Goal: Information Seeking & Learning: Learn about a topic

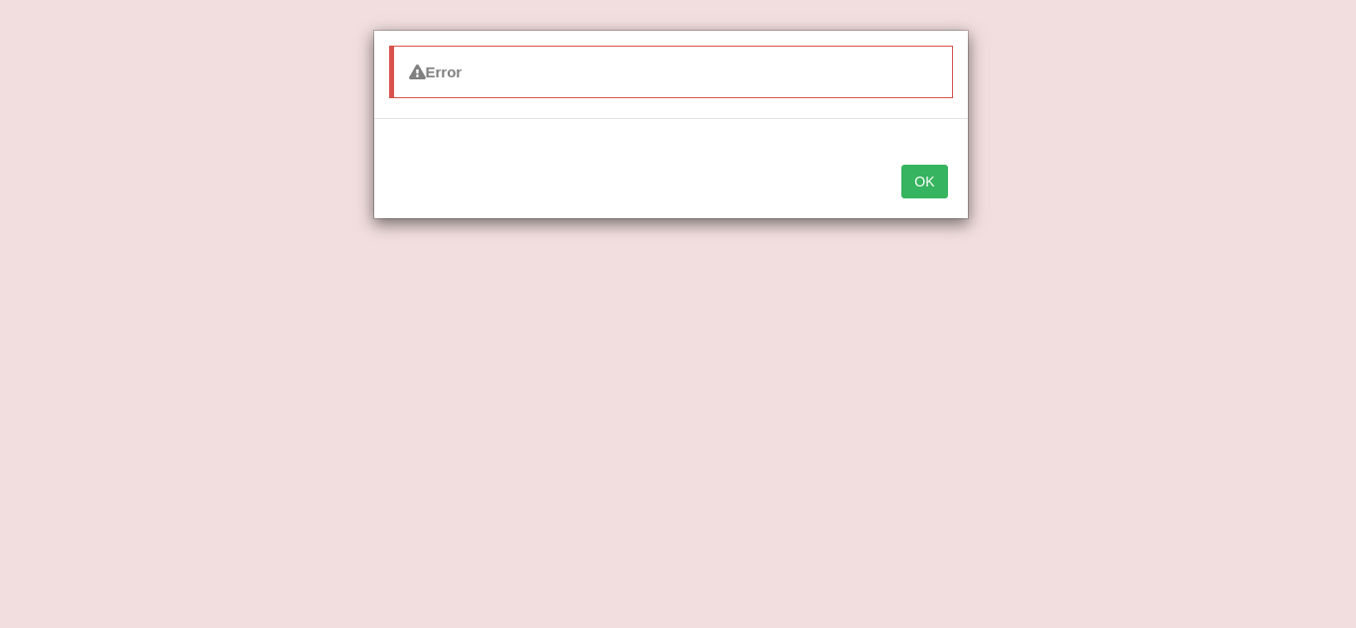
click at [927, 186] on button "OK" at bounding box center [924, 182] width 46 height 34
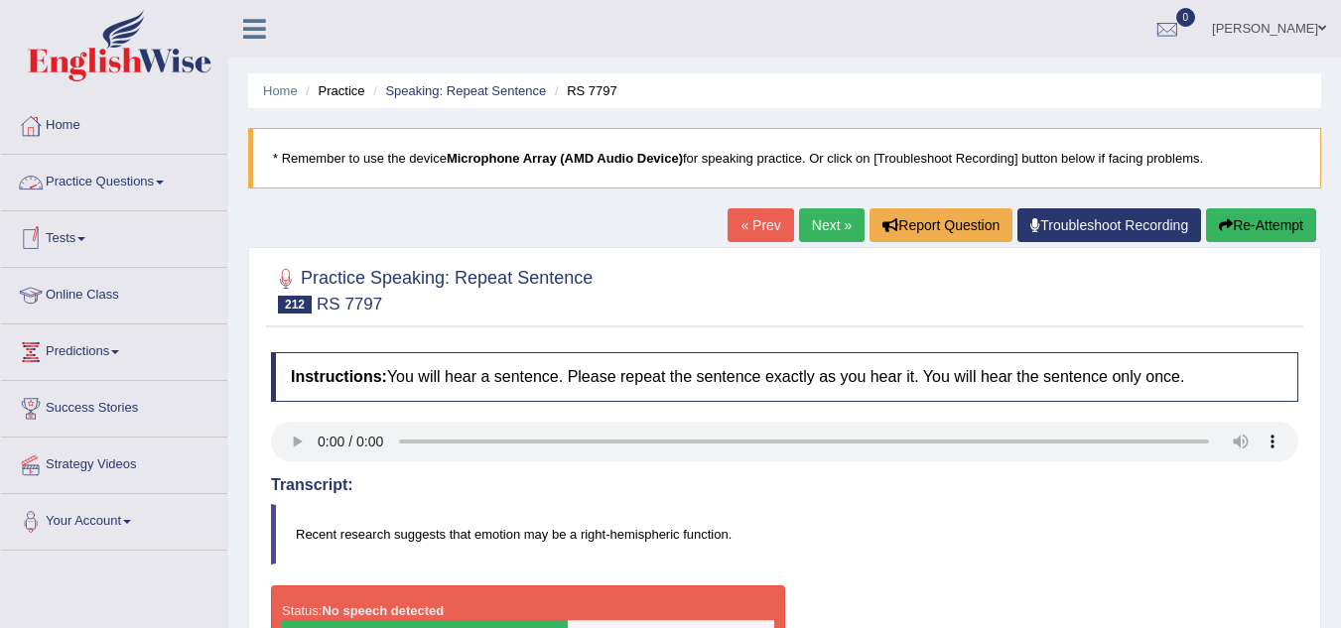
click at [81, 176] on link "Practice Questions" at bounding box center [114, 180] width 226 height 50
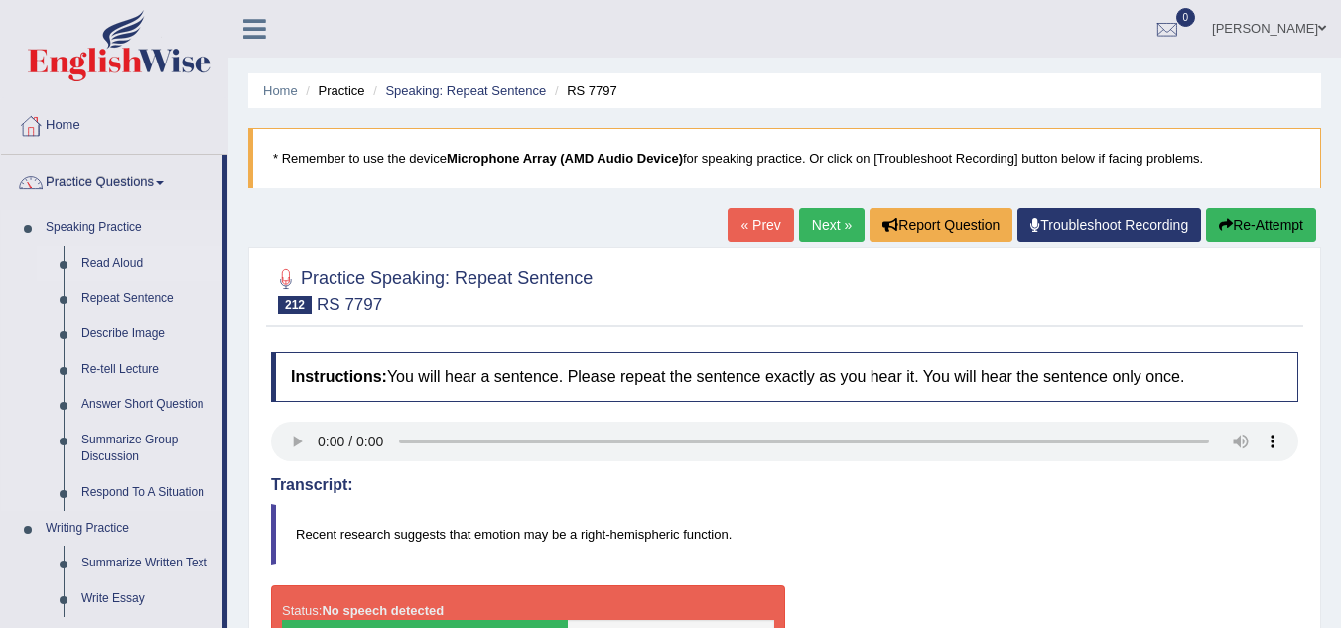
click at [133, 261] on link "Read Aloud" at bounding box center [147, 264] width 150 height 36
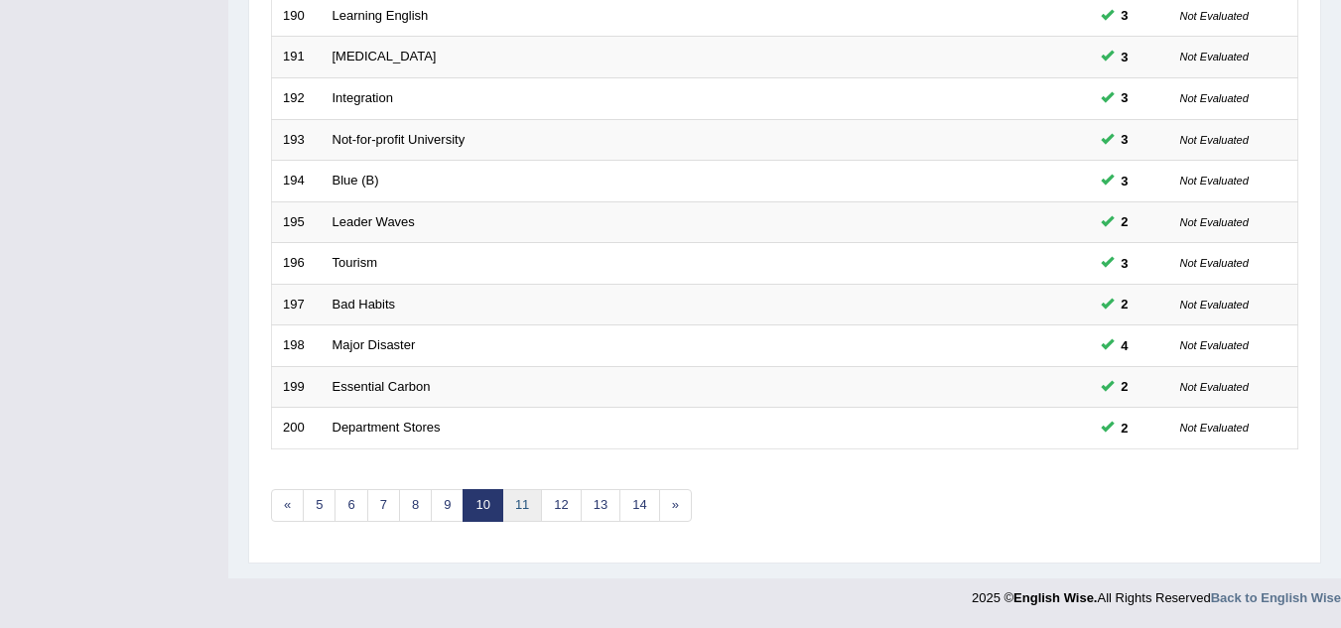
click at [518, 501] on link "11" at bounding box center [522, 505] width 40 height 33
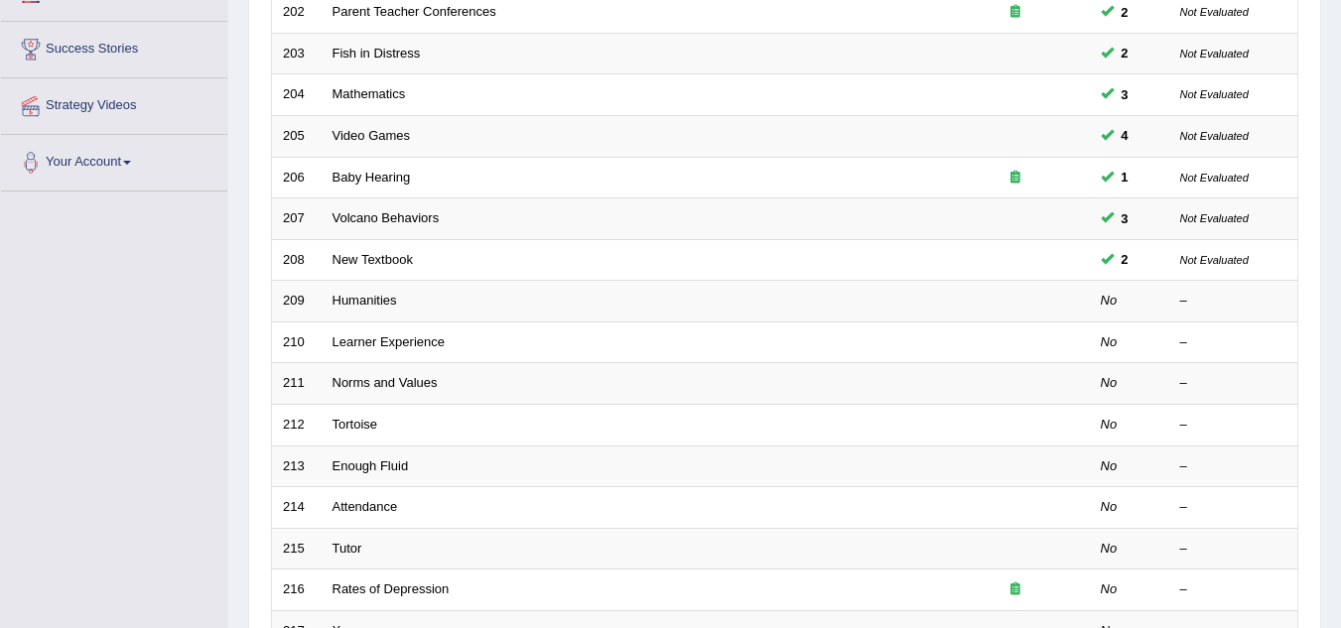
scroll to position [359, 0]
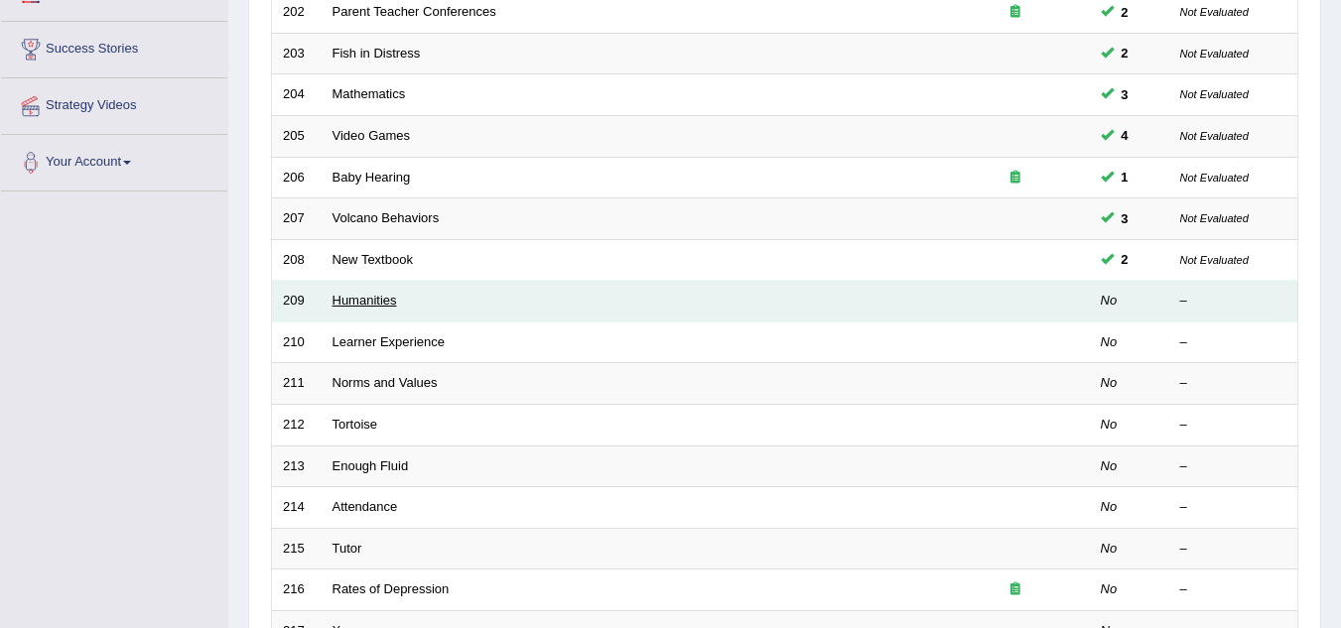
click at [370, 298] on link "Humanities" at bounding box center [365, 300] width 65 height 15
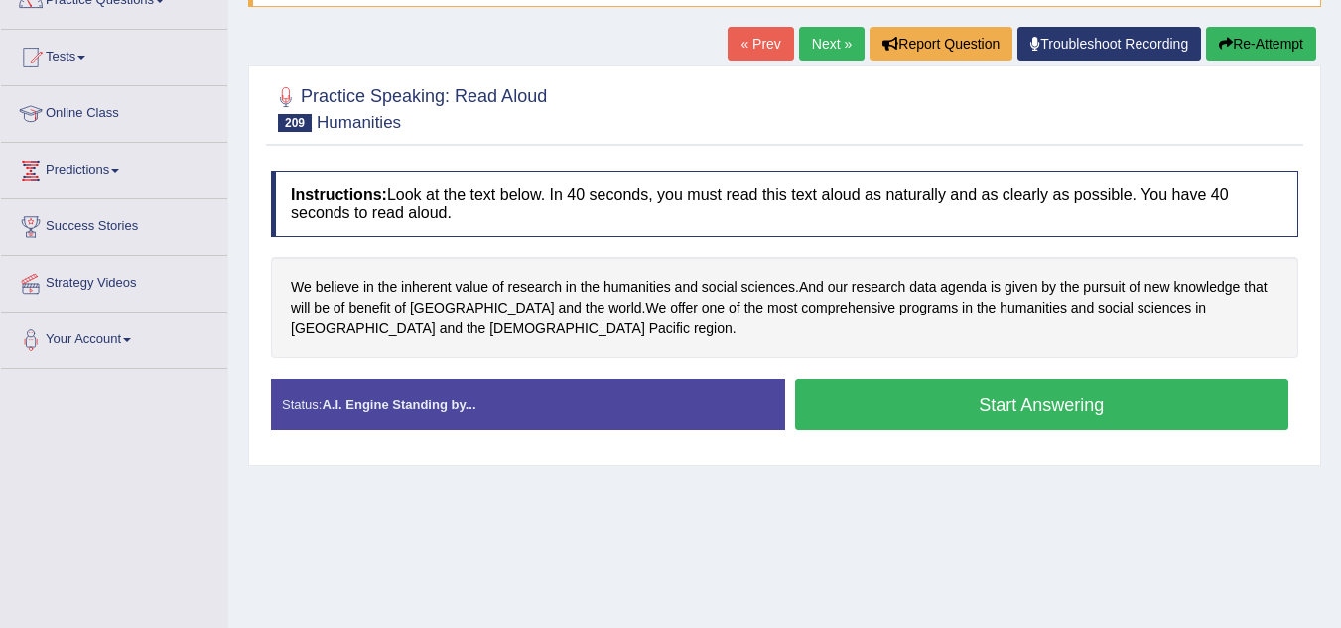
scroll to position [183, 0]
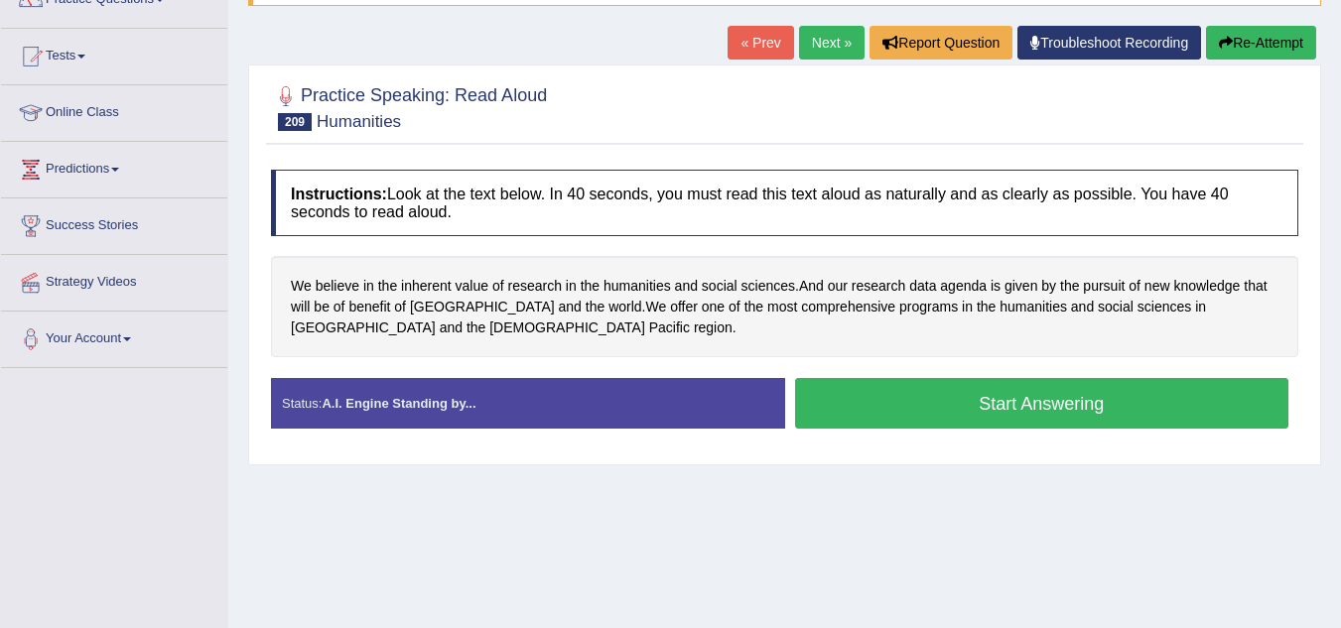
click at [893, 405] on button "Start Answering" at bounding box center [1042, 403] width 494 height 51
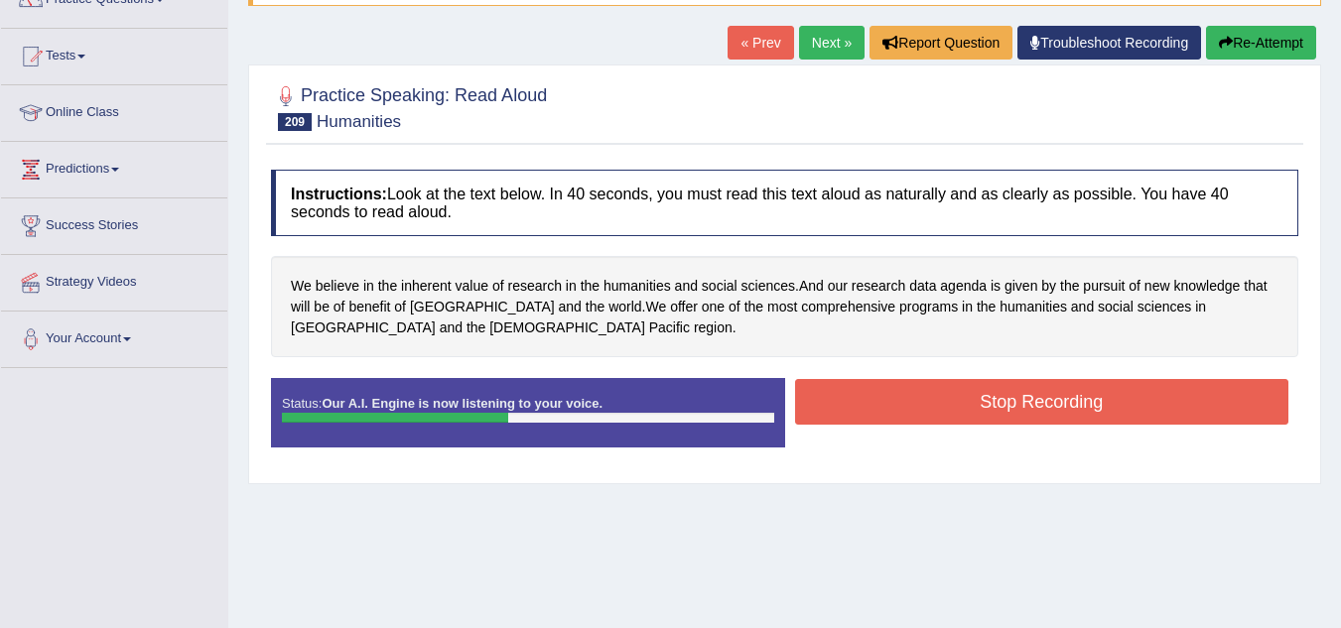
click at [893, 405] on button "Stop Recording" at bounding box center [1042, 402] width 494 height 46
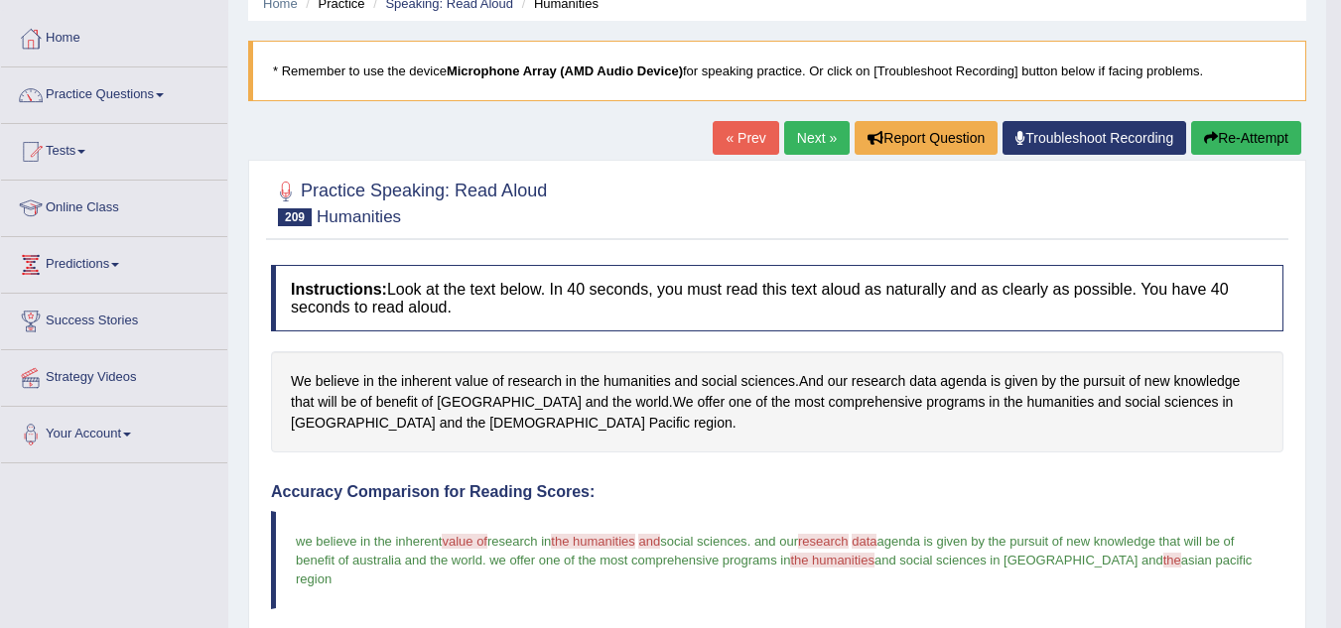
scroll to position [86, 0]
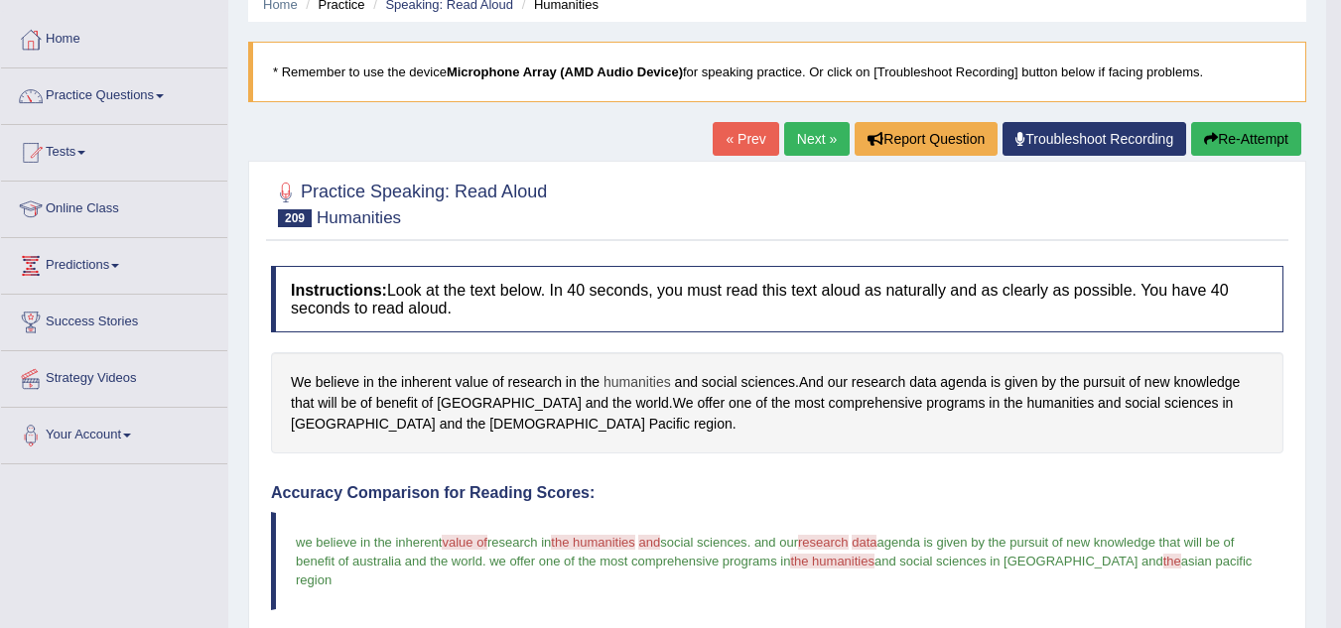
click at [615, 380] on span "humanities" at bounding box center [637, 382] width 67 height 21
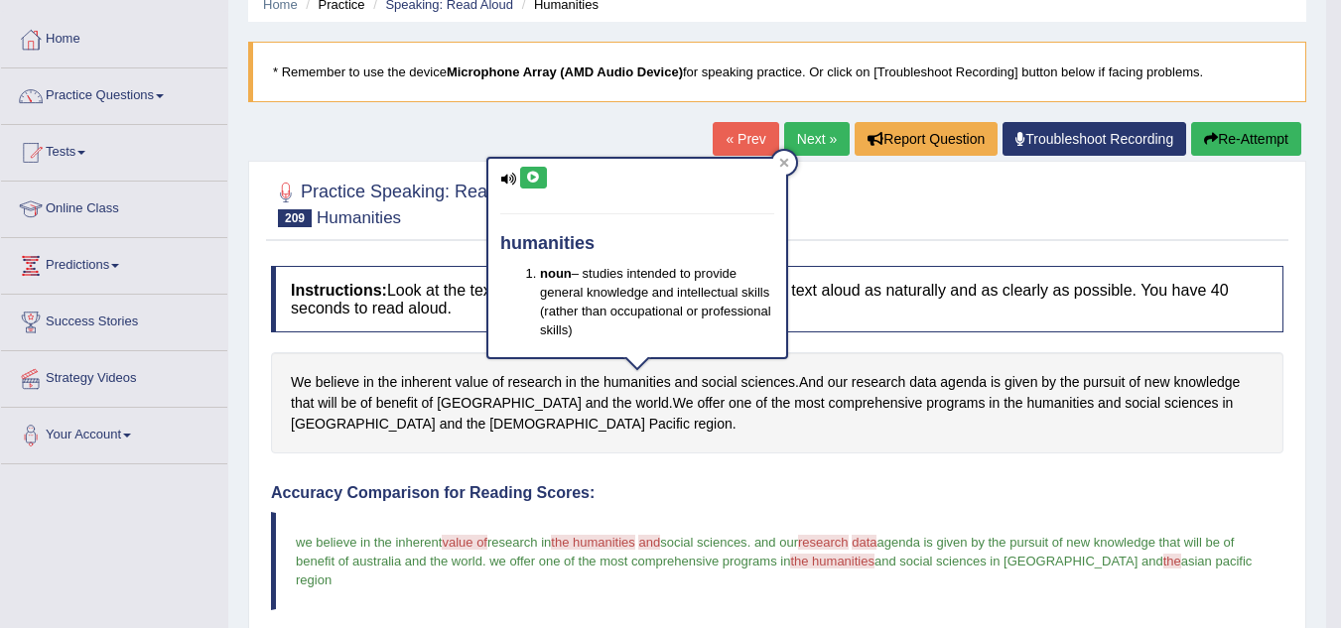
click at [530, 172] on icon at bounding box center [533, 178] width 15 height 12
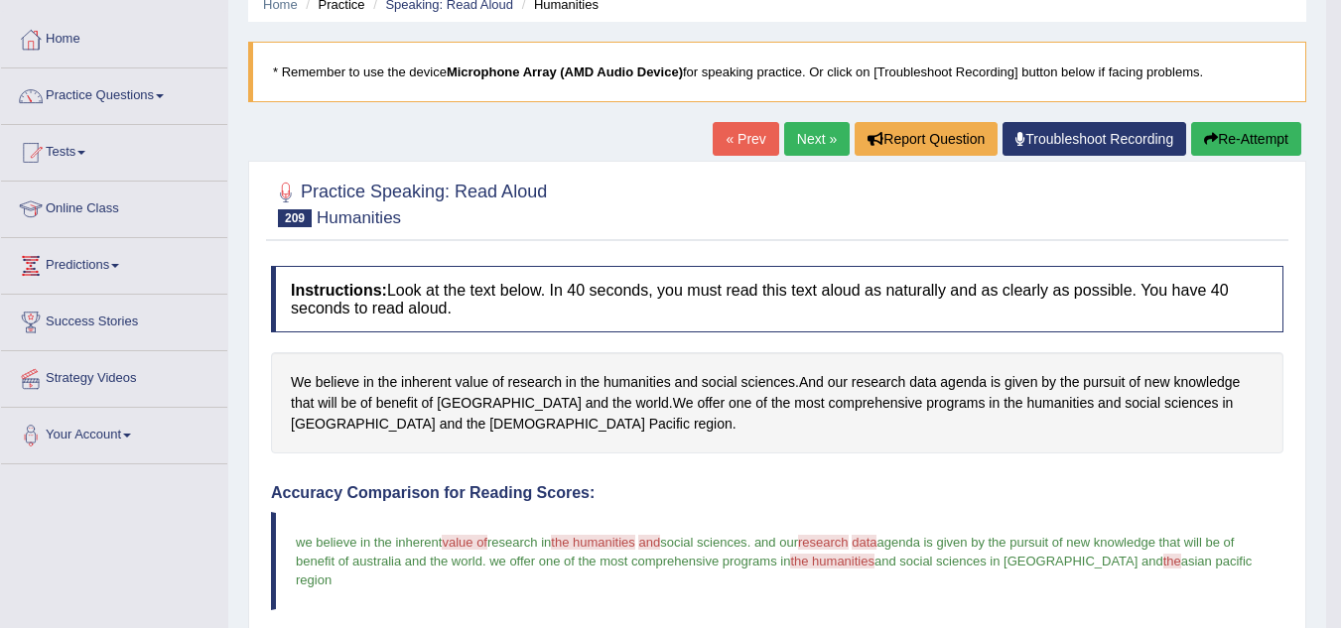
click at [1236, 136] on button "Re-Attempt" at bounding box center [1246, 139] width 110 height 34
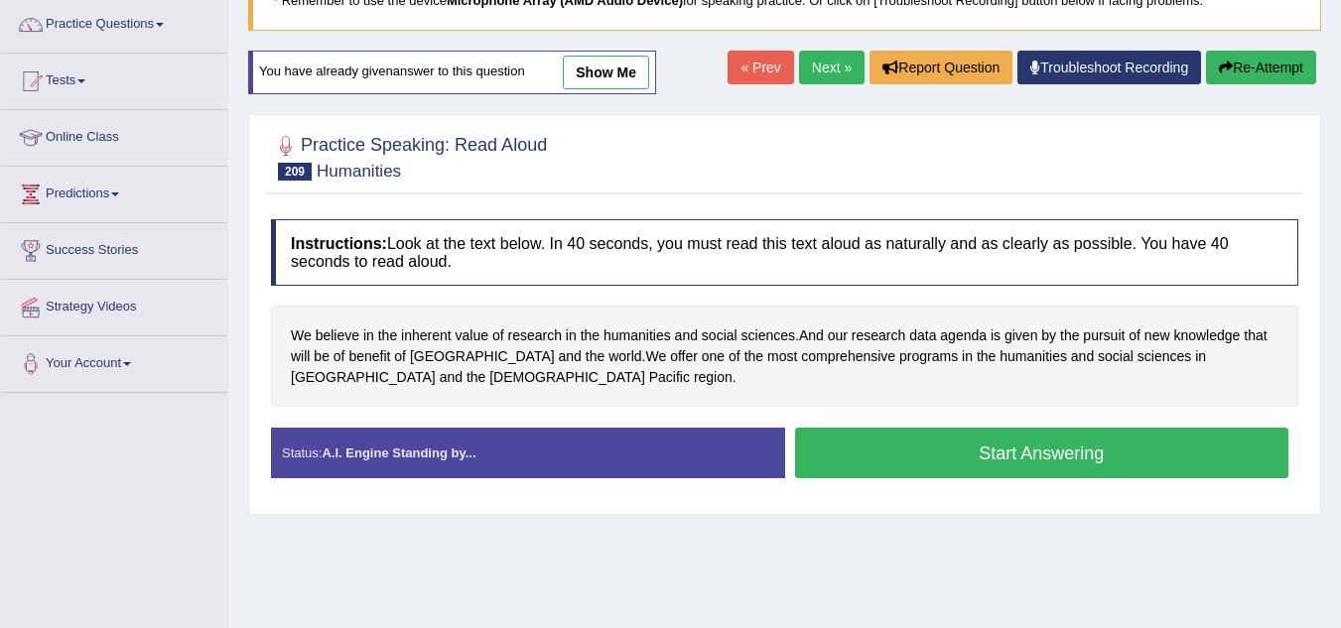
scroll to position [158, 0]
click at [925, 466] on button "Start Answering" at bounding box center [1042, 453] width 494 height 51
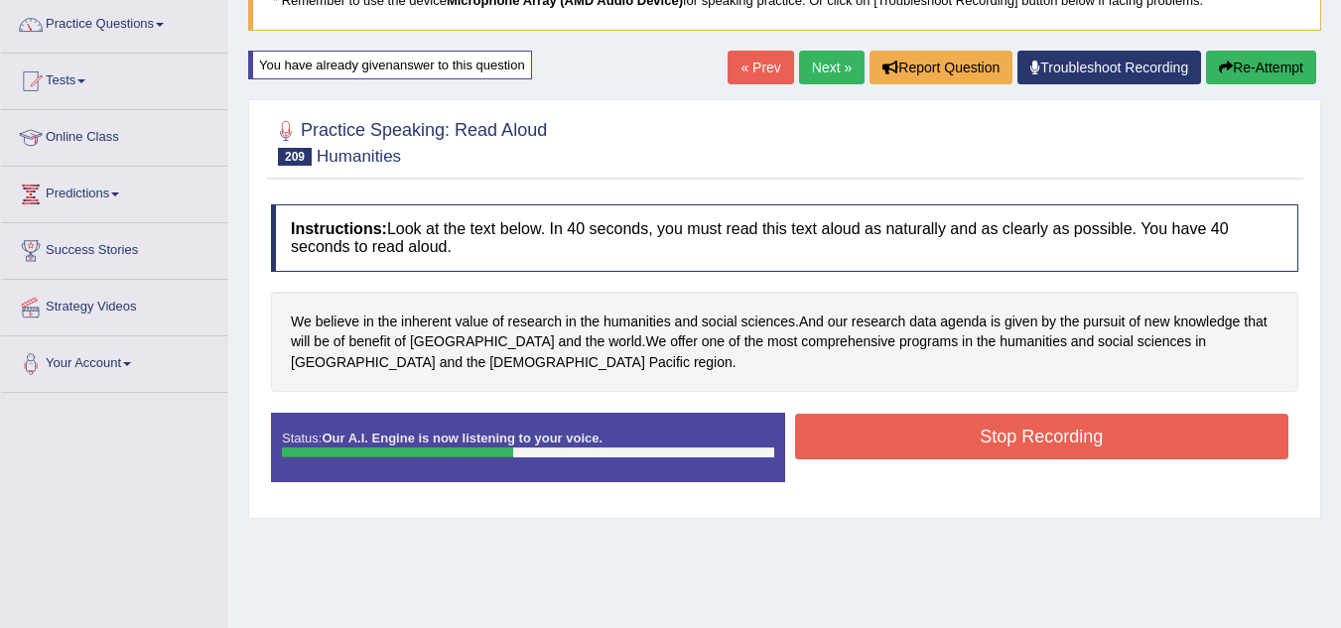
click at [924, 434] on button "Stop Recording" at bounding box center [1042, 437] width 494 height 46
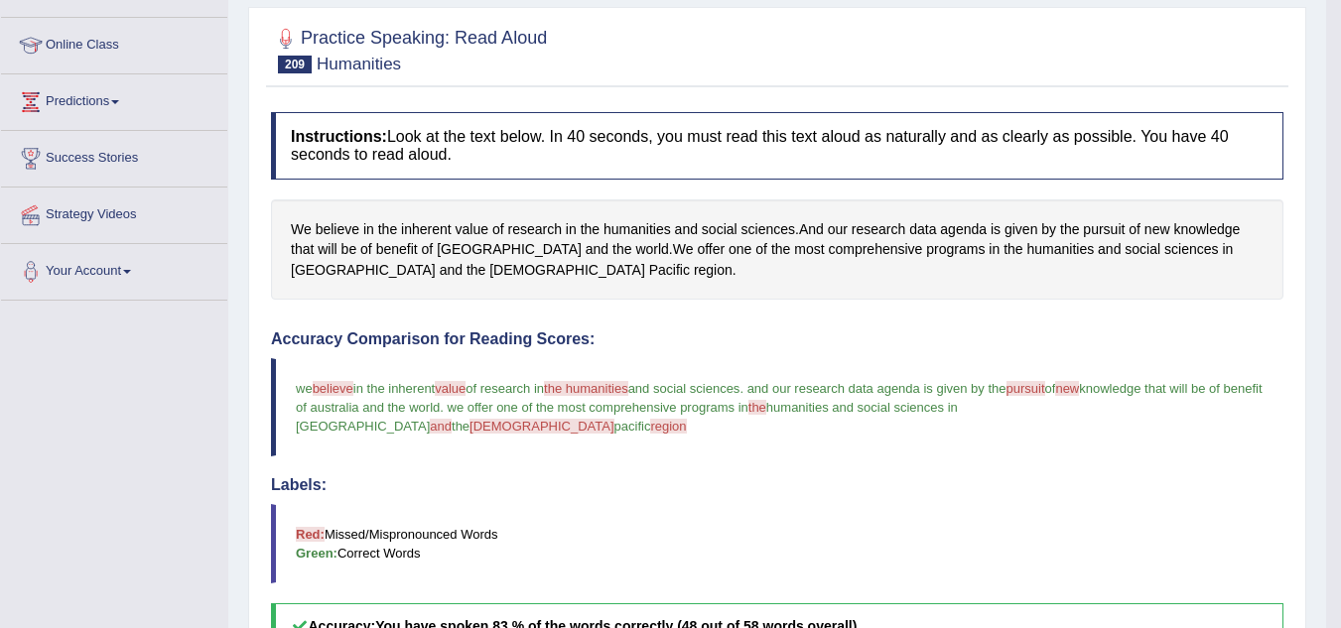
scroll to position [0, 0]
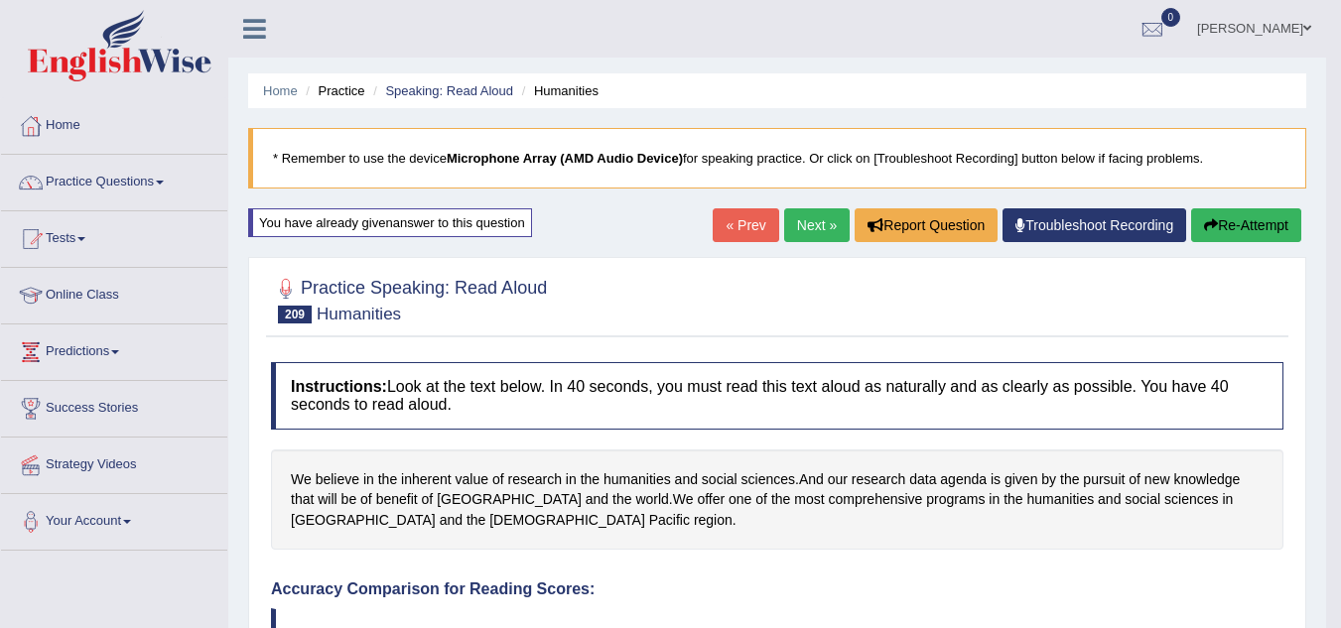
click at [811, 225] on link "Next »" at bounding box center [817, 225] width 66 height 34
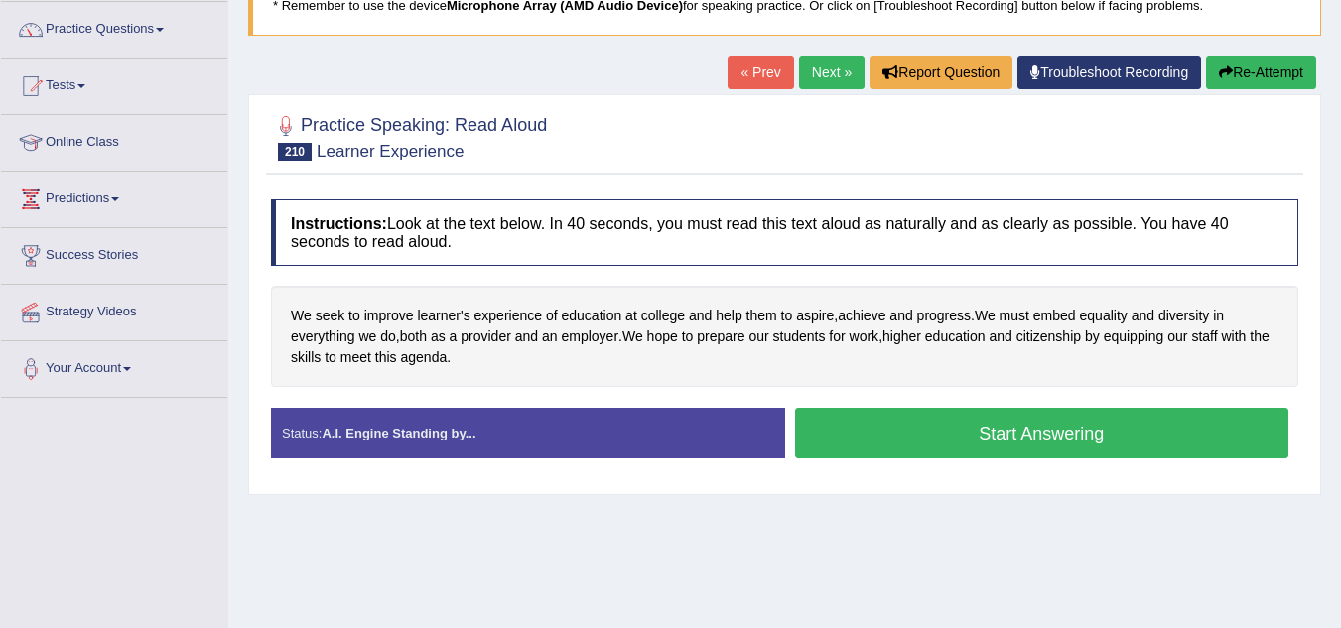
click at [947, 438] on button "Start Answering" at bounding box center [1042, 433] width 494 height 51
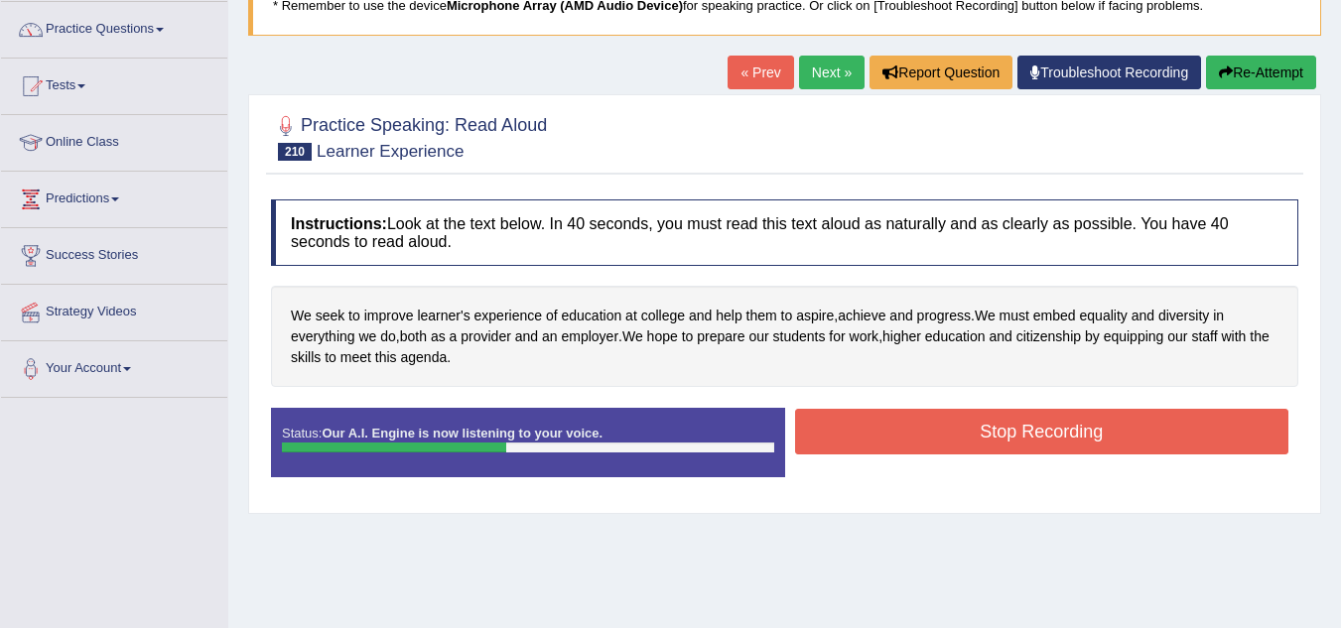
click at [947, 438] on button "Stop Recording" at bounding box center [1042, 432] width 494 height 46
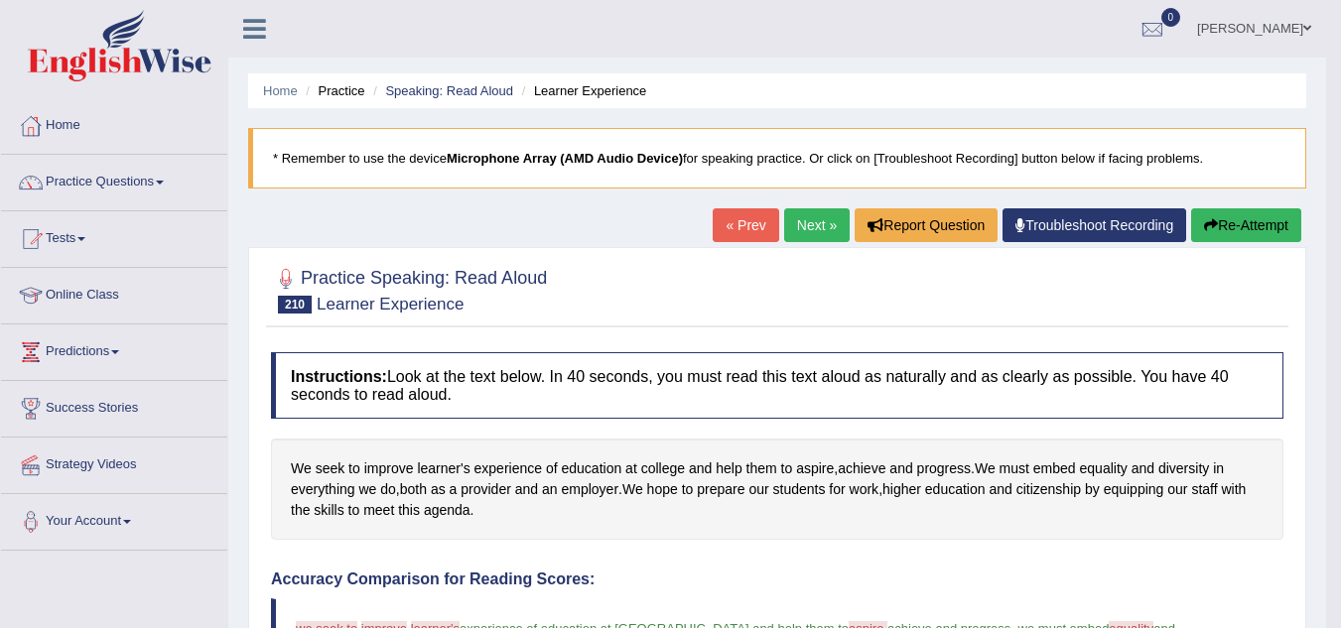
click at [1222, 226] on button "Re-Attempt" at bounding box center [1246, 225] width 110 height 34
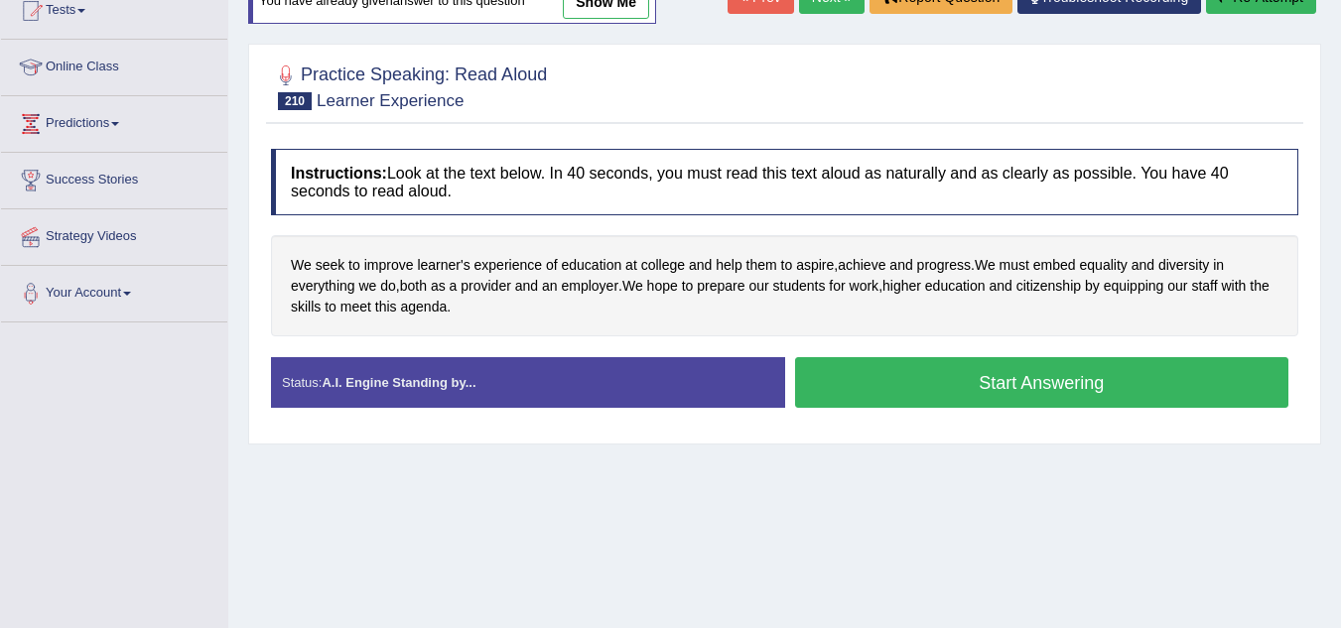
scroll to position [228, 0]
click at [1049, 372] on button "Start Answering" at bounding box center [1042, 382] width 494 height 51
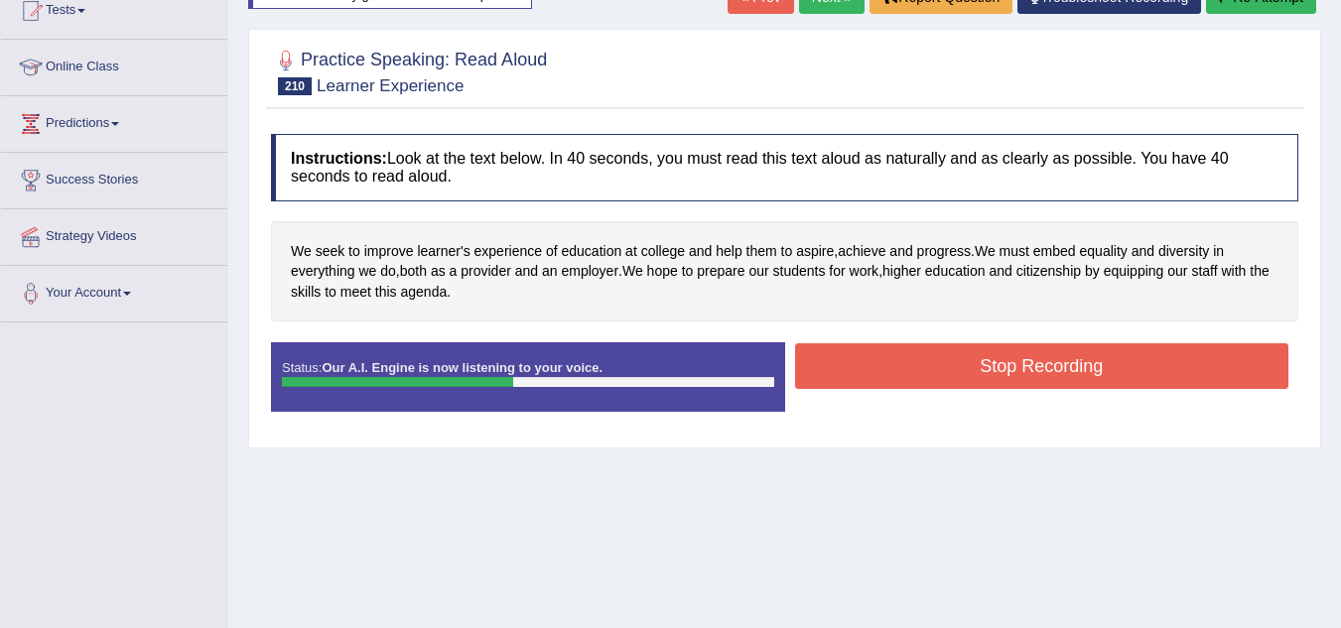
click at [1049, 372] on button "Stop Recording" at bounding box center [1042, 366] width 494 height 46
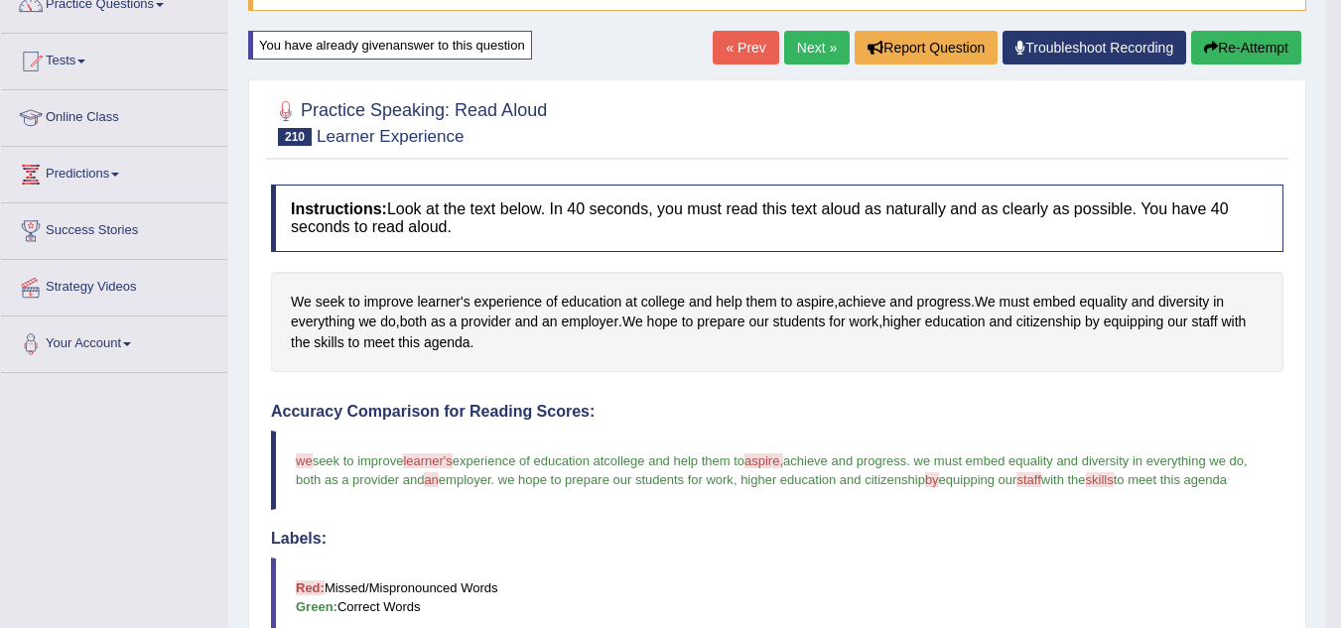
scroll to position [0, 0]
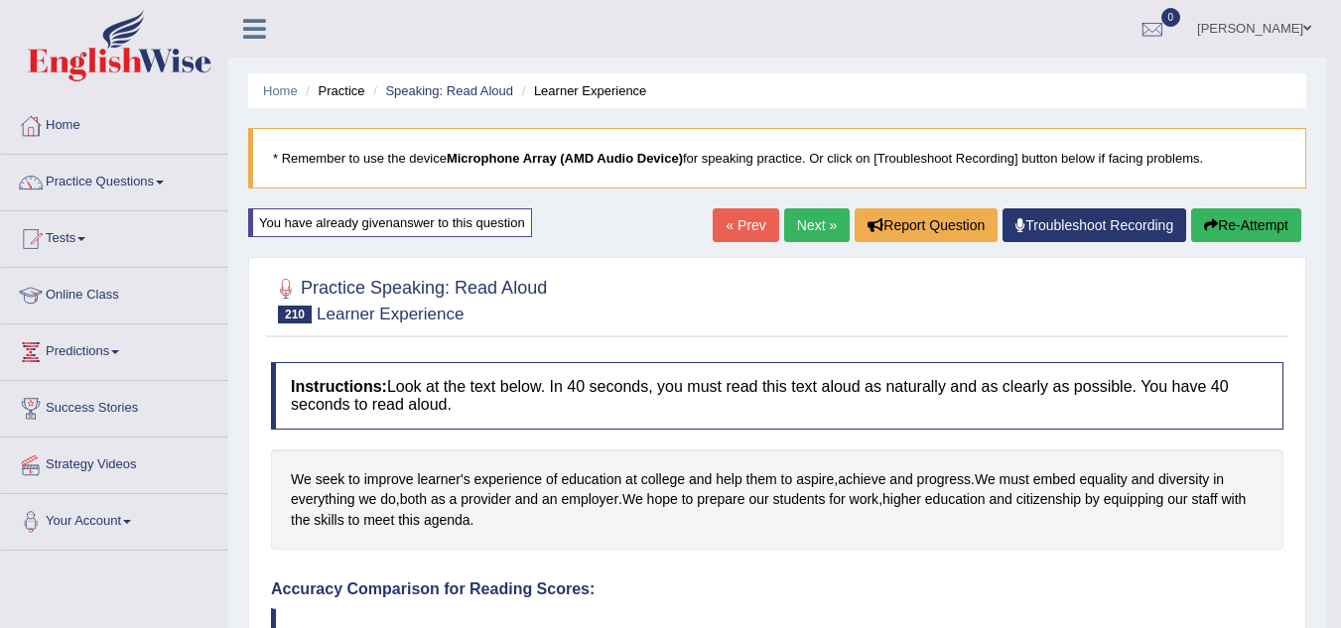
click at [805, 222] on link "Next »" at bounding box center [817, 225] width 66 height 34
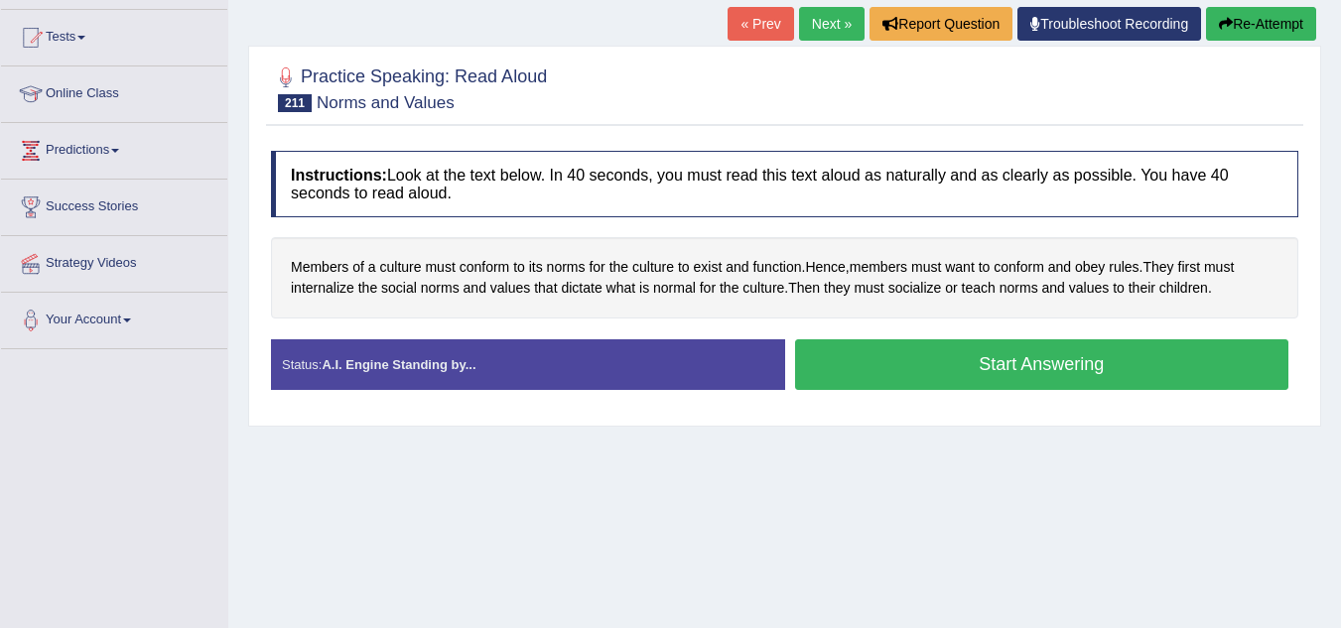
click at [820, 348] on button "Start Answering" at bounding box center [1042, 364] width 494 height 51
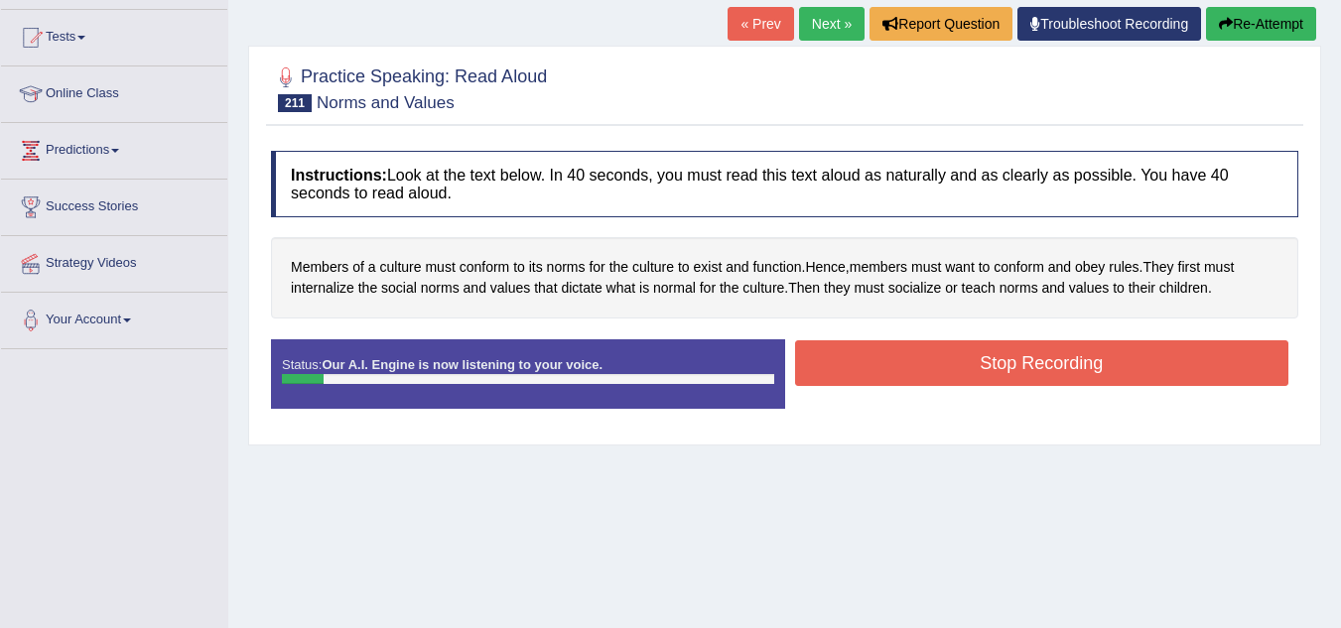
click at [1232, 34] on button "Re-Attempt" at bounding box center [1261, 24] width 110 height 34
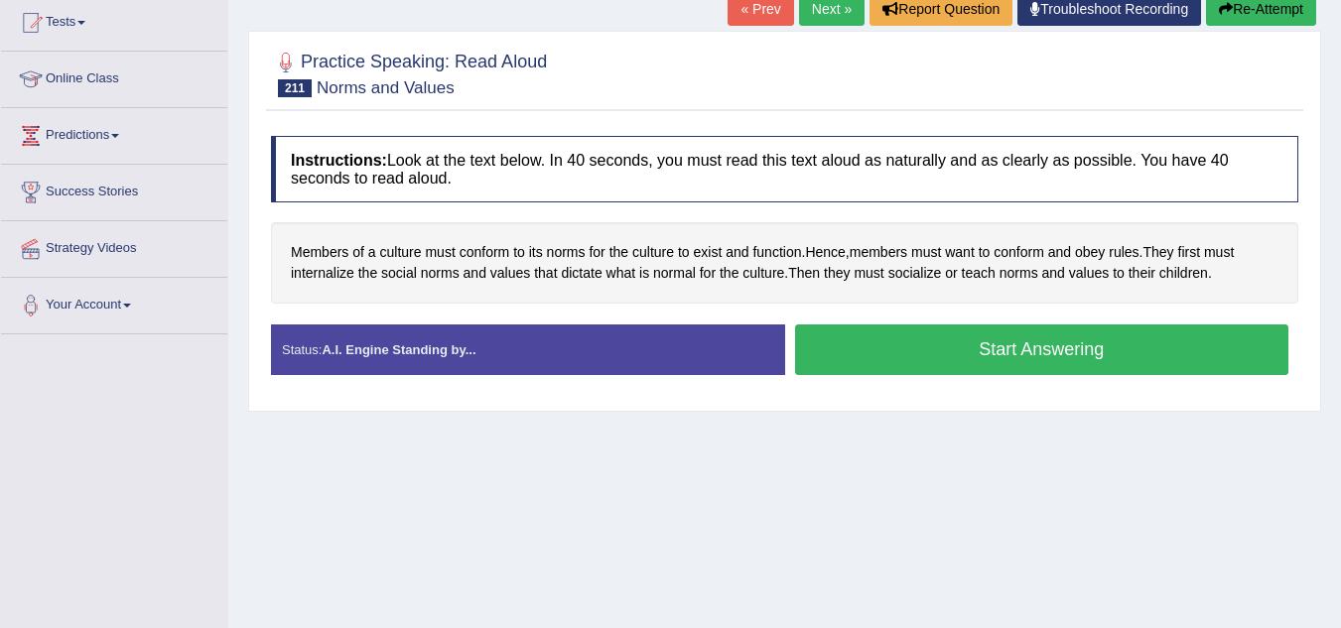
click at [909, 346] on button "Start Answering" at bounding box center [1042, 350] width 494 height 51
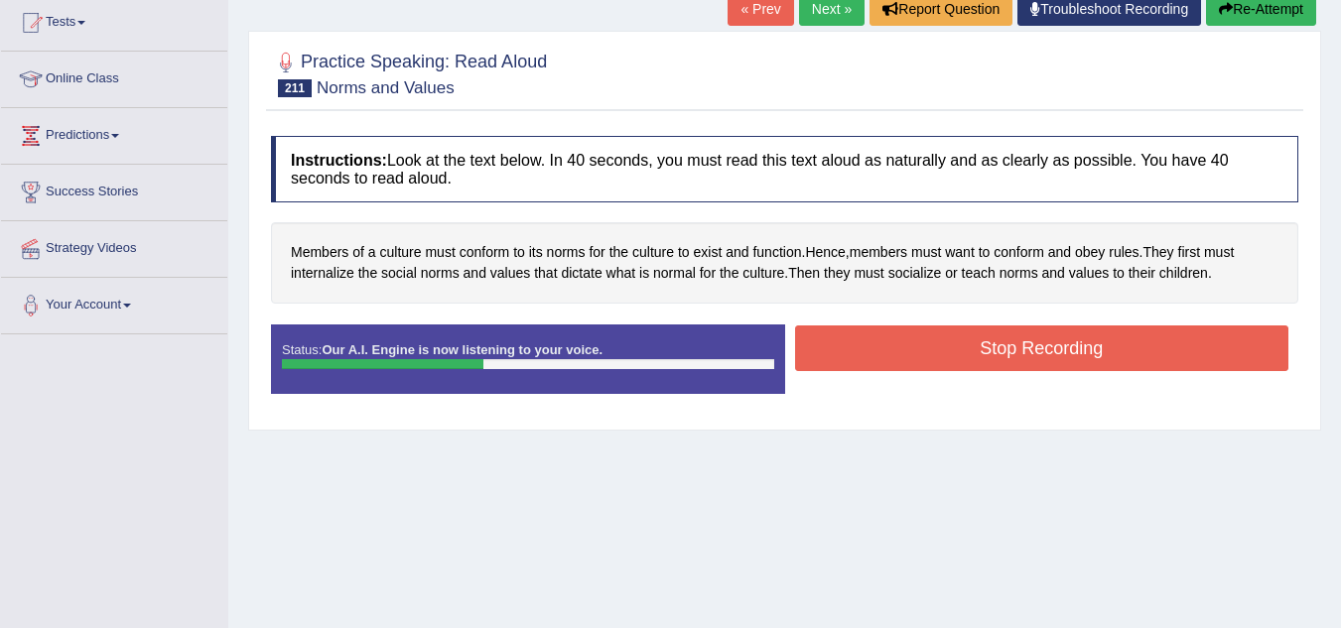
click at [909, 346] on button "Stop Recording" at bounding box center [1042, 349] width 494 height 46
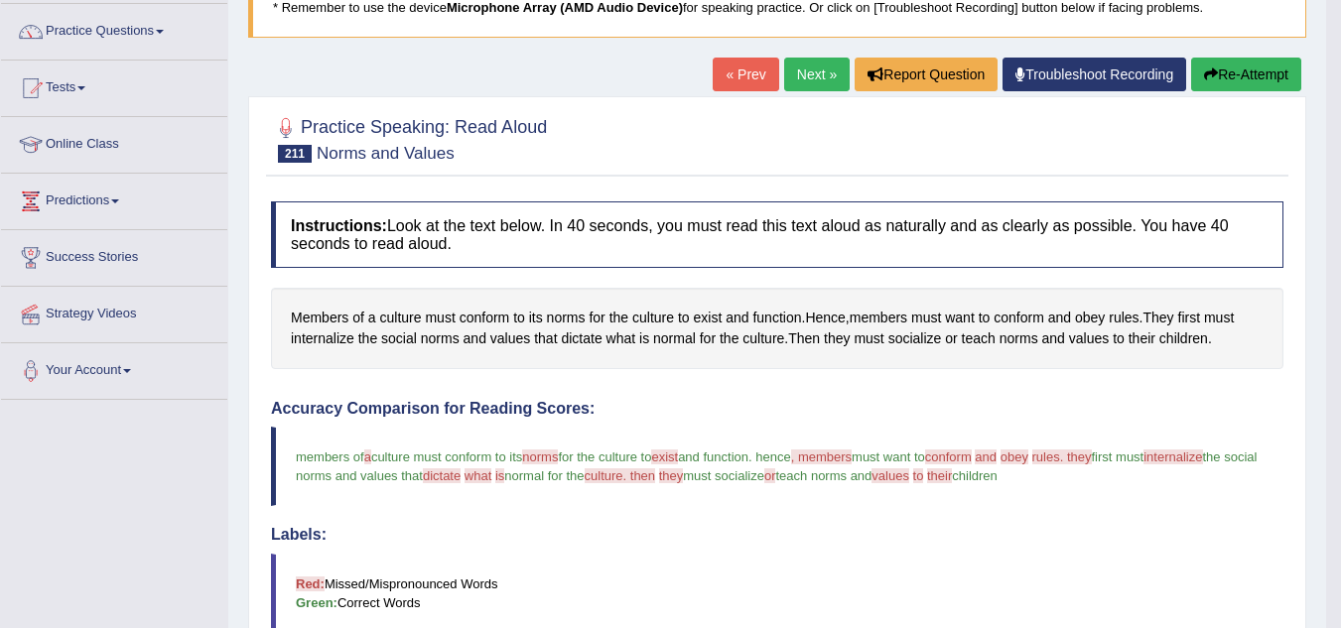
scroll to position [150, 0]
click at [1254, 70] on button "Re-Attempt" at bounding box center [1246, 76] width 110 height 34
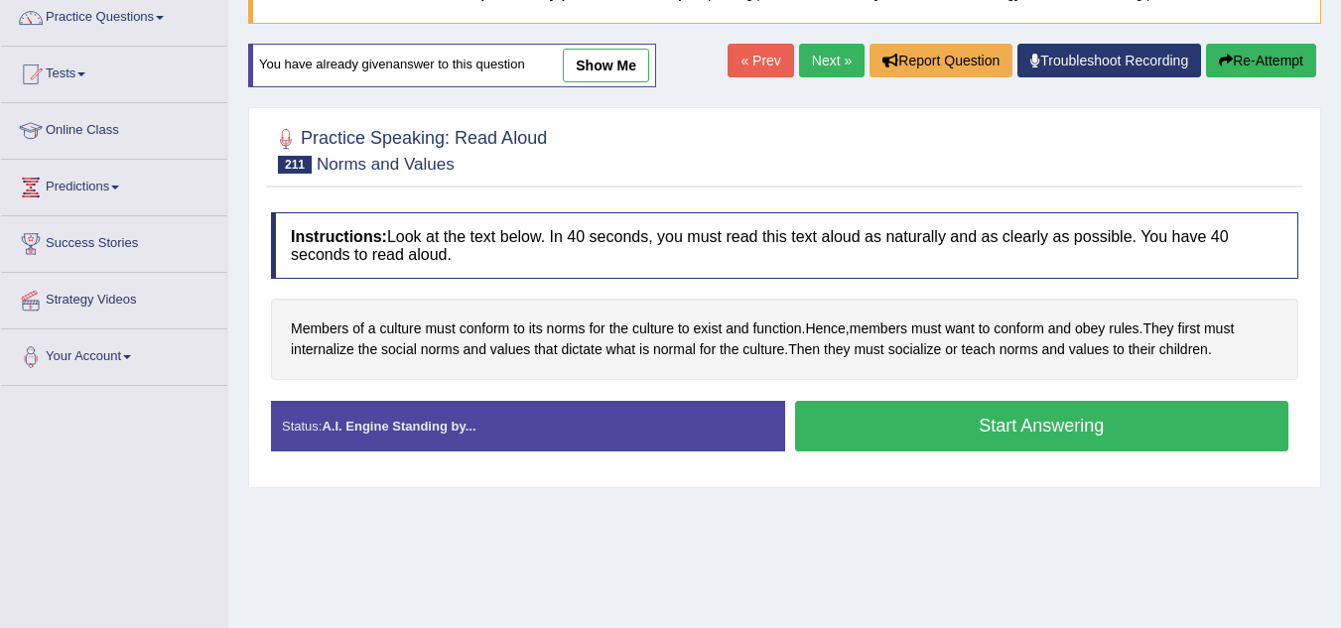
click at [996, 421] on button "Start Answering" at bounding box center [1042, 426] width 494 height 51
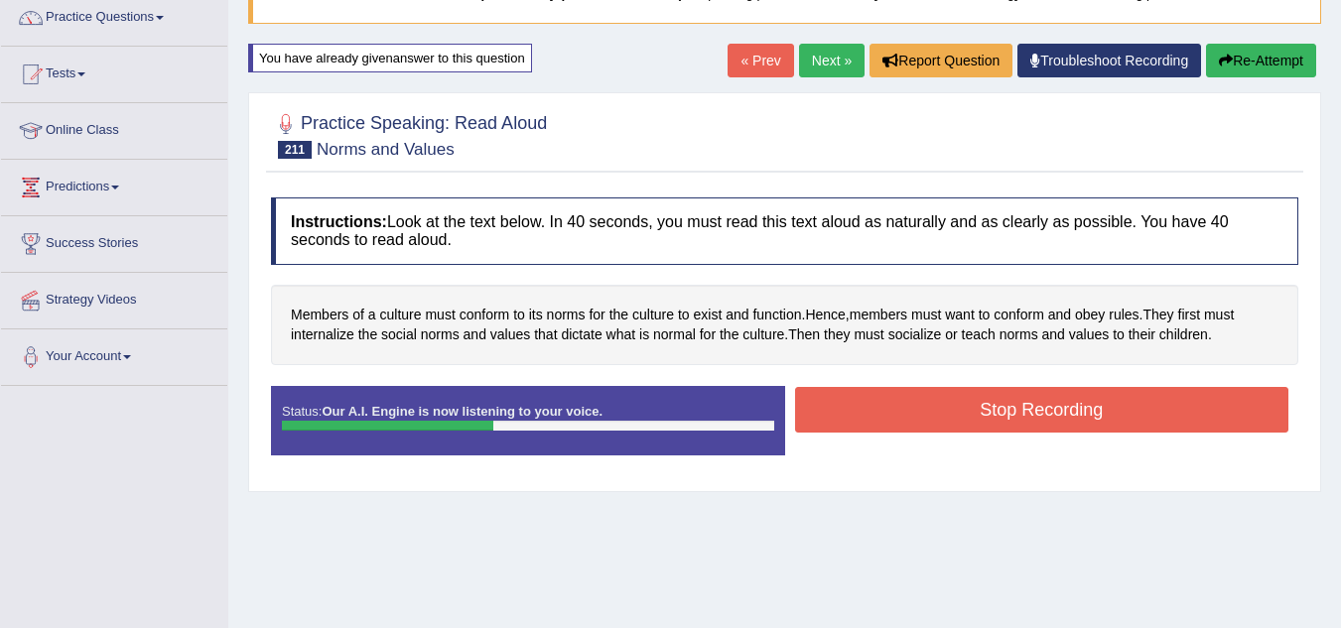
click at [996, 421] on button "Stop Recording" at bounding box center [1042, 410] width 494 height 46
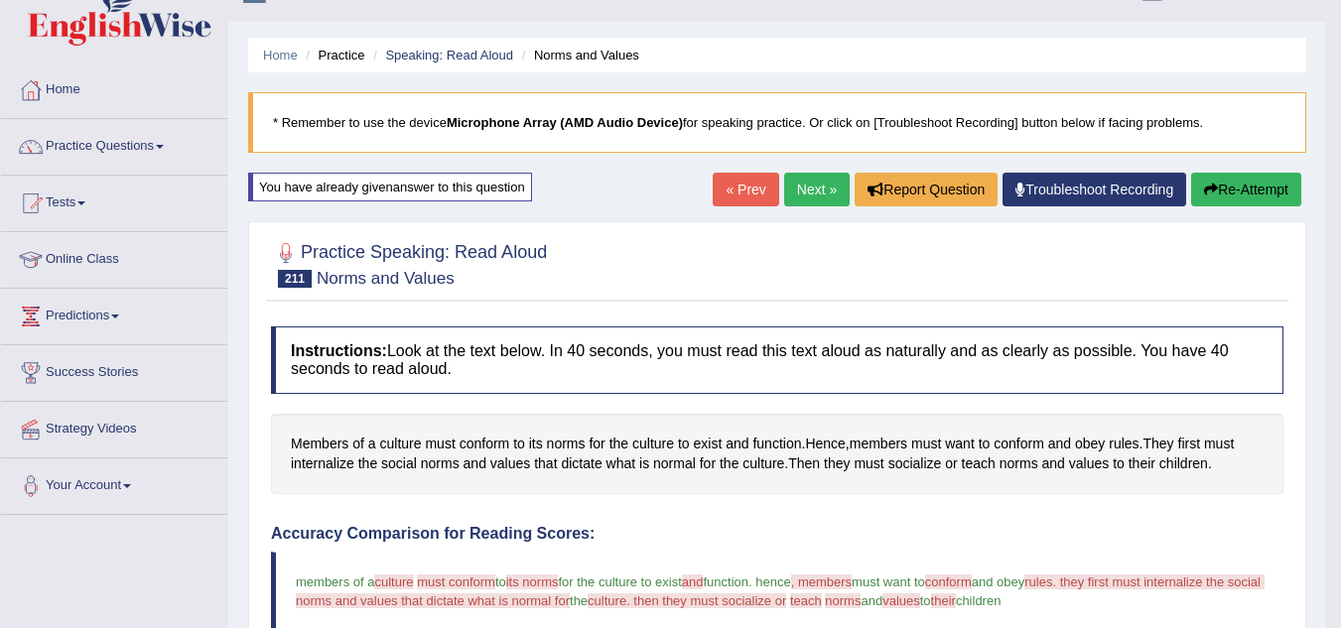
scroll to position [33, 0]
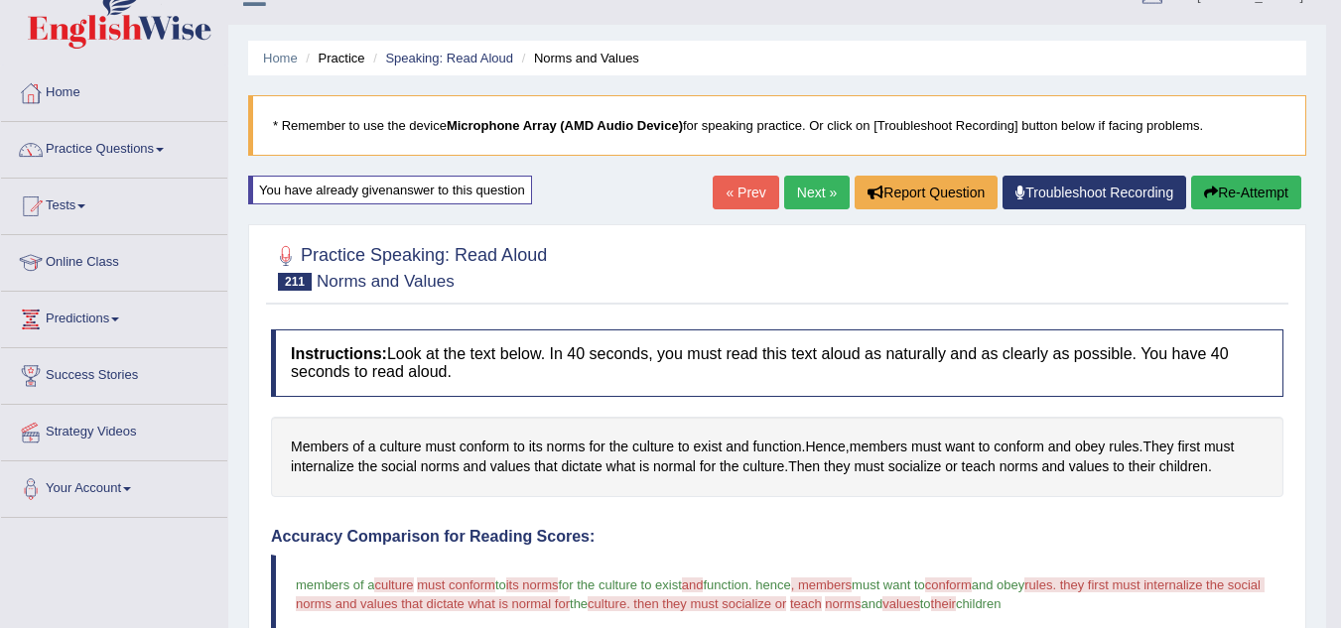
click at [1246, 180] on button "Re-Attempt" at bounding box center [1246, 193] width 110 height 34
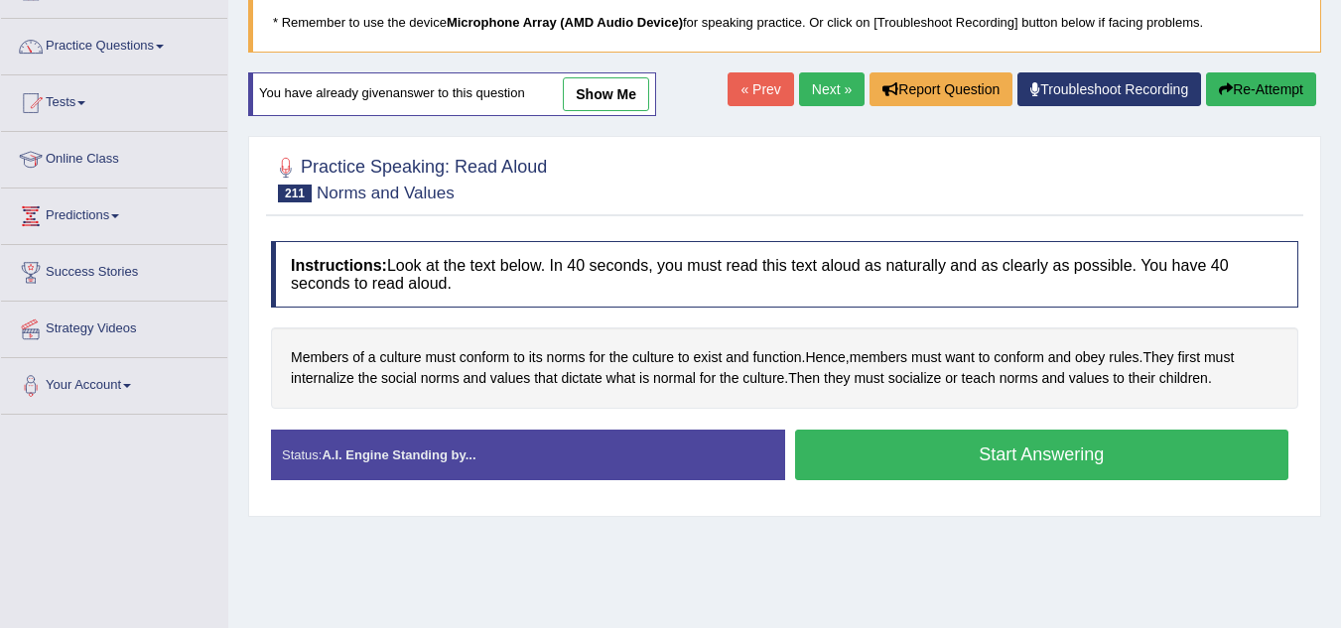
click at [1034, 466] on button "Start Answering" at bounding box center [1042, 455] width 494 height 51
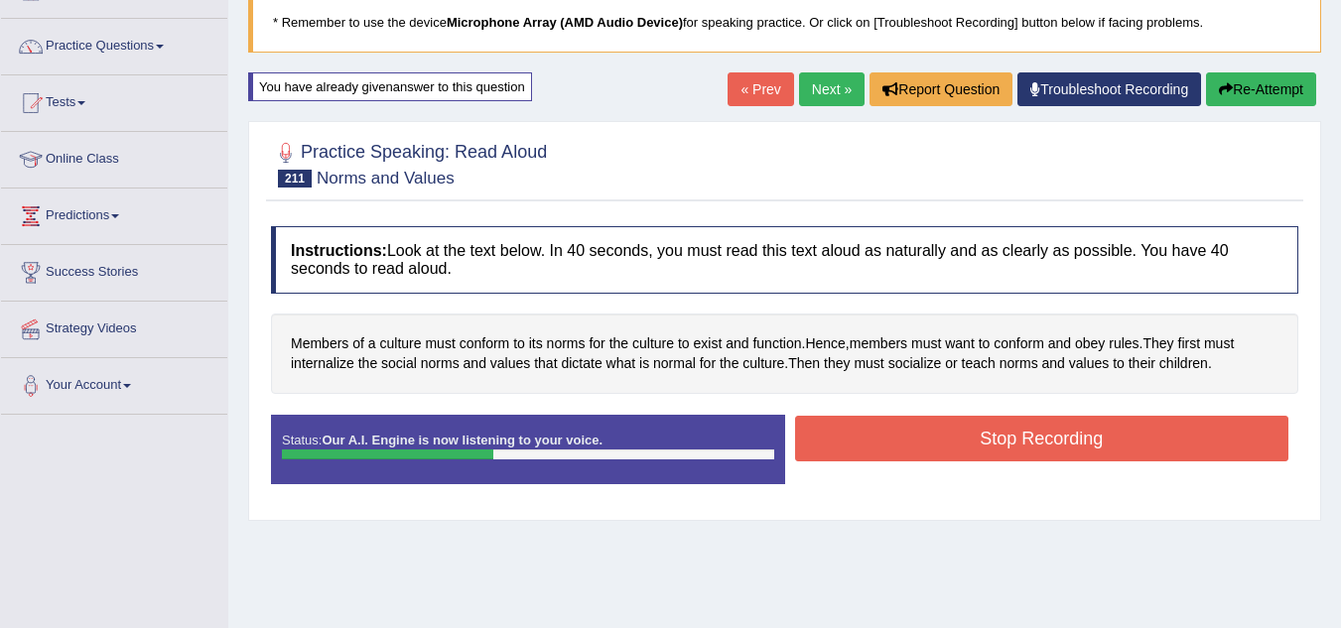
click at [1048, 431] on button "Stop Recording" at bounding box center [1042, 439] width 494 height 46
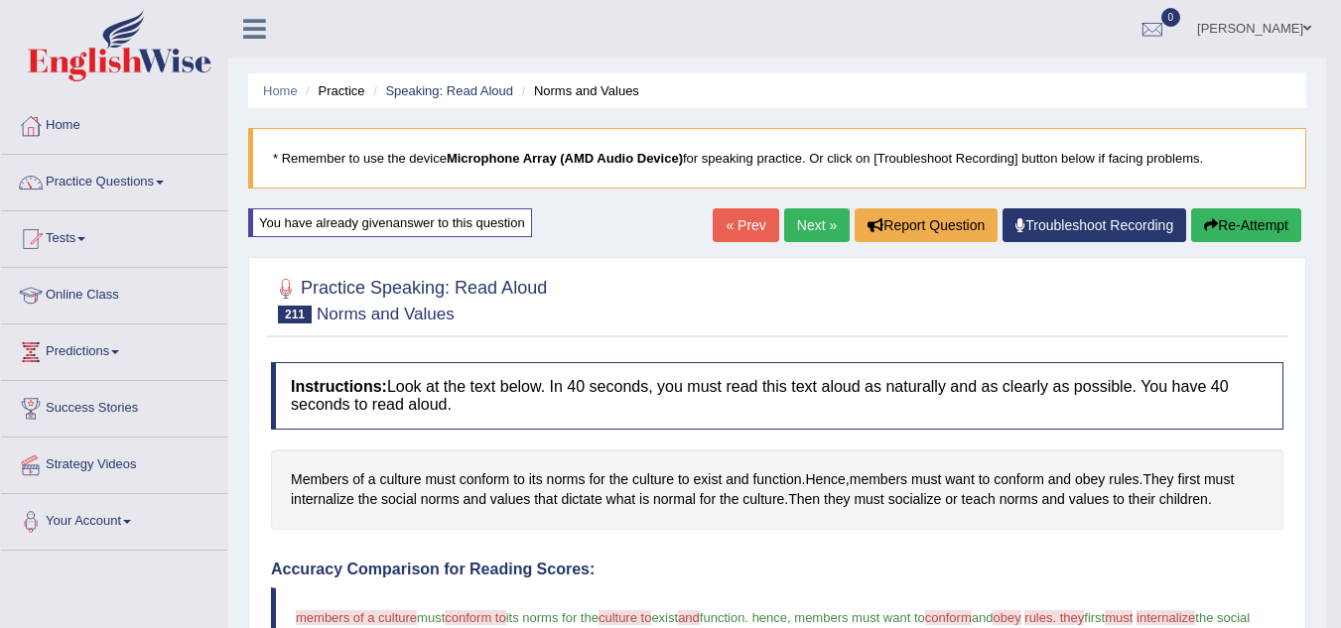
click at [801, 219] on link "Next »" at bounding box center [817, 225] width 66 height 34
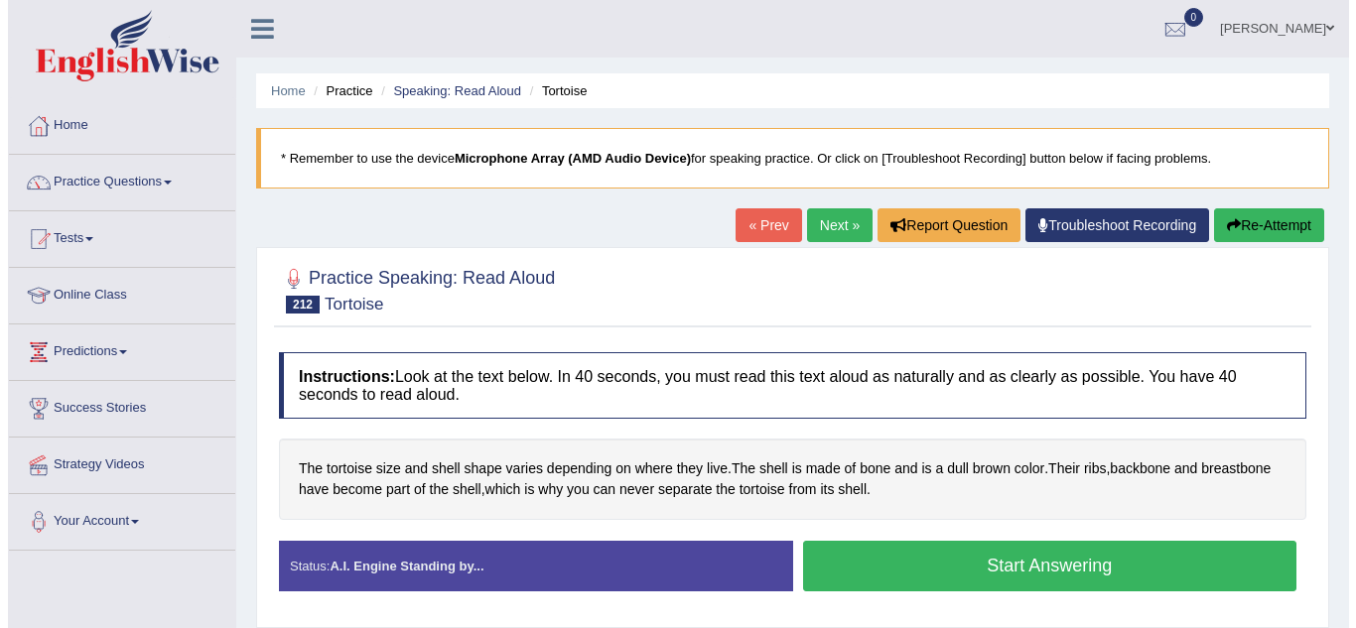
scroll to position [110, 0]
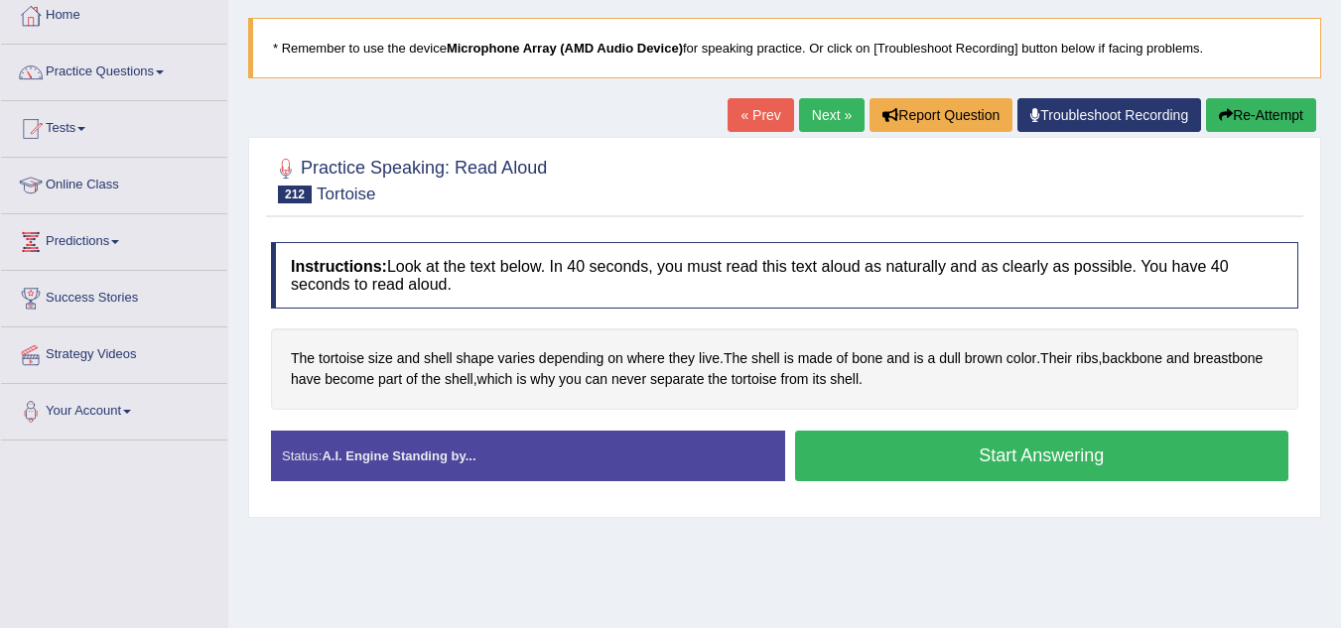
click at [861, 458] on button "Start Answering" at bounding box center [1042, 456] width 494 height 51
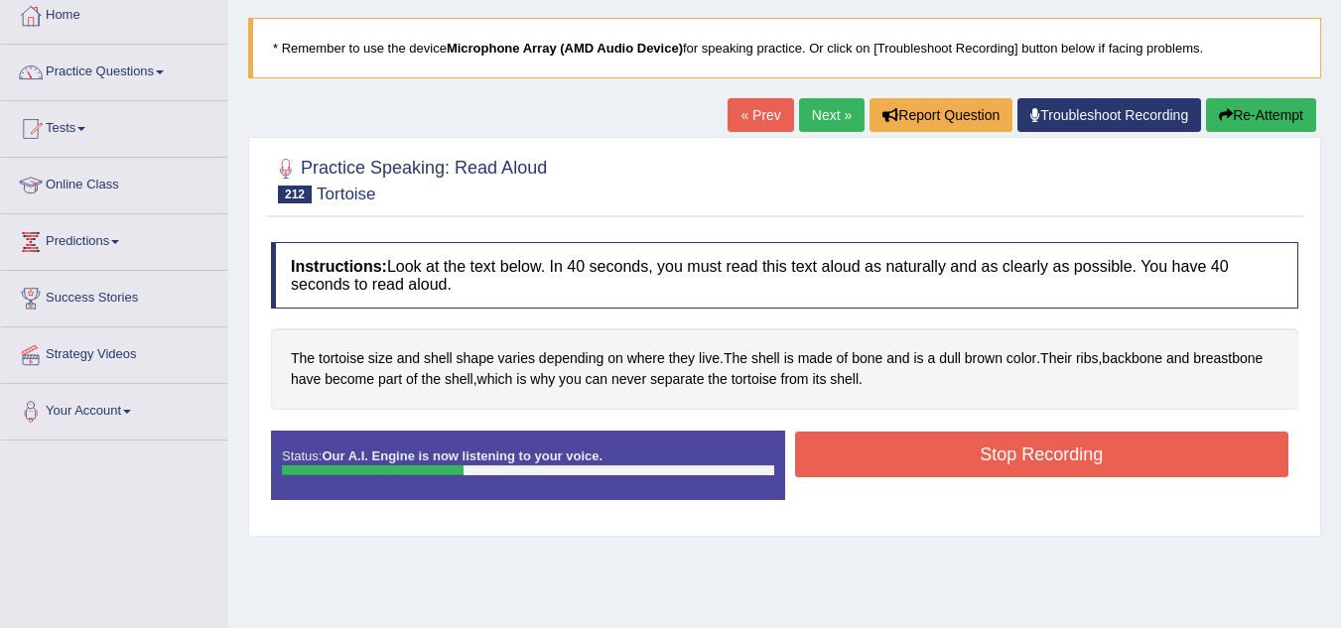
click at [861, 458] on button "Stop Recording" at bounding box center [1042, 455] width 494 height 46
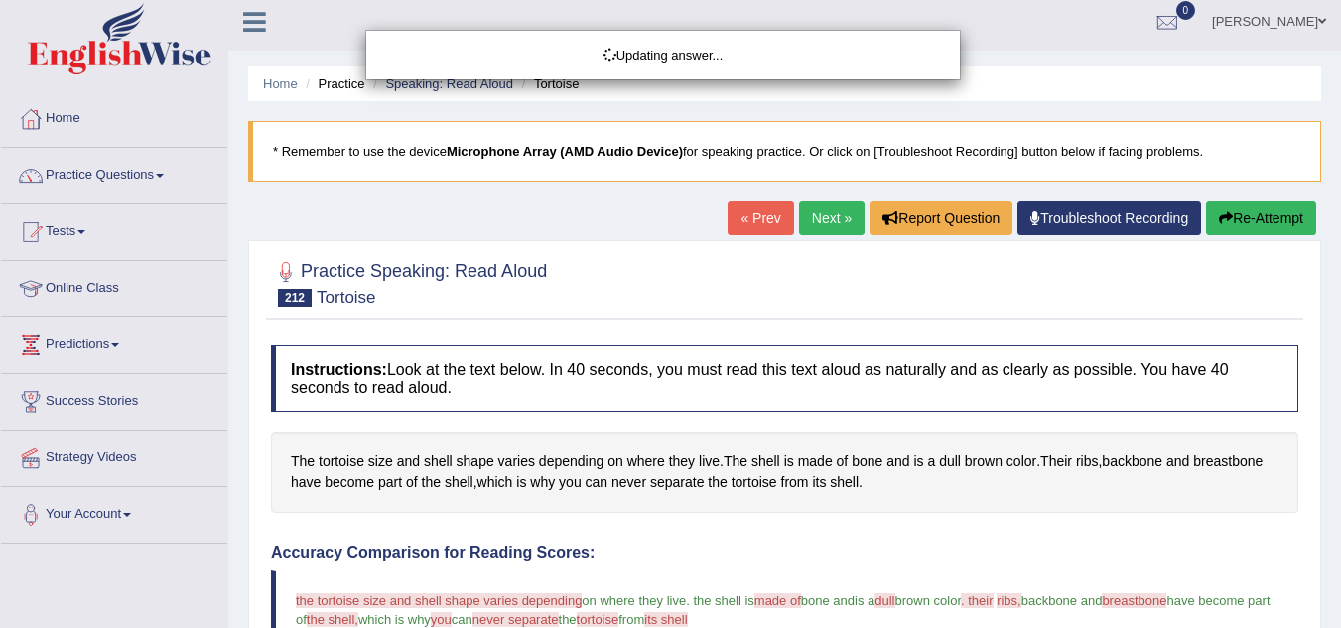
scroll to position [0, 0]
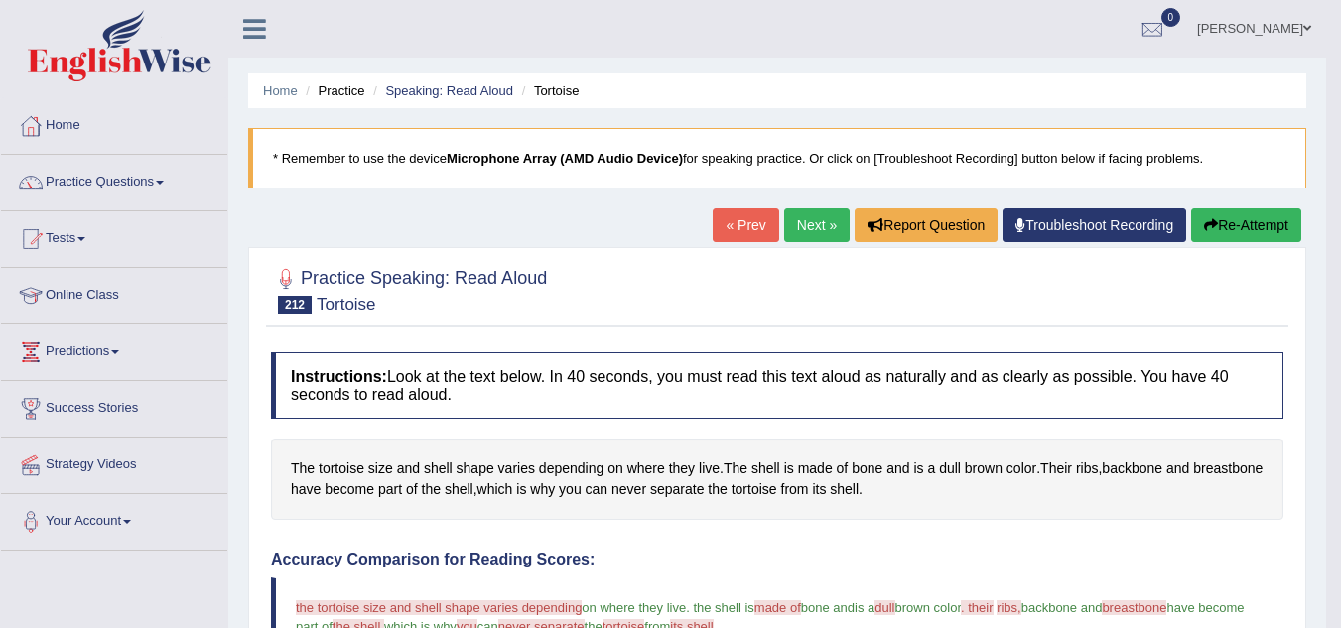
click at [1231, 237] on button "Re-Attempt" at bounding box center [1246, 225] width 110 height 34
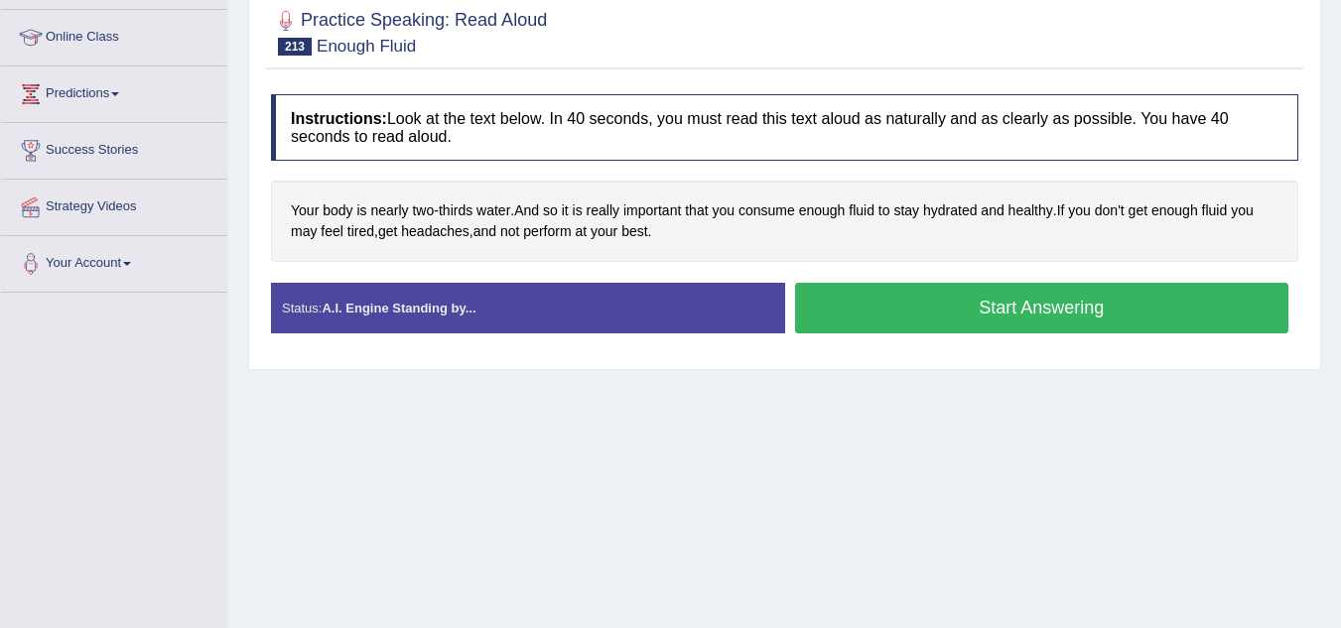
scroll to position [264, 0]
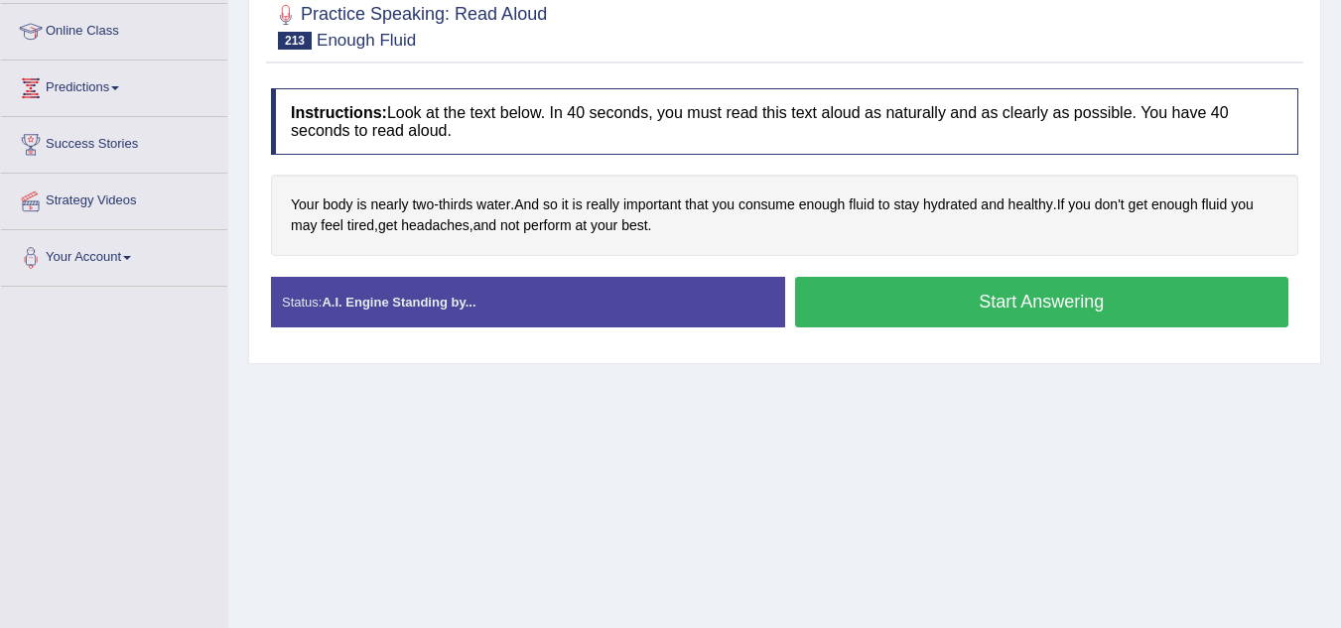
click at [874, 285] on button "Start Answering" at bounding box center [1042, 302] width 494 height 51
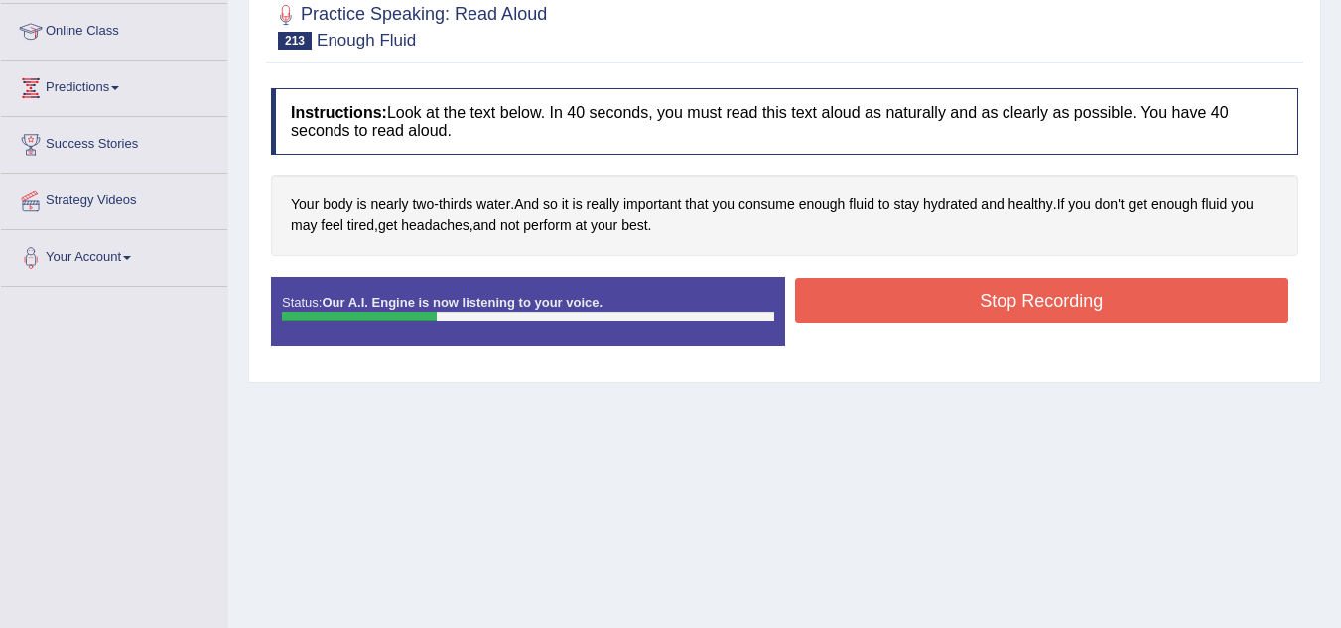
click at [874, 285] on button "Stop Recording" at bounding box center [1042, 301] width 494 height 46
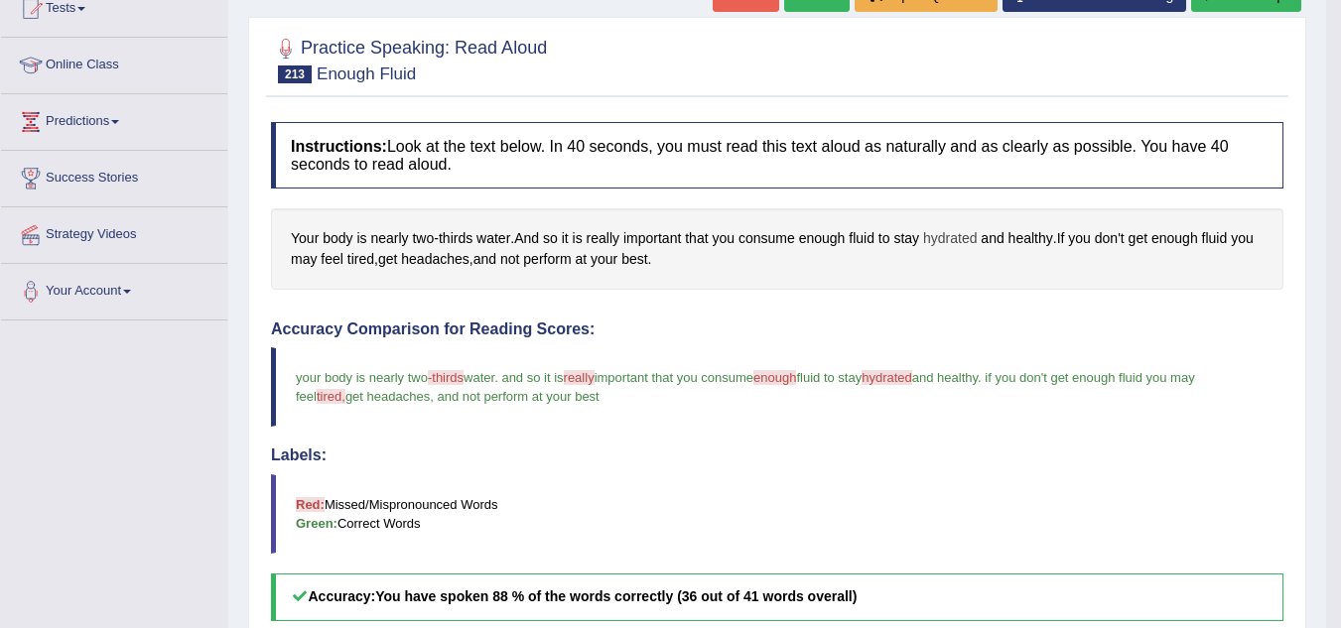
scroll to position [216, 0]
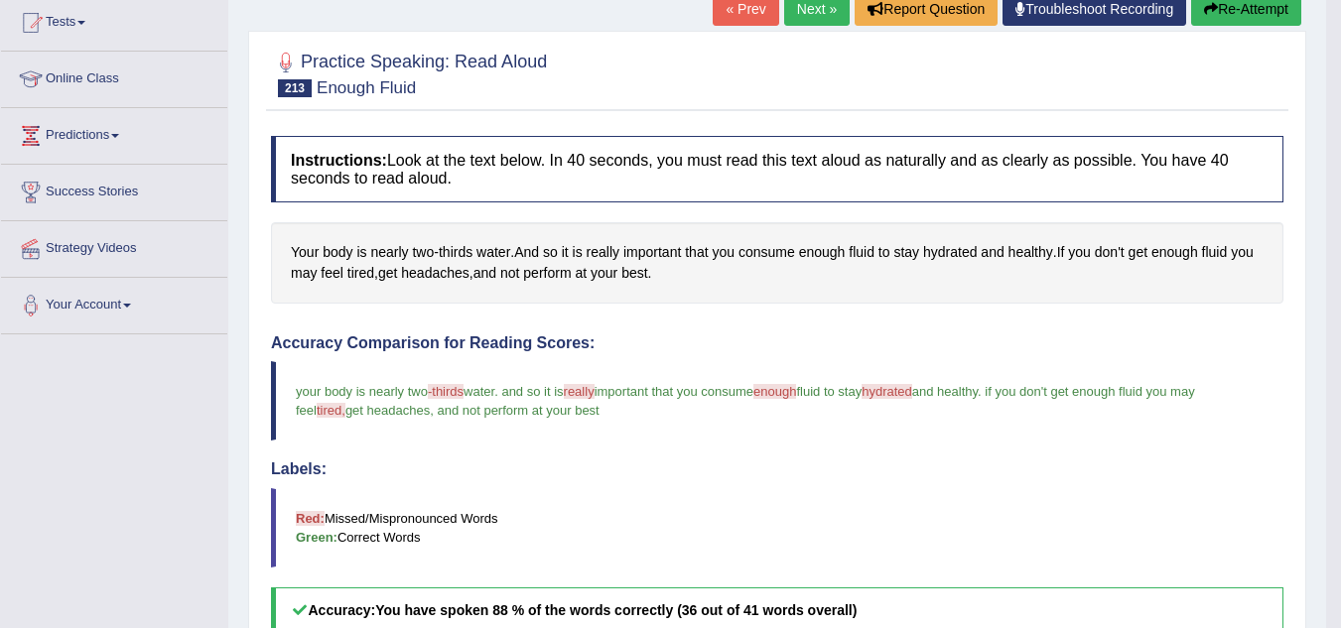
click at [1224, 12] on button "Re-Attempt" at bounding box center [1246, 9] width 110 height 34
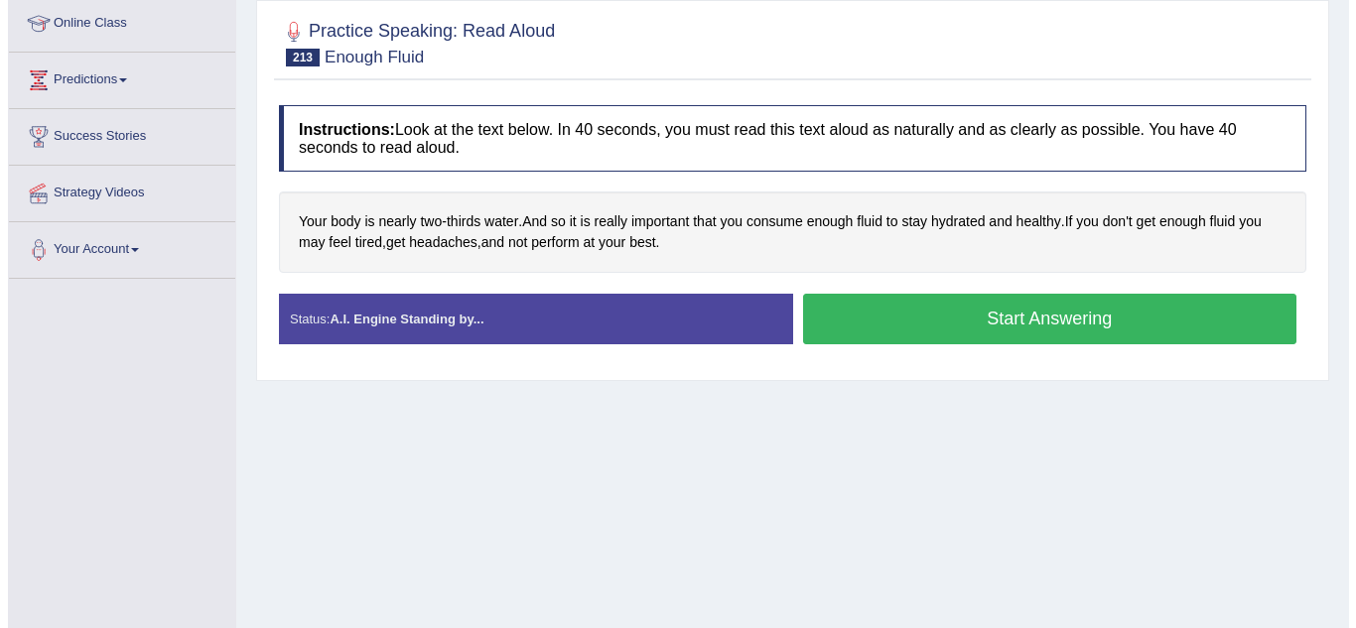
scroll to position [280, 0]
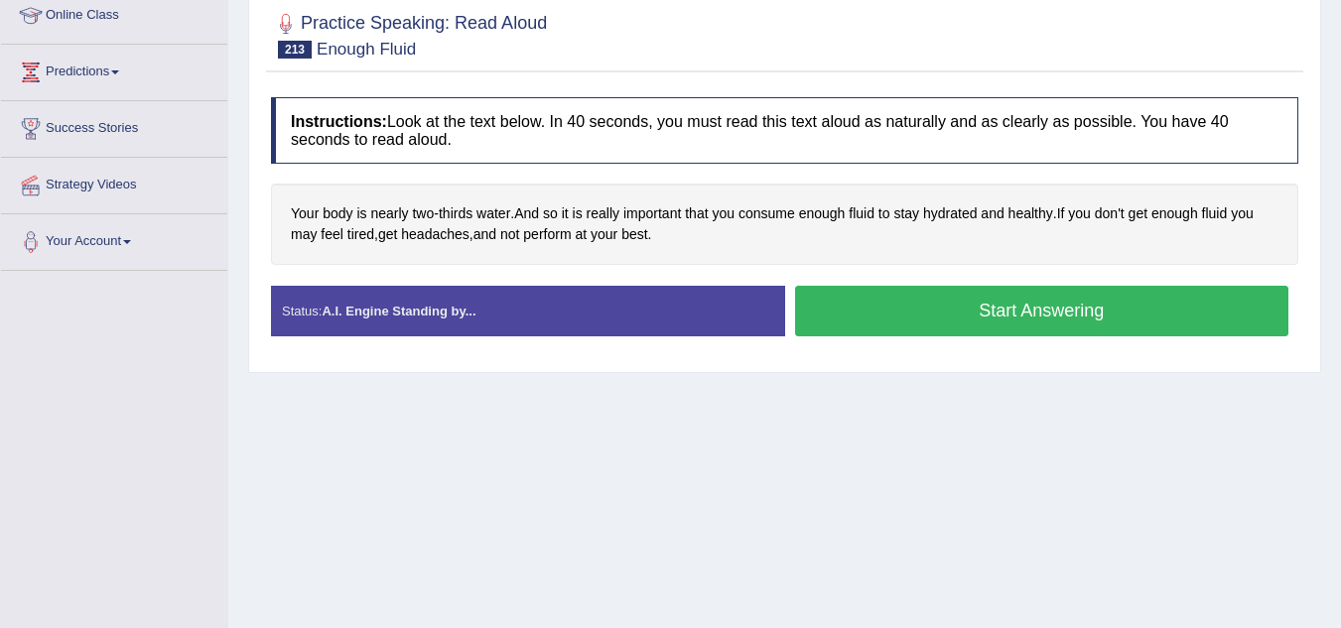
click at [998, 308] on button "Start Answering" at bounding box center [1042, 311] width 494 height 51
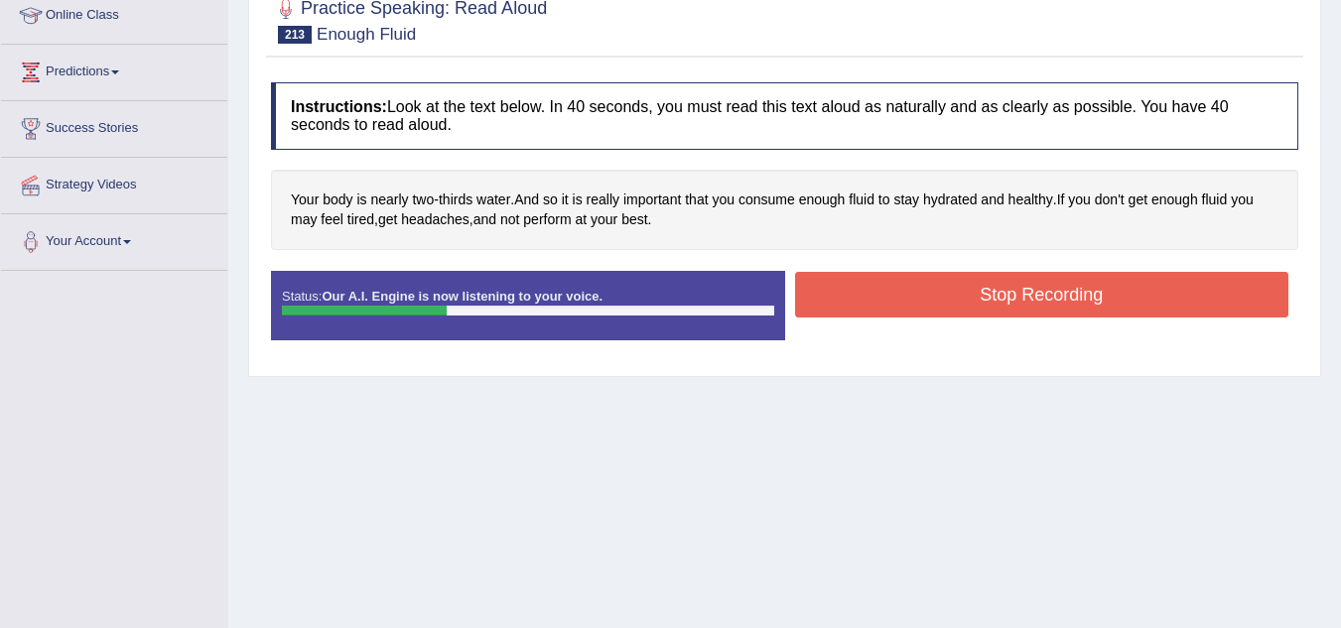
click at [998, 308] on button "Stop Recording" at bounding box center [1042, 295] width 494 height 46
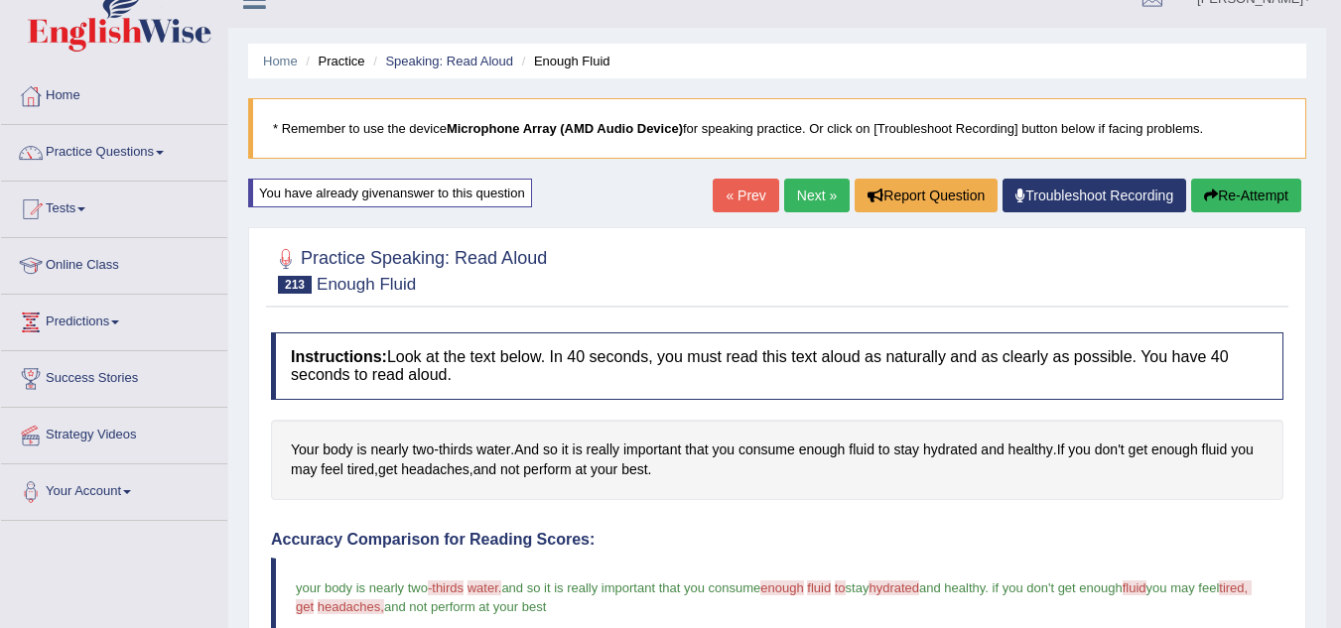
scroll to position [0, 0]
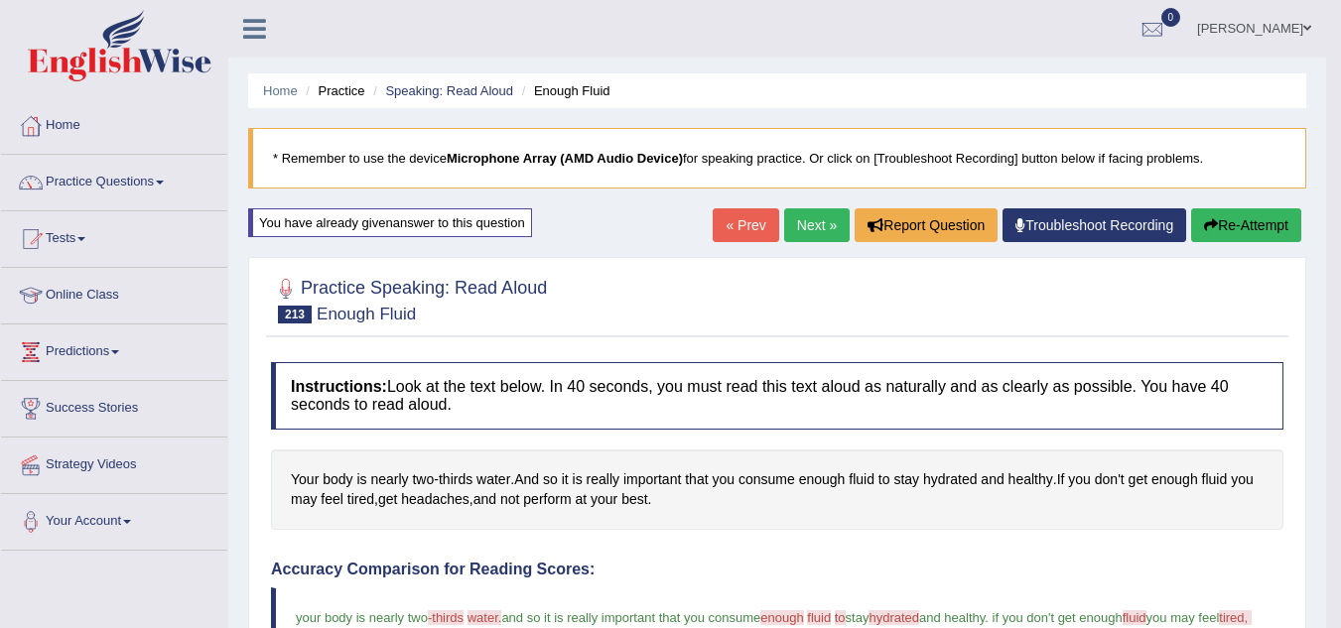
click at [810, 217] on link "Next »" at bounding box center [817, 225] width 66 height 34
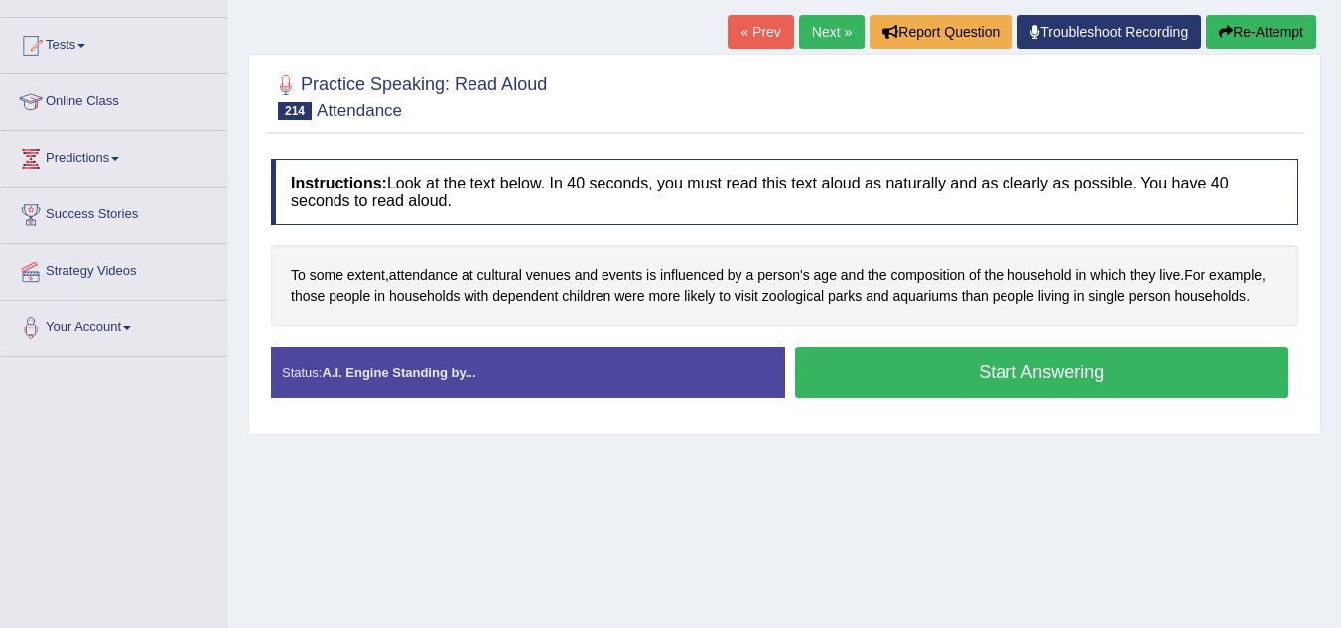
scroll to position [321, 0]
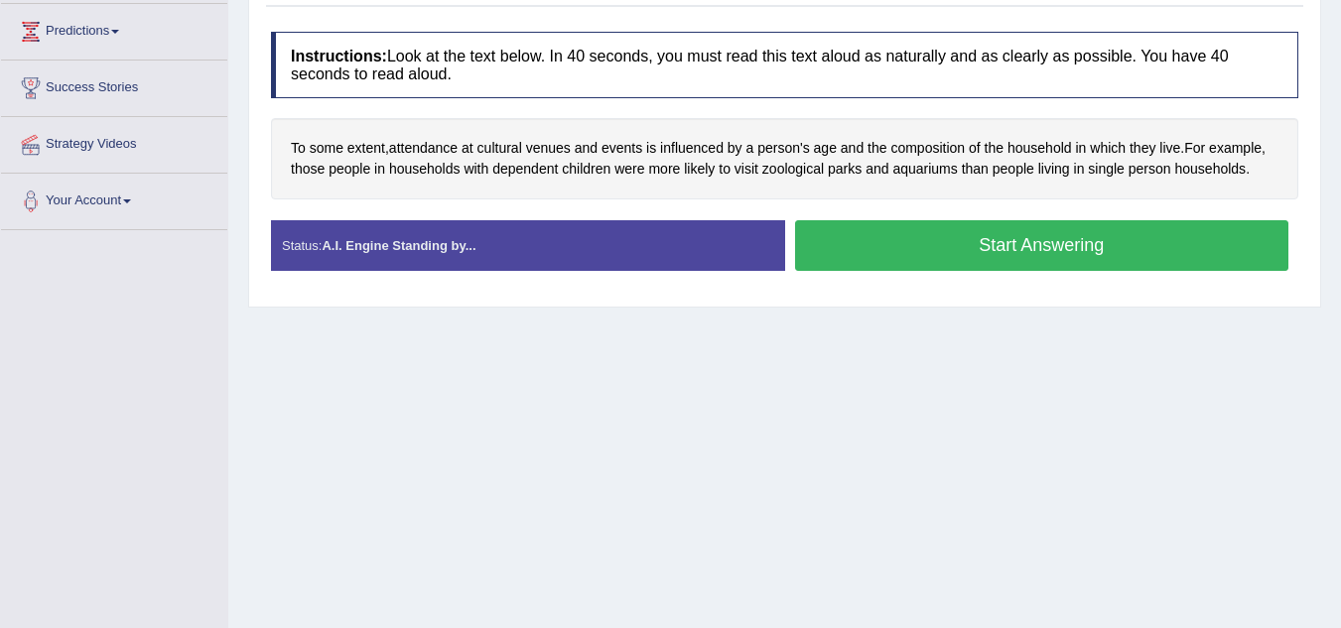
click at [850, 256] on button "Start Answering" at bounding box center [1042, 245] width 494 height 51
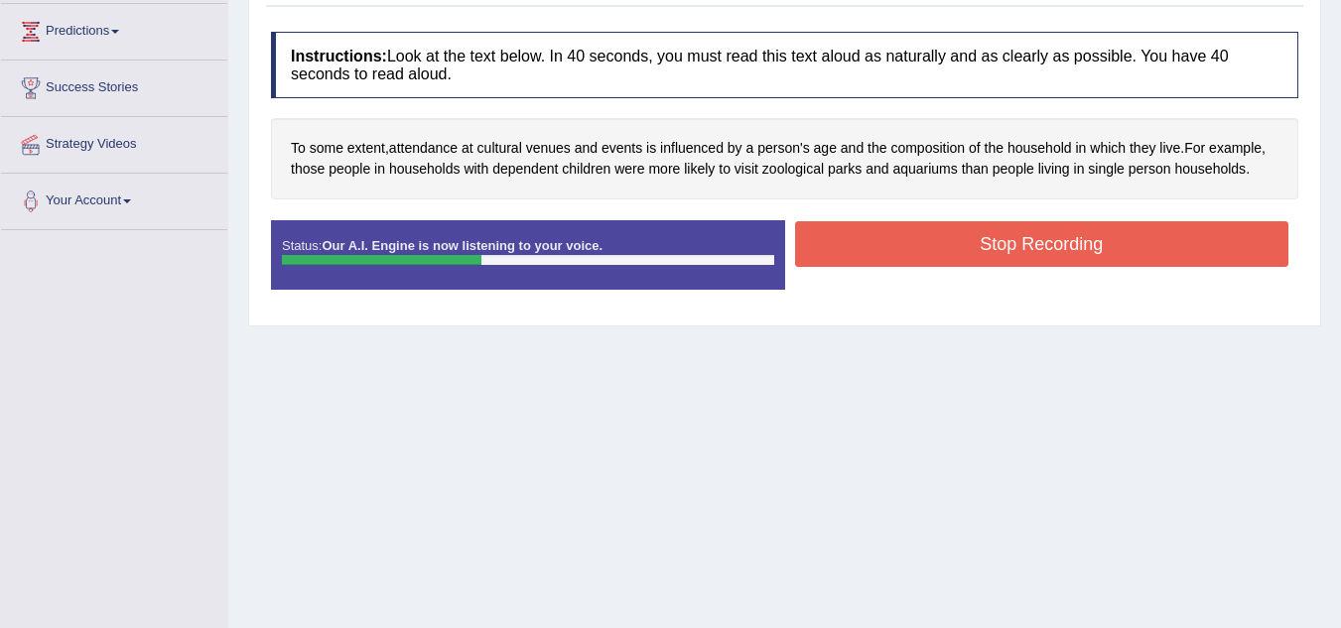
click at [850, 256] on button "Stop Recording" at bounding box center [1042, 244] width 494 height 46
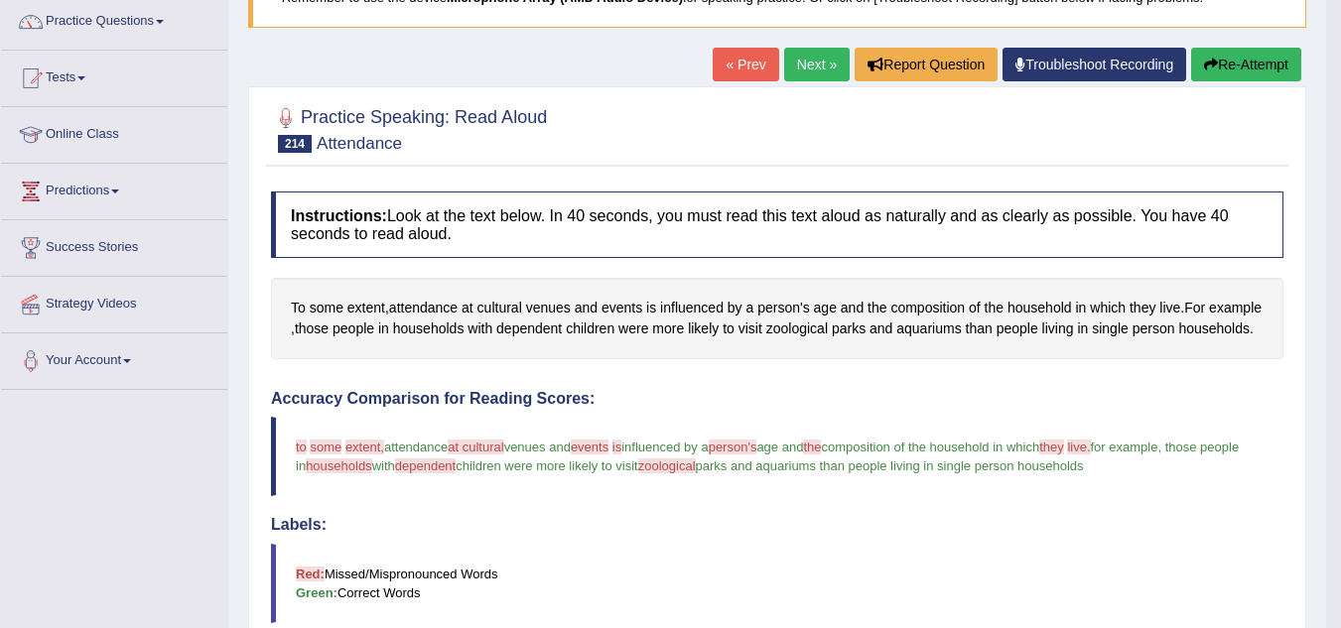
scroll to position [204, 0]
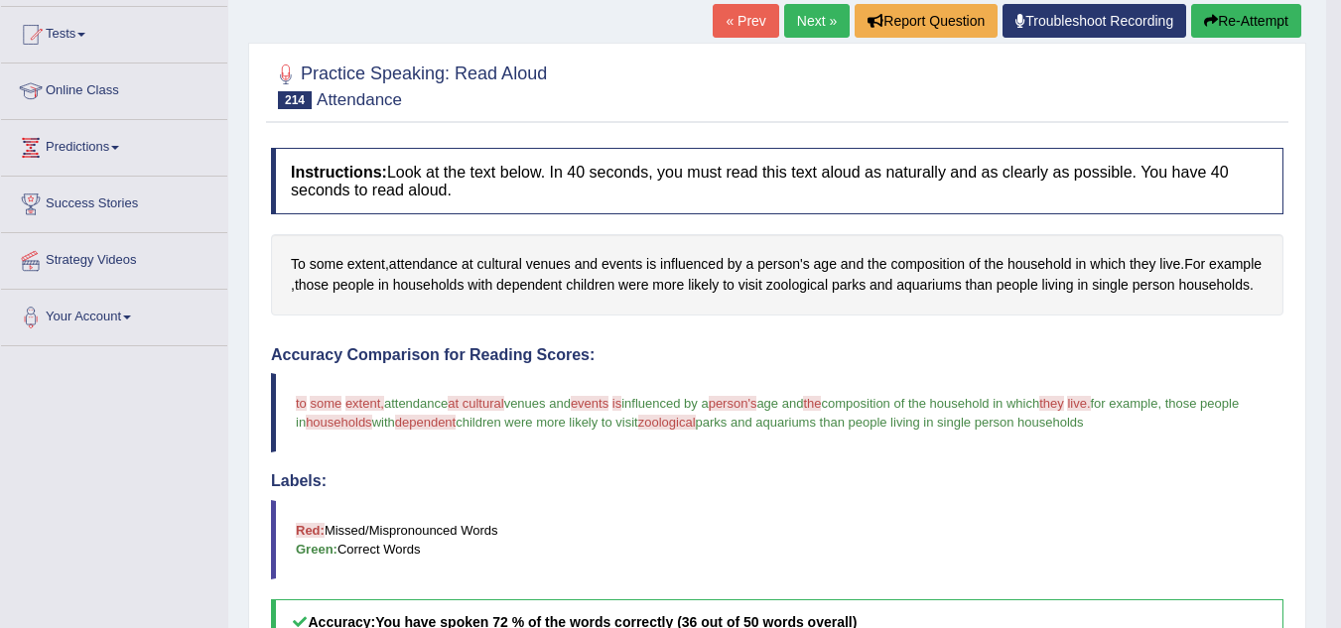
click at [1229, 16] on button "Re-Attempt" at bounding box center [1246, 21] width 110 height 34
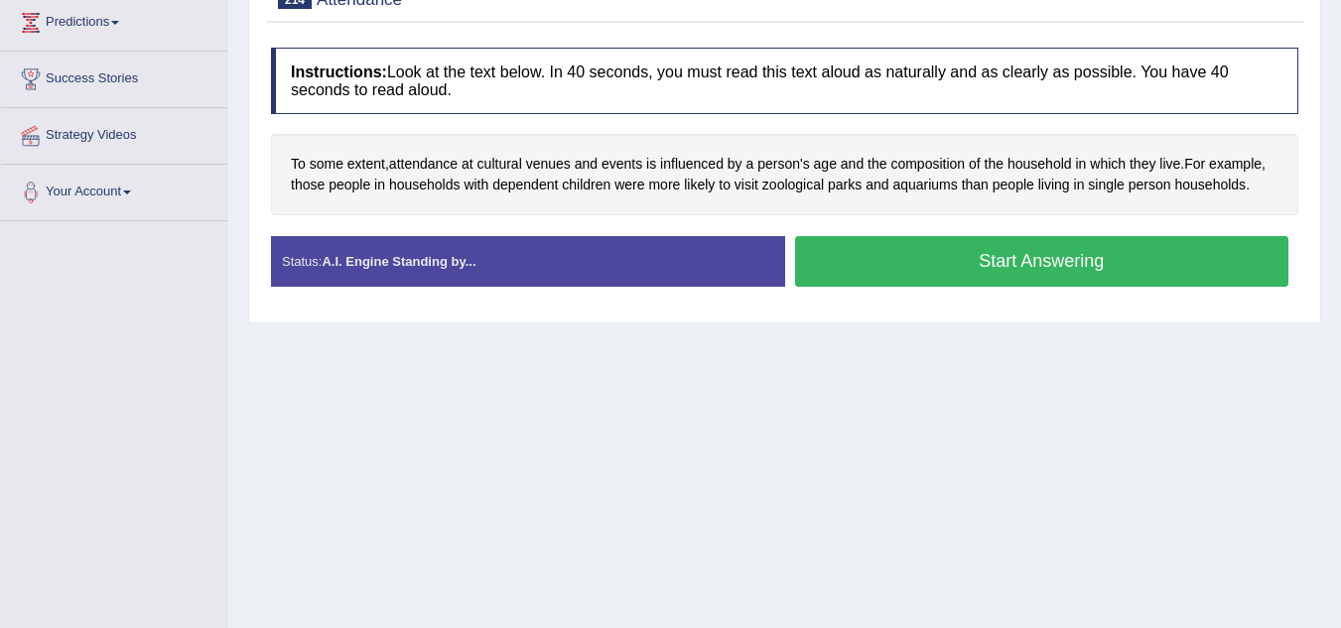
scroll to position [330, 0]
click at [895, 283] on button "Start Answering" at bounding box center [1042, 261] width 494 height 51
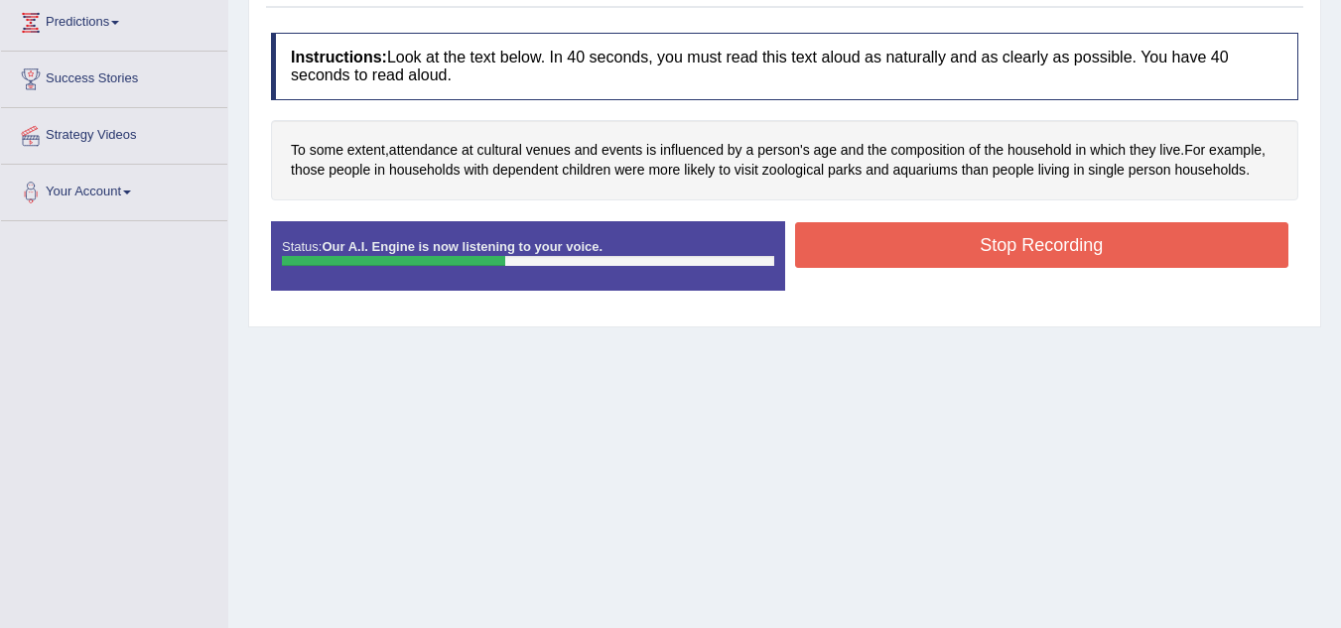
click at [908, 259] on button "Stop Recording" at bounding box center [1042, 245] width 494 height 46
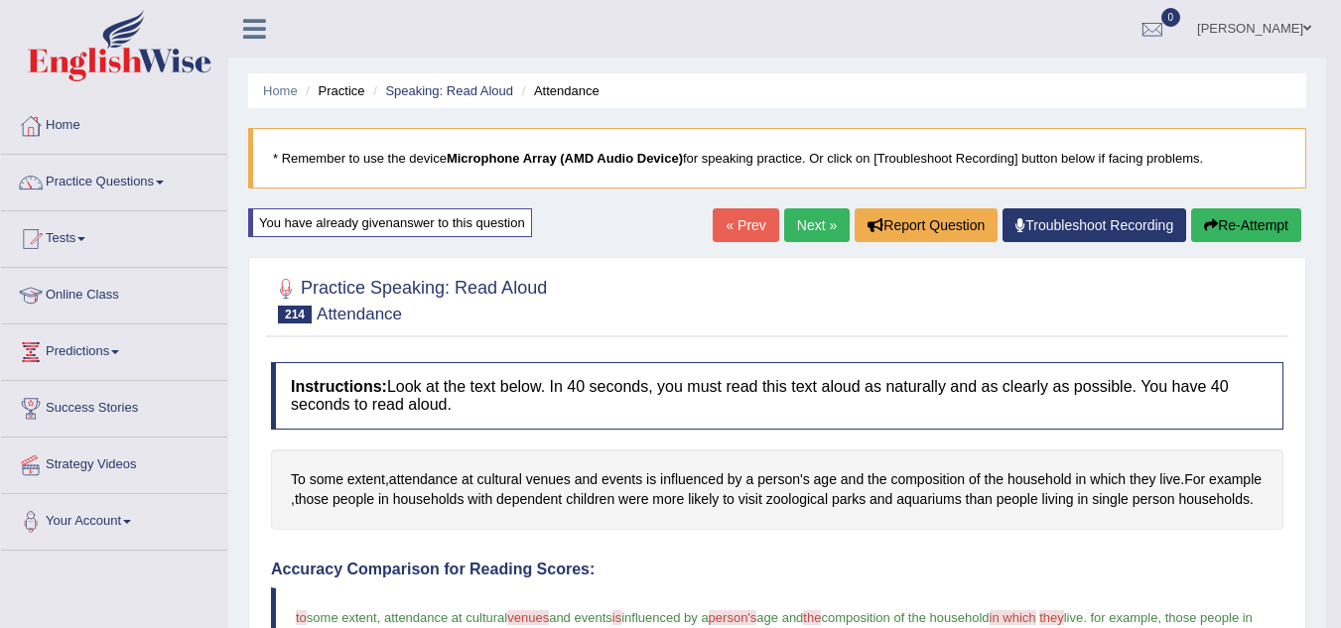
scroll to position [87, 0]
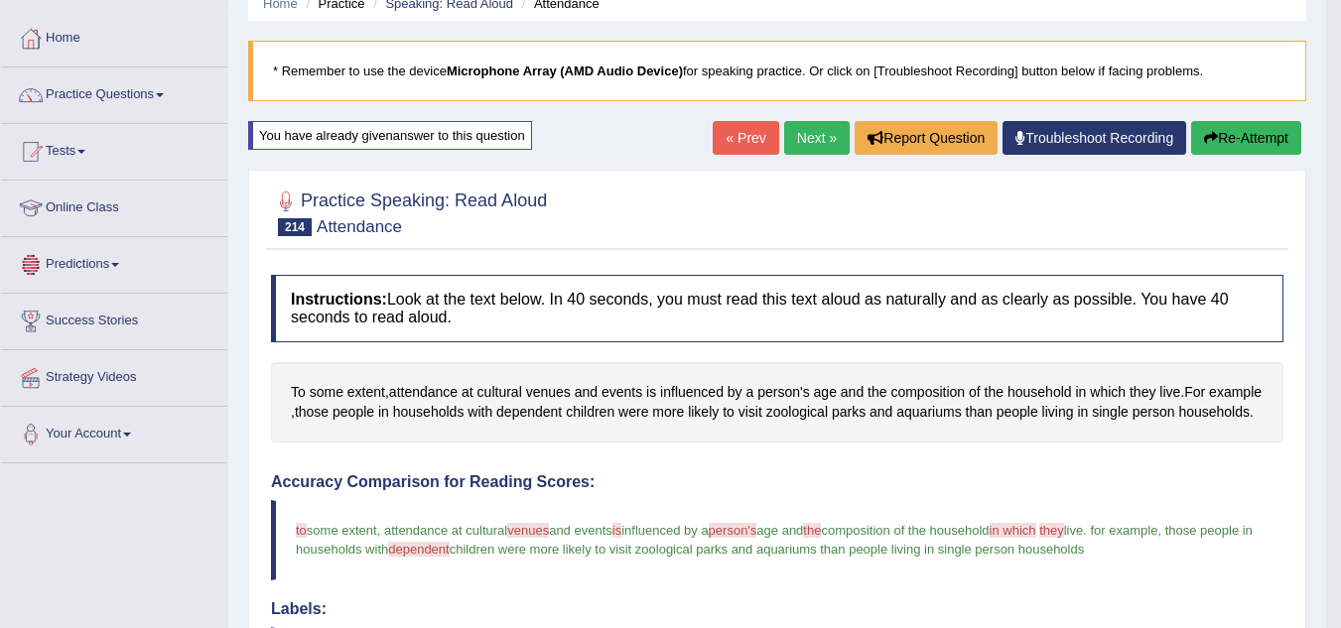
click at [137, 108] on link "Practice Questions" at bounding box center [114, 92] width 226 height 50
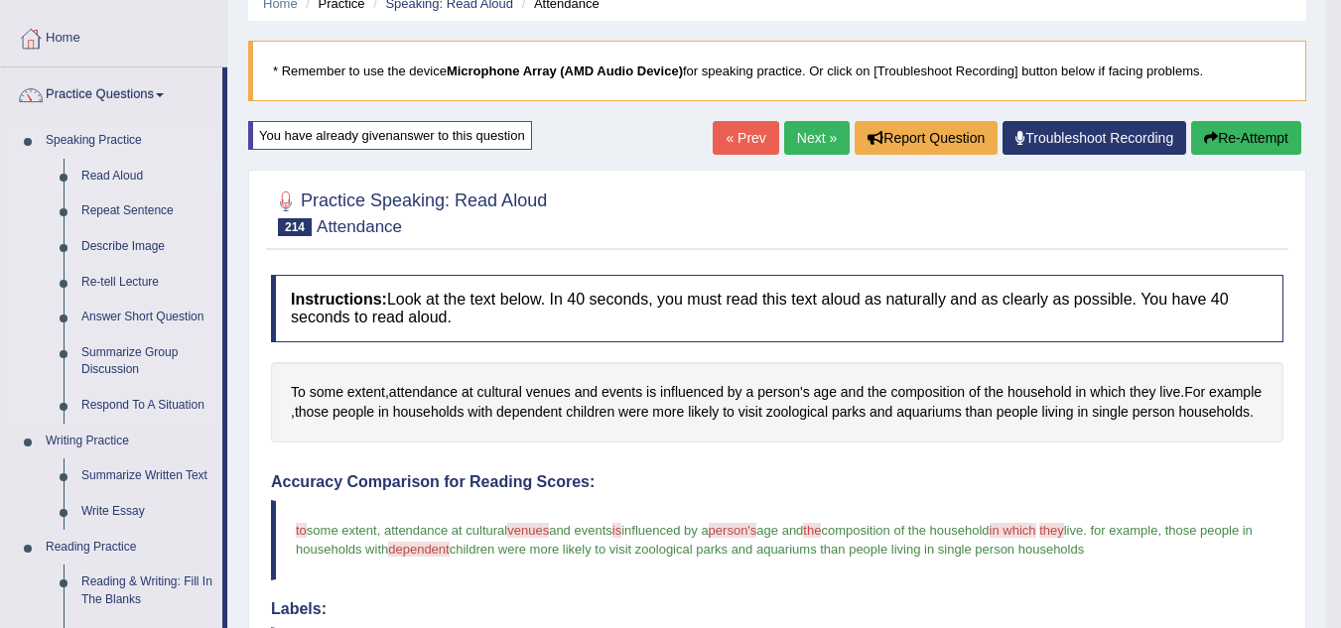
click at [129, 179] on link "Read Aloud" at bounding box center [147, 177] width 150 height 36
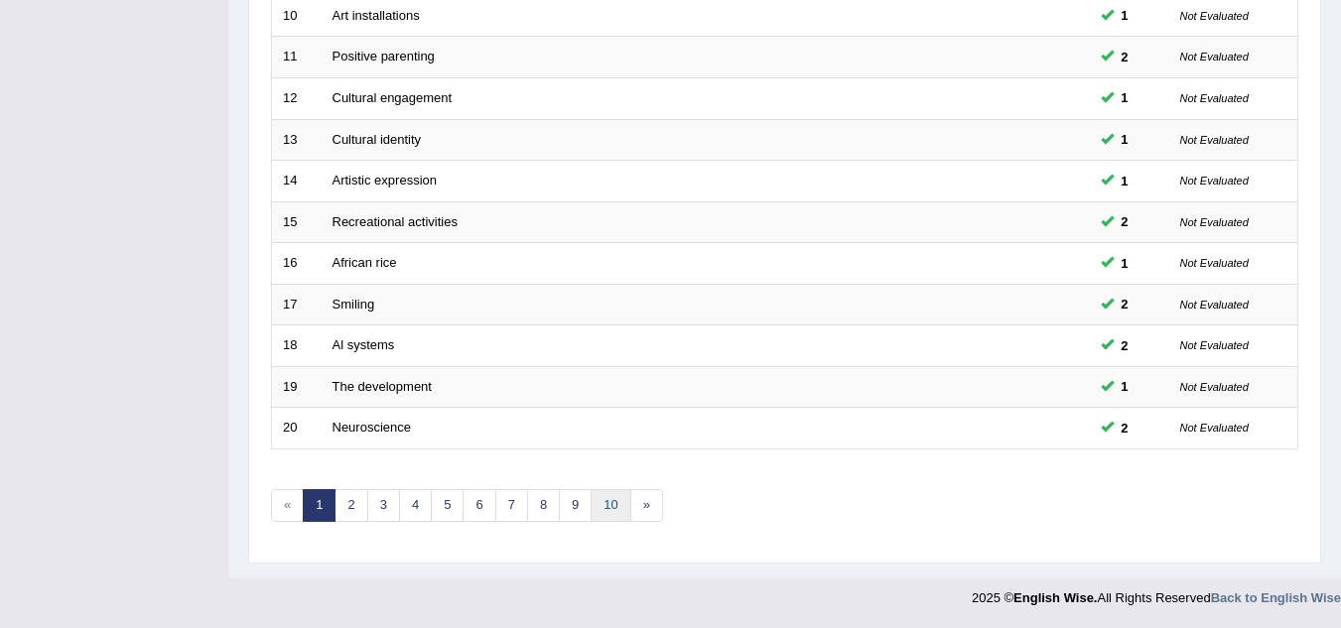
click at [607, 502] on link "10" at bounding box center [611, 505] width 40 height 33
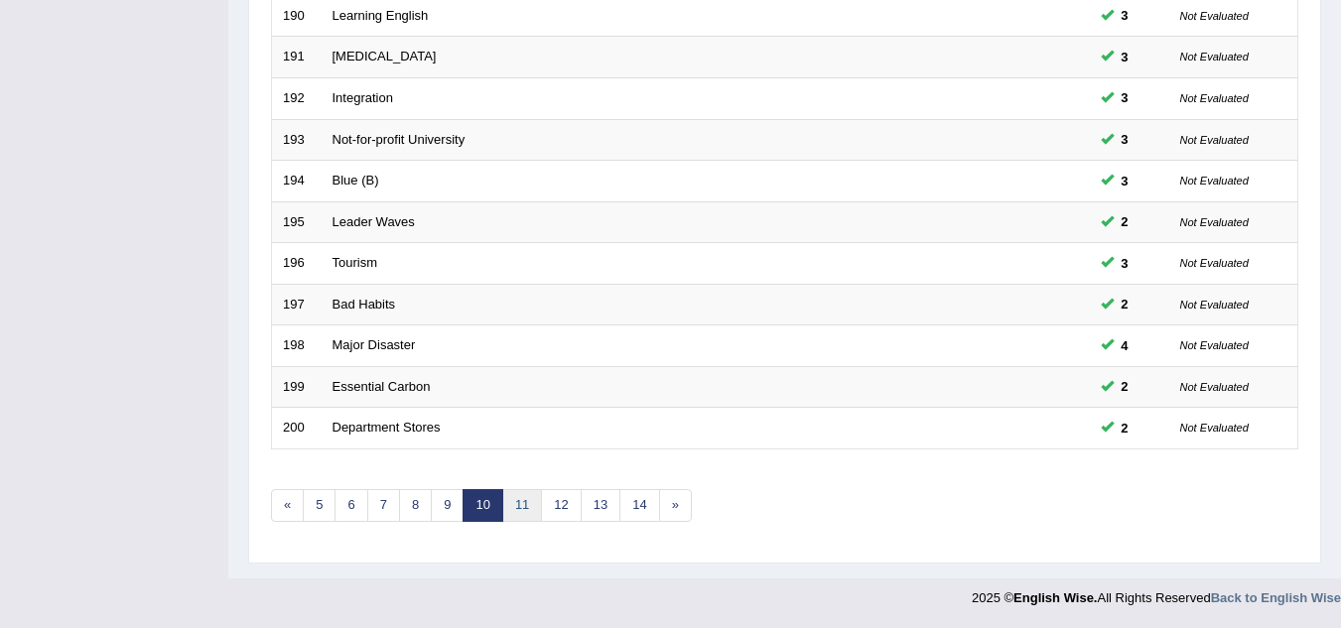
scroll to position [686, 0]
click at [524, 505] on link "11" at bounding box center [522, 505] width 40 height 33
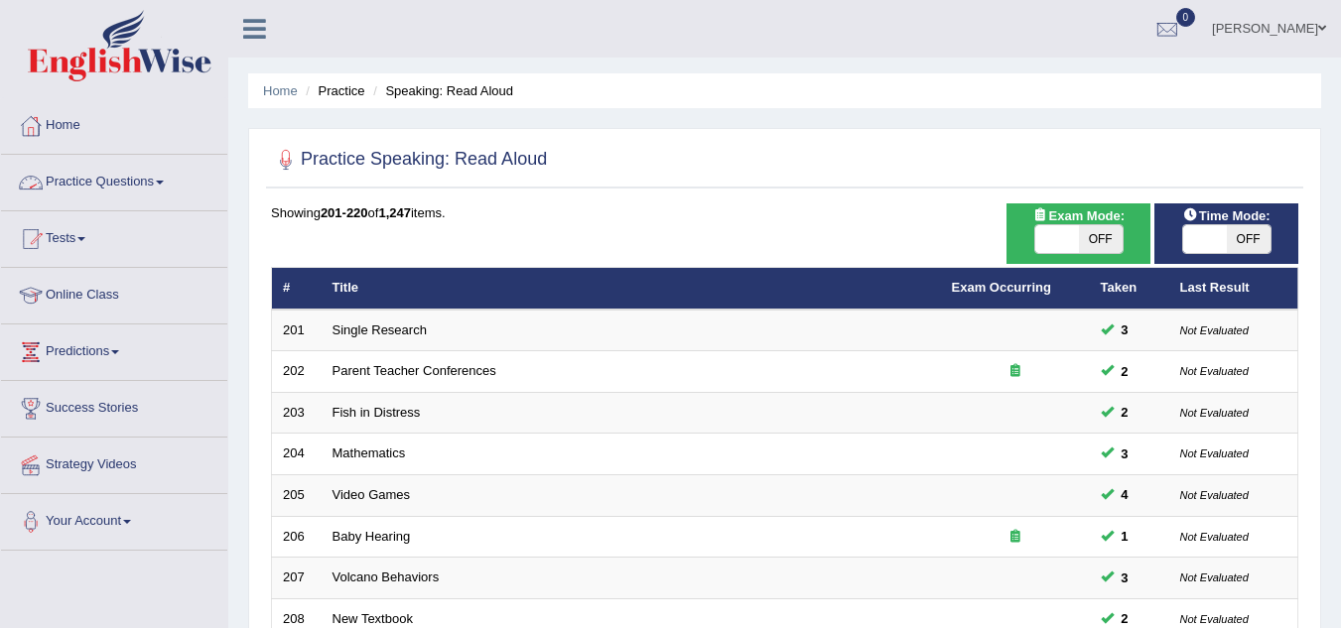
click at [145, 174] on link "Practice Questions" at bounding box center [114, 180] width 226 height 50
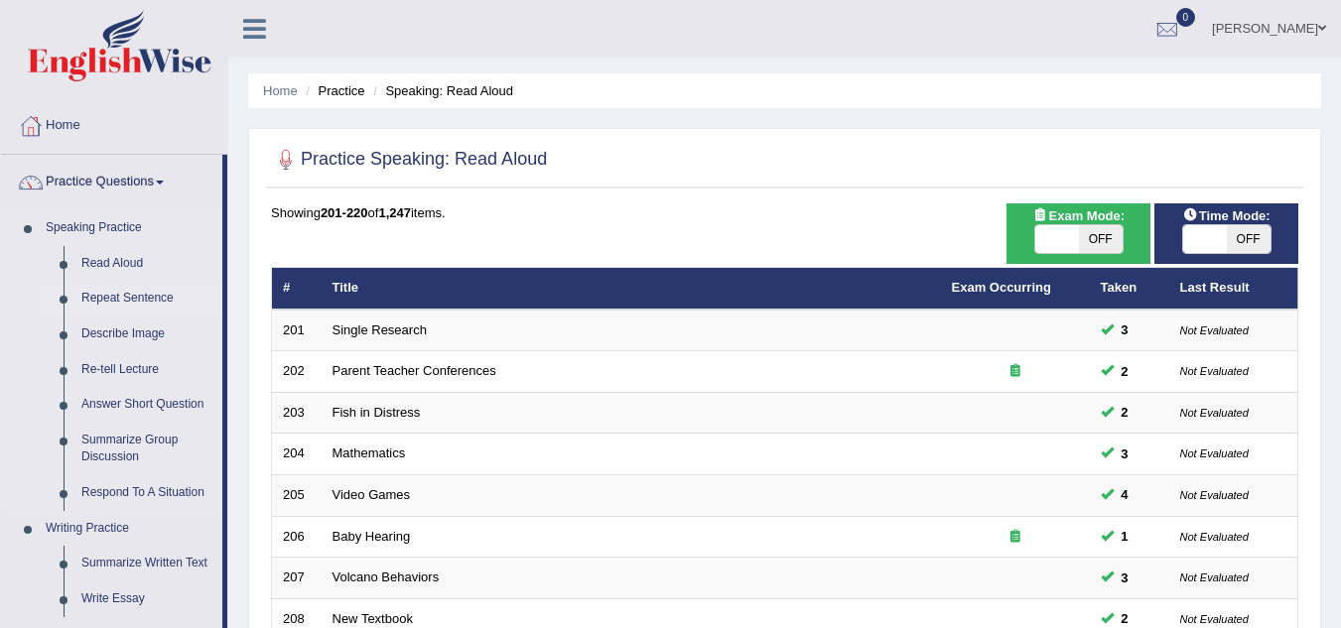
click at [126, 300] on link "Repeat Sentence" at bounding box center [147, 299] width 150 height 36
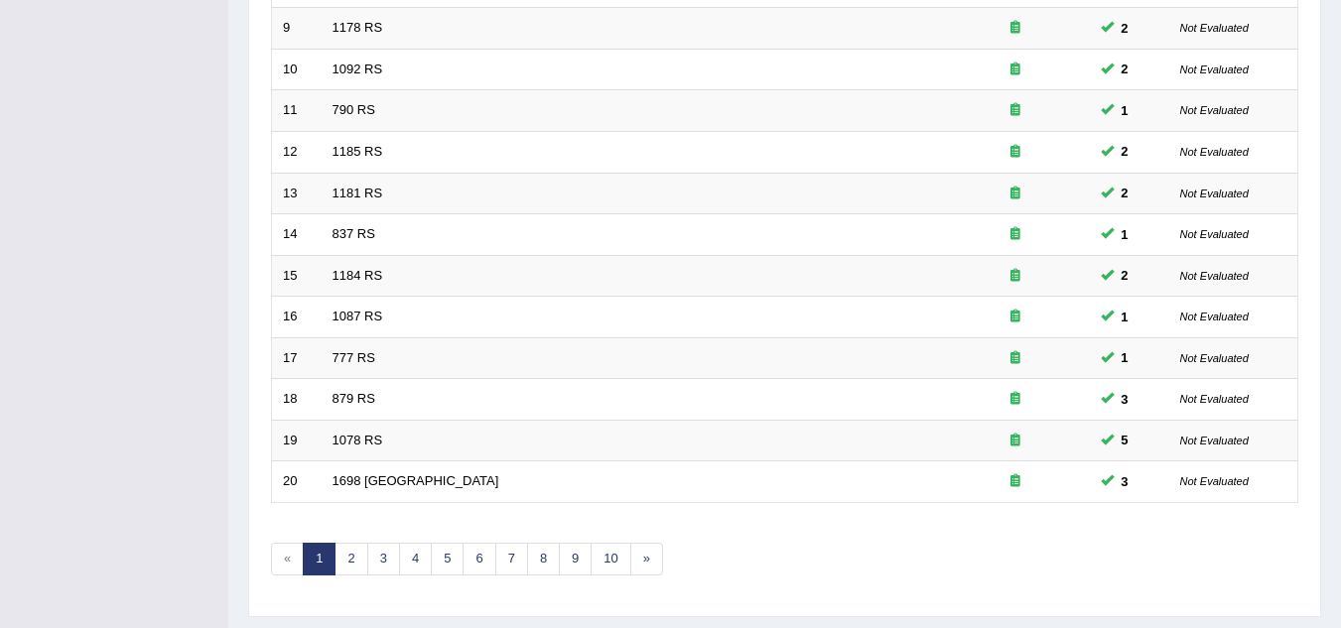
scroll to position [686, 0]
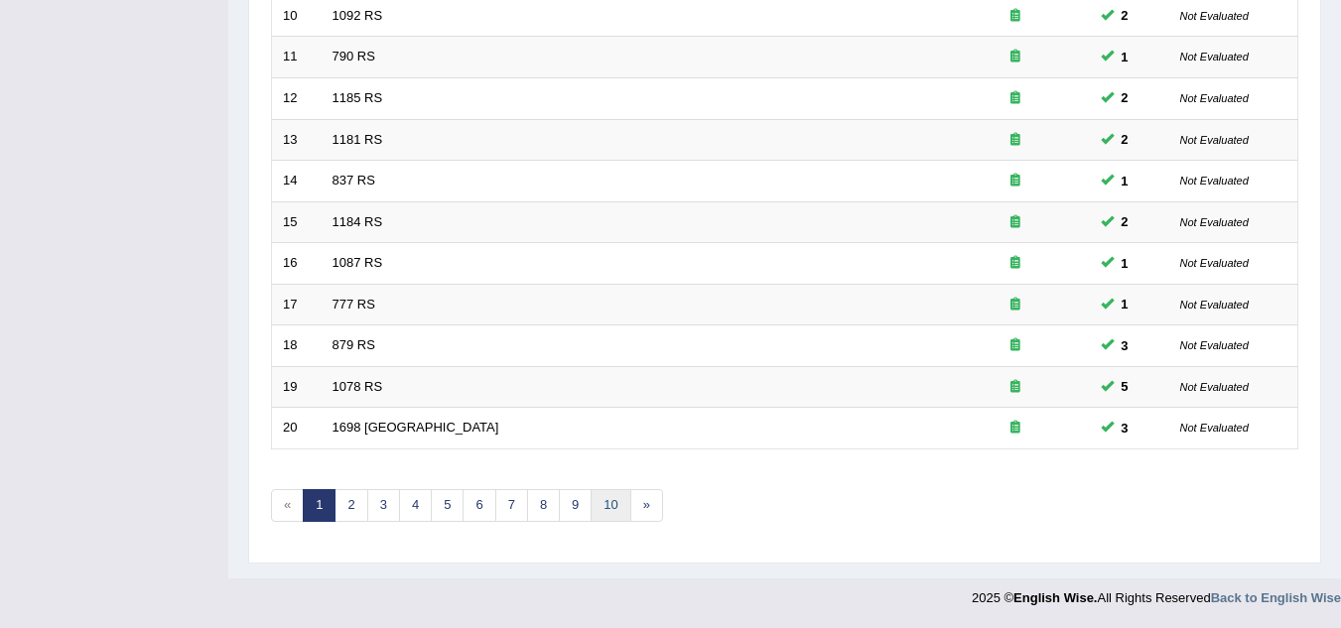
click at [618, 508] on link "10" at bounding box center [611, 505] width 40 height 33
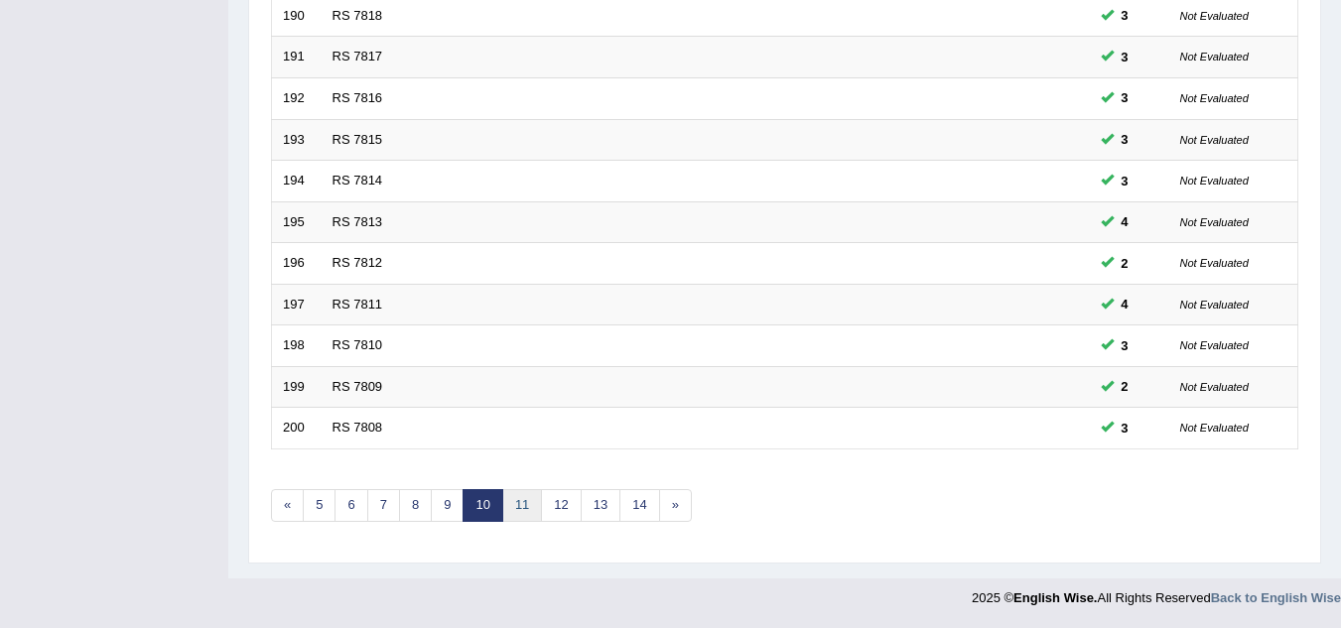
click at [516, 498] on link "11" at bounding box center [522, 505] width 40 height 33
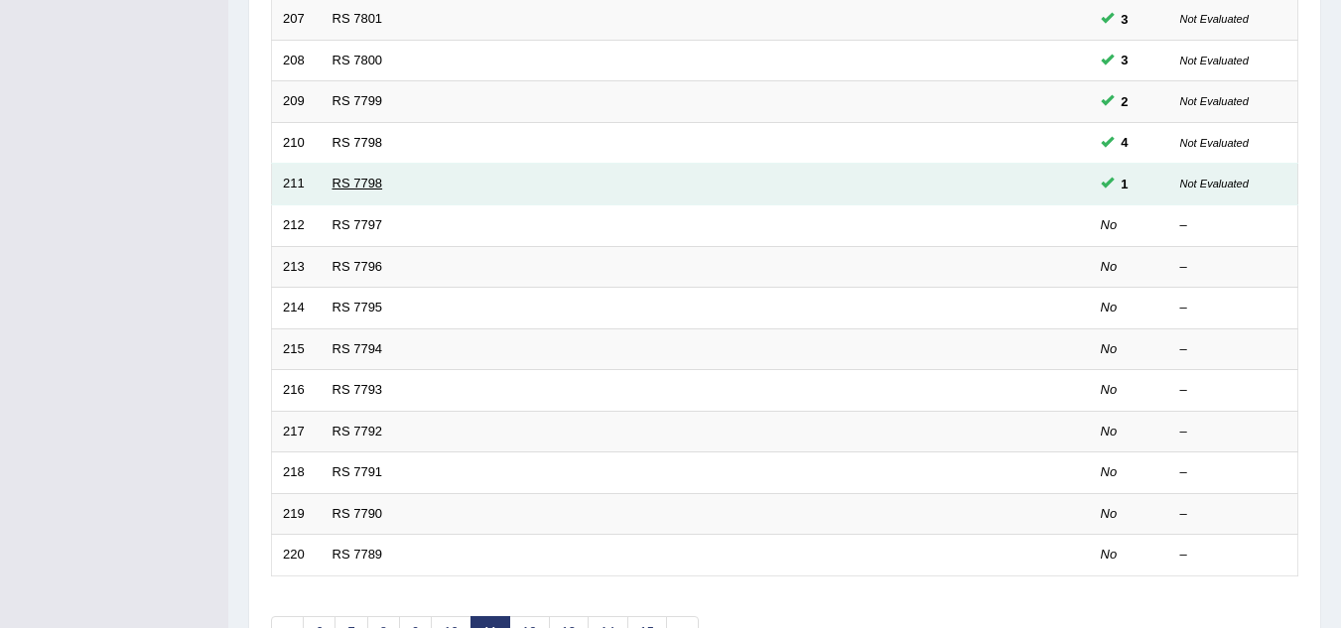
click at [366, 184] on link "RS 7798" at bounding box center [358, 183] width 51 height 15
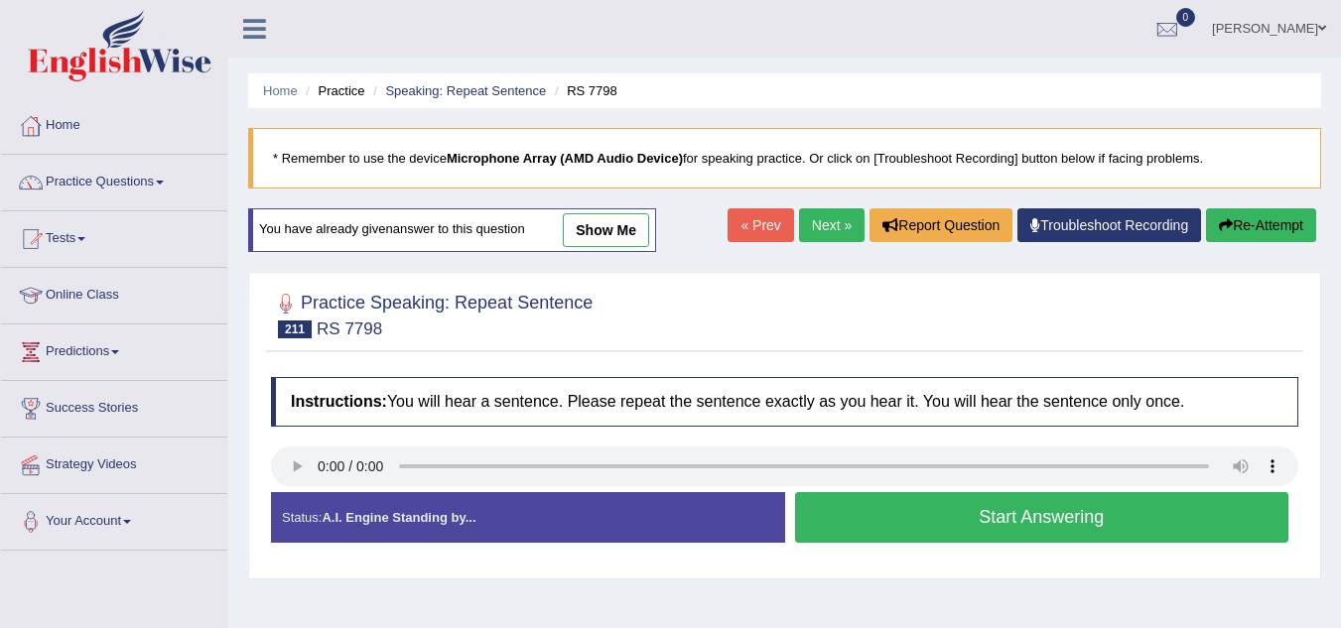
click at [830, 508] on button "Start Answering" at bounding box center [1042, 517] width 494 height 51
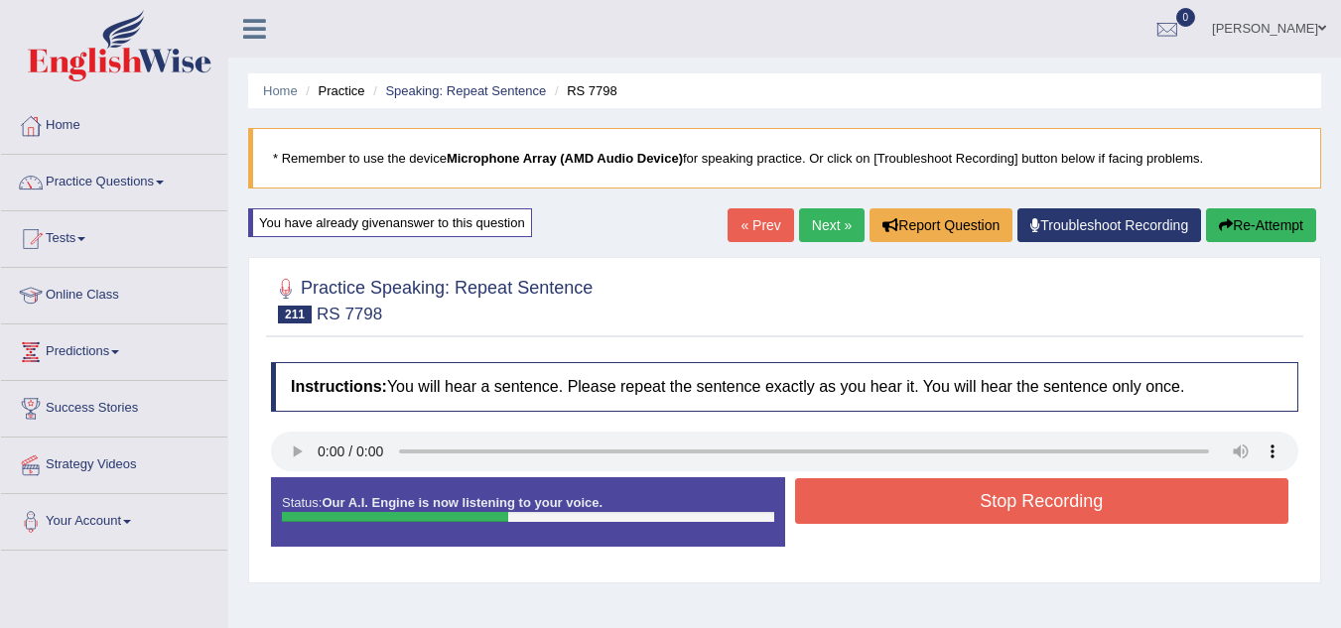
click at [830, 508] on button "Stop Recording" at bounding box center [1042, 501] width 494 height 46
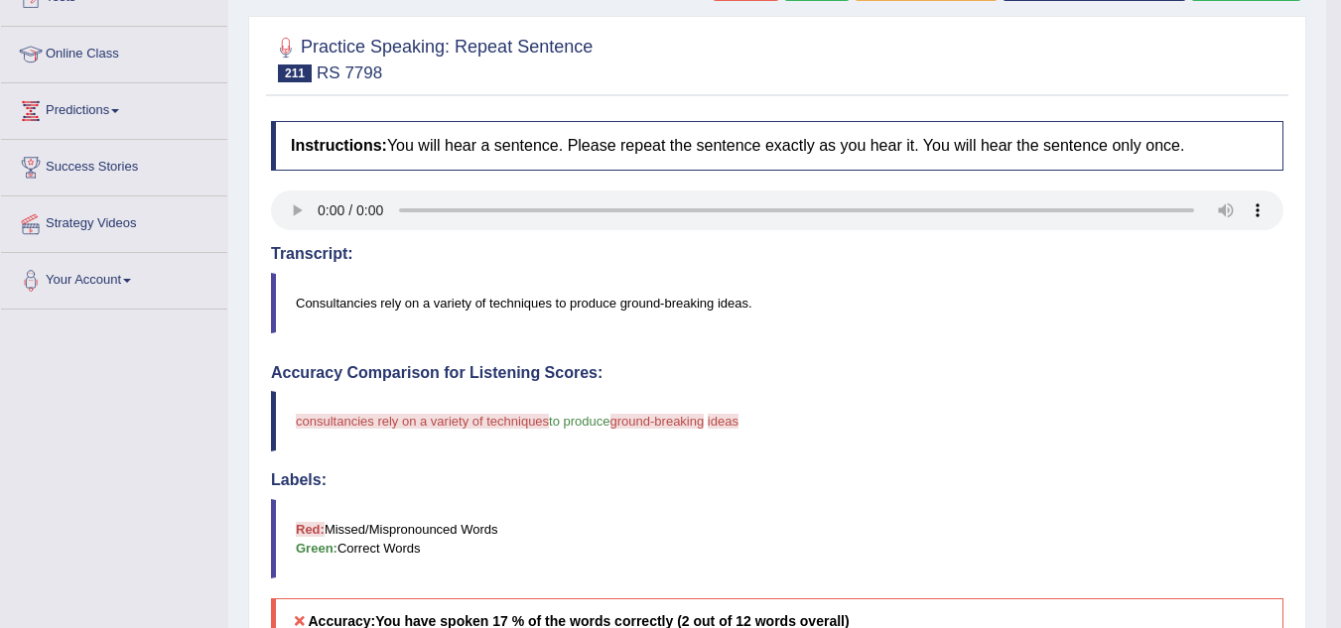
scroll to position [127, 0]
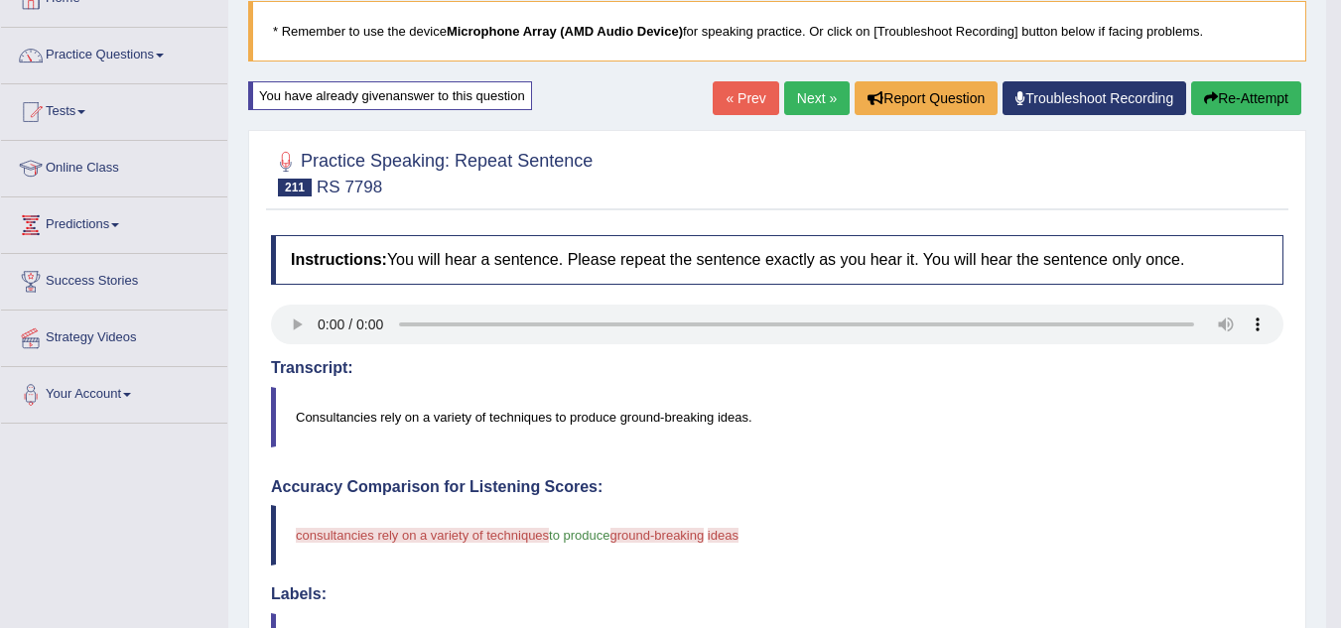
click at [1206, 92] on icon "button" at bounding box center [1211, 98] width 14 height 14
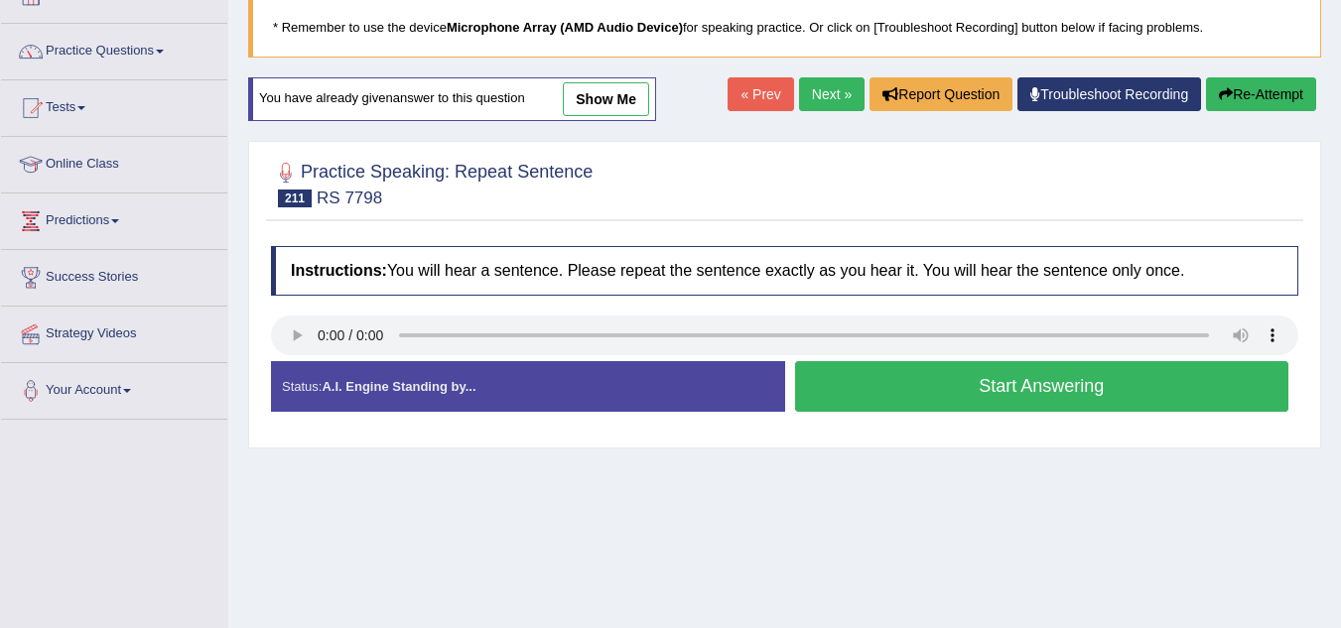
scroll to position [127, 0]
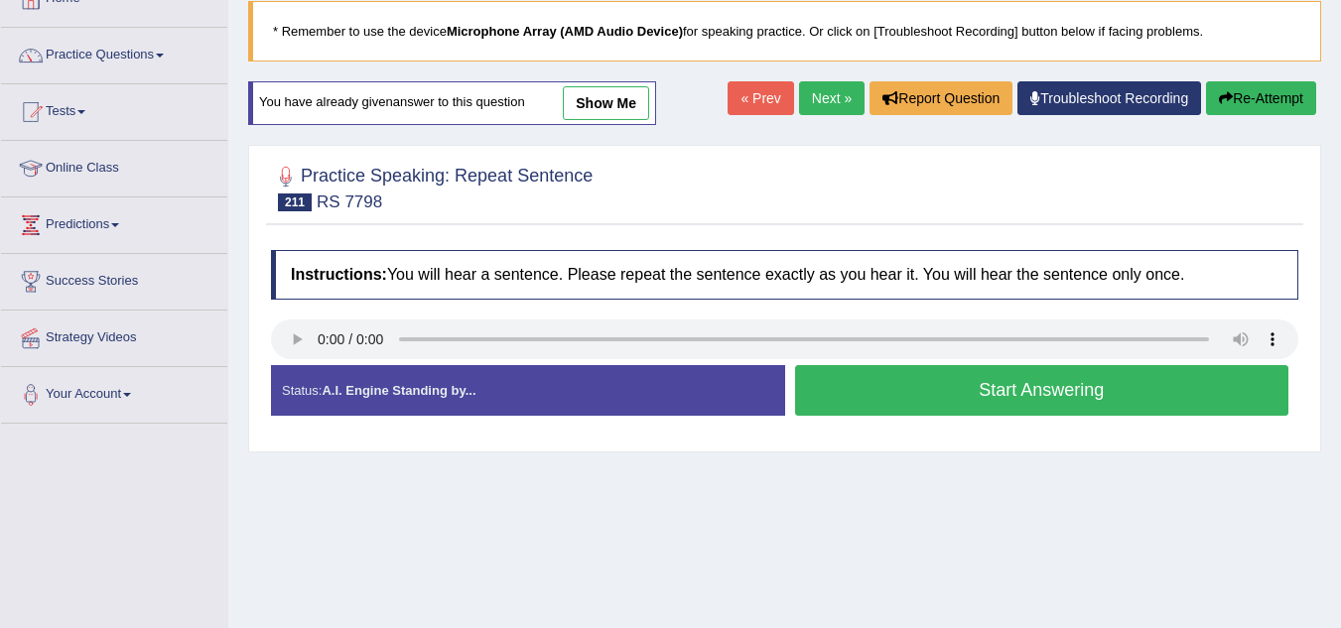
click at [1004, 378] on button "Start Answering" at bounding box center [1042, 390] width 494 height 51
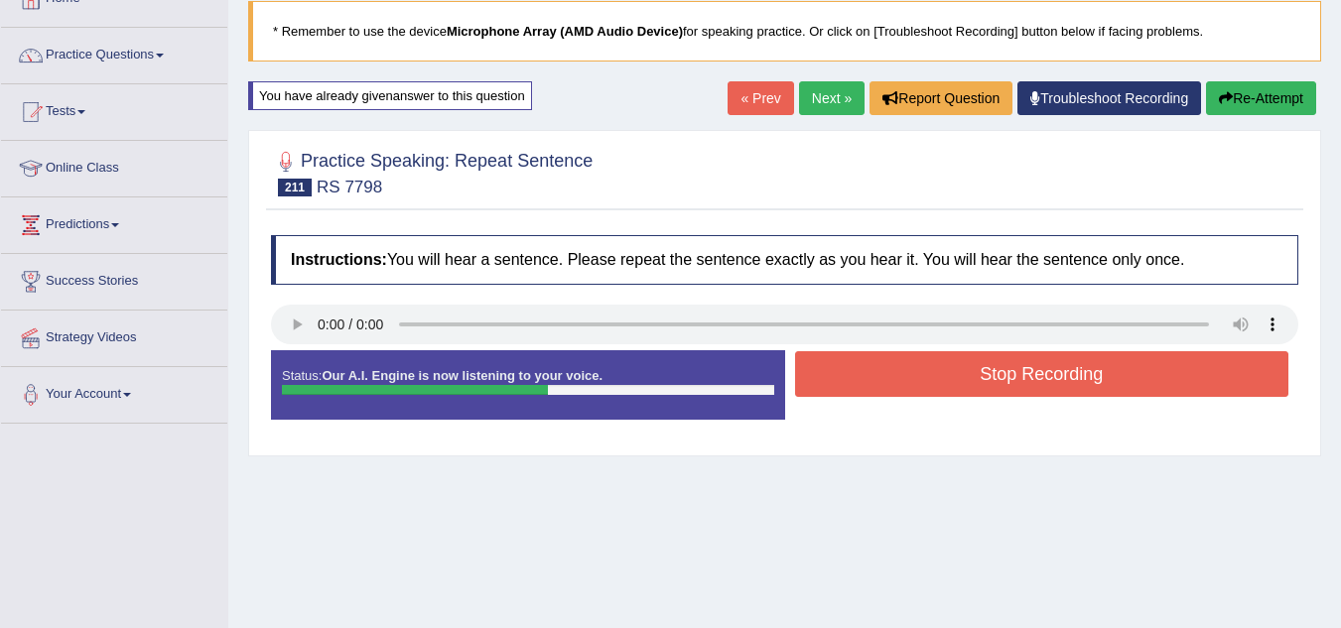
click at [1004, 378] on button "Stop Recording" at bounding box center [1042, 374] width 494 height 46
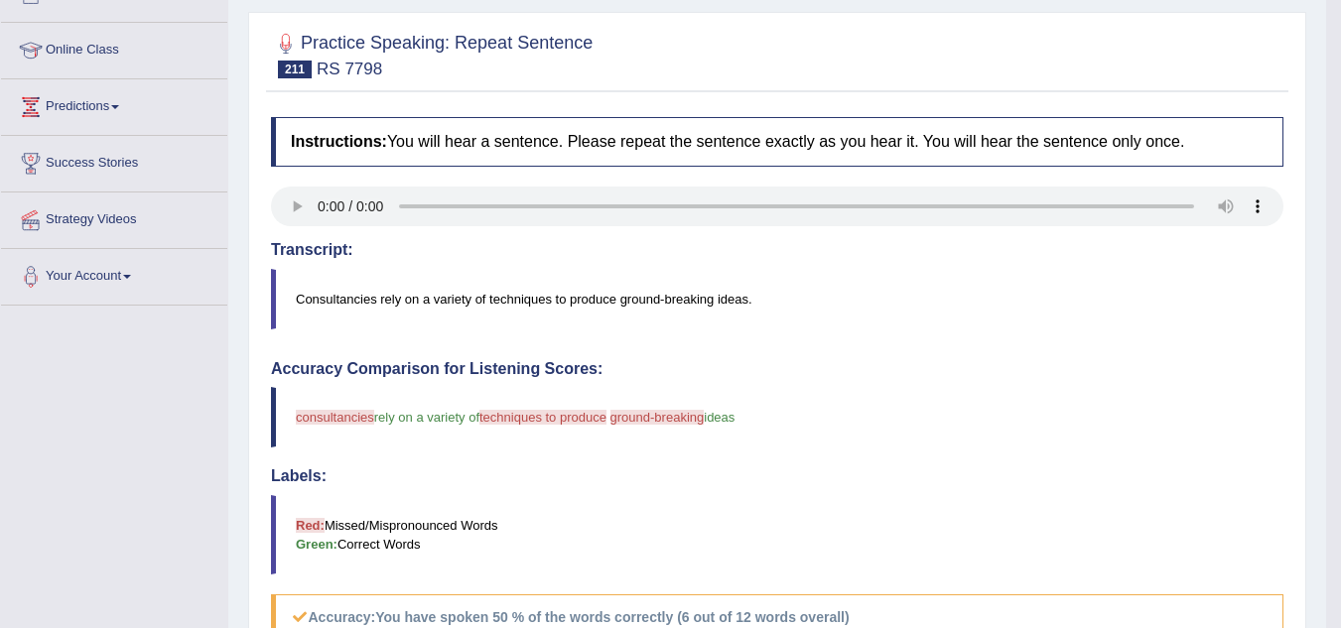
scroll to position [93, 0]
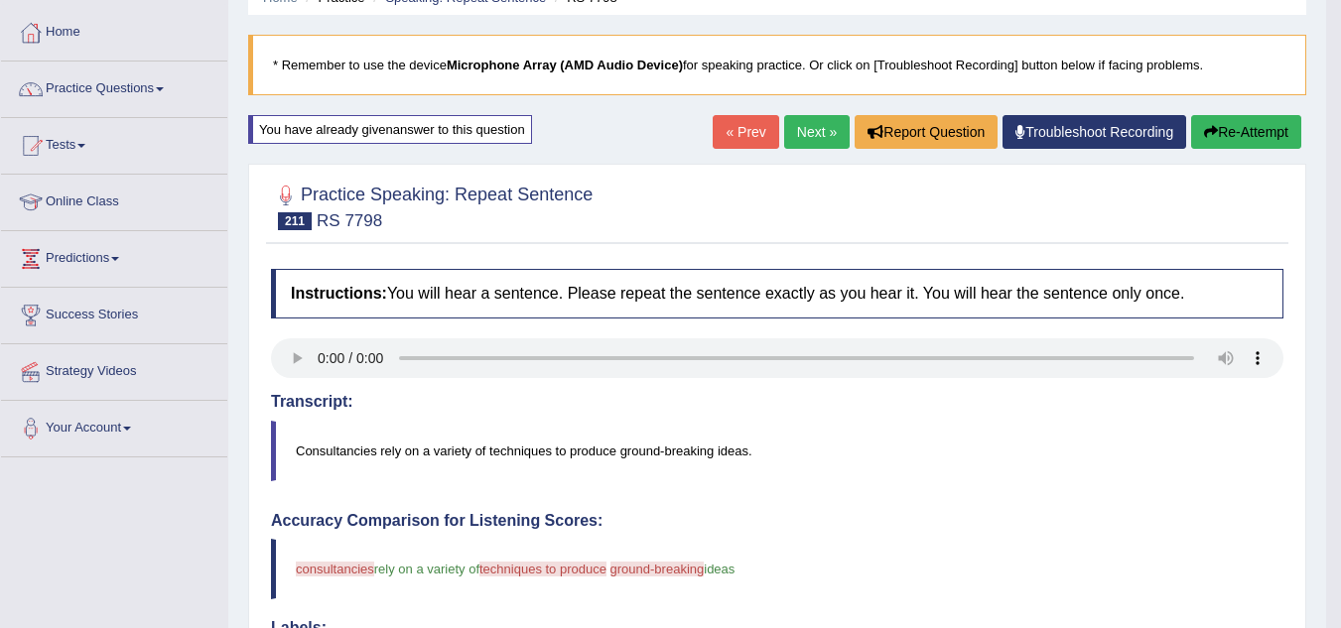
click at [1241, 134] on button "Re-Attempt" at bounding box center [1246, 132] width 110 height 34
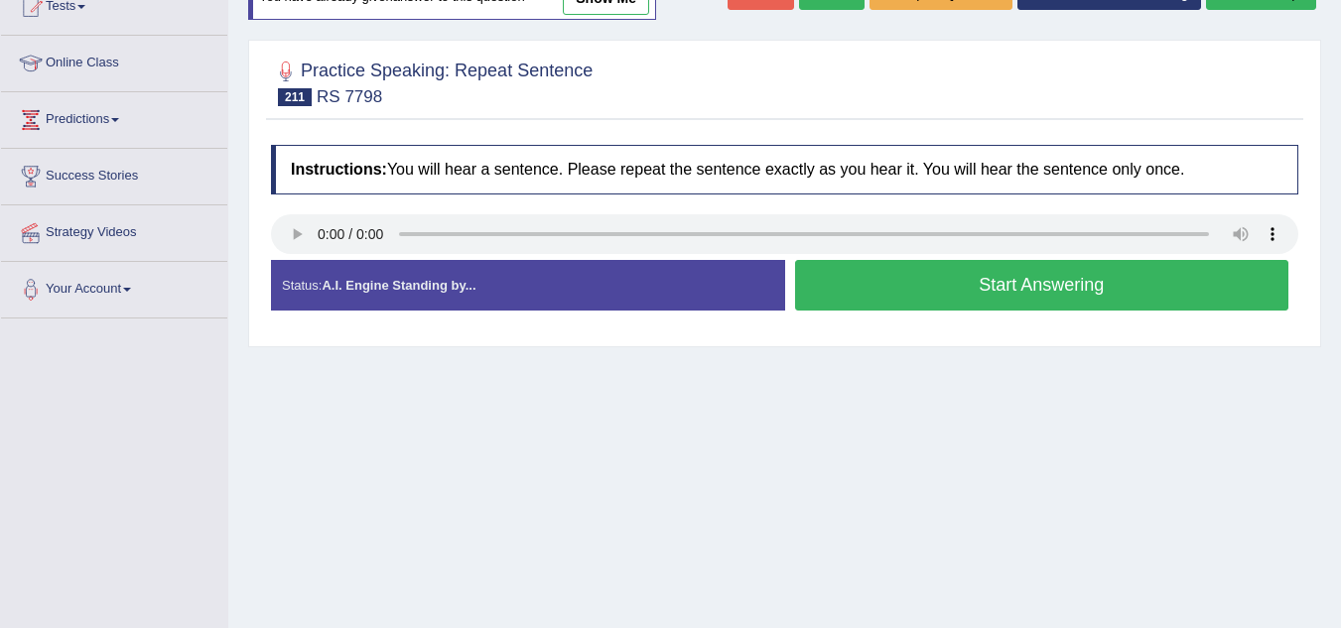
click at [1035, 284] on button "Start Answering" at bounding box center [1042, 285] width 494 height 51
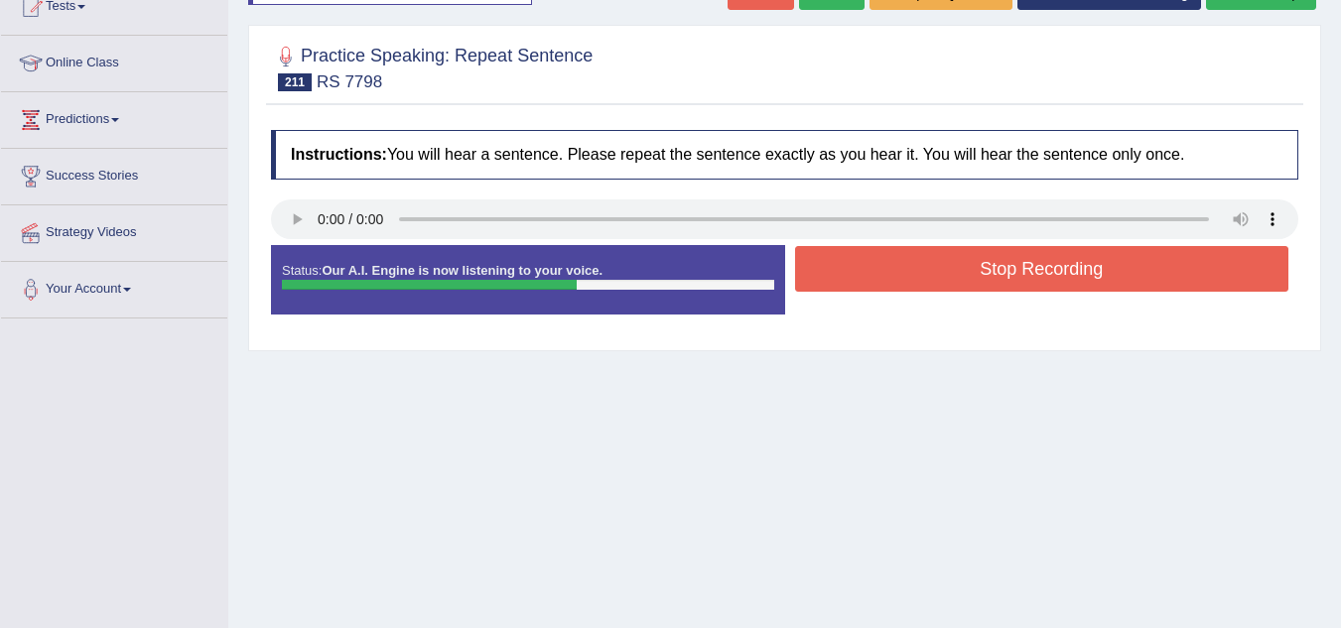
click at [1035, 284] on button "Stop Recording" at bounding box center [1042, 269] width 494 height 46
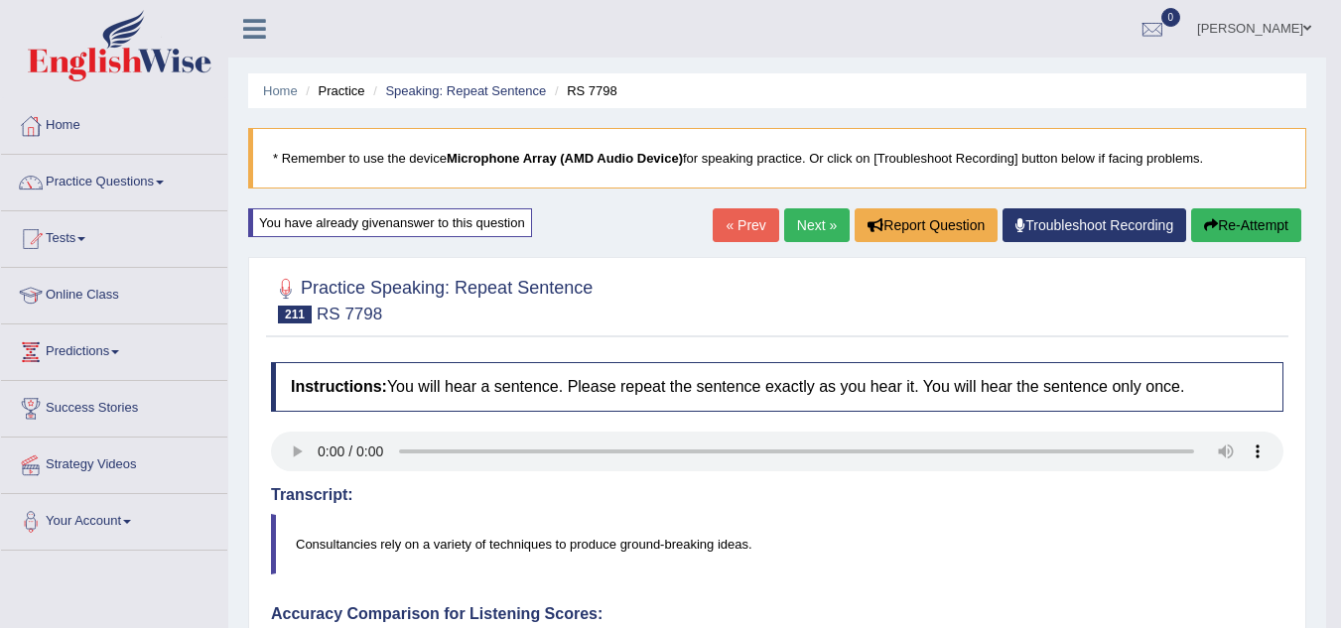
click at [797, 232] on link "Next »" at bounding box center [817, 225] width 66 height 34
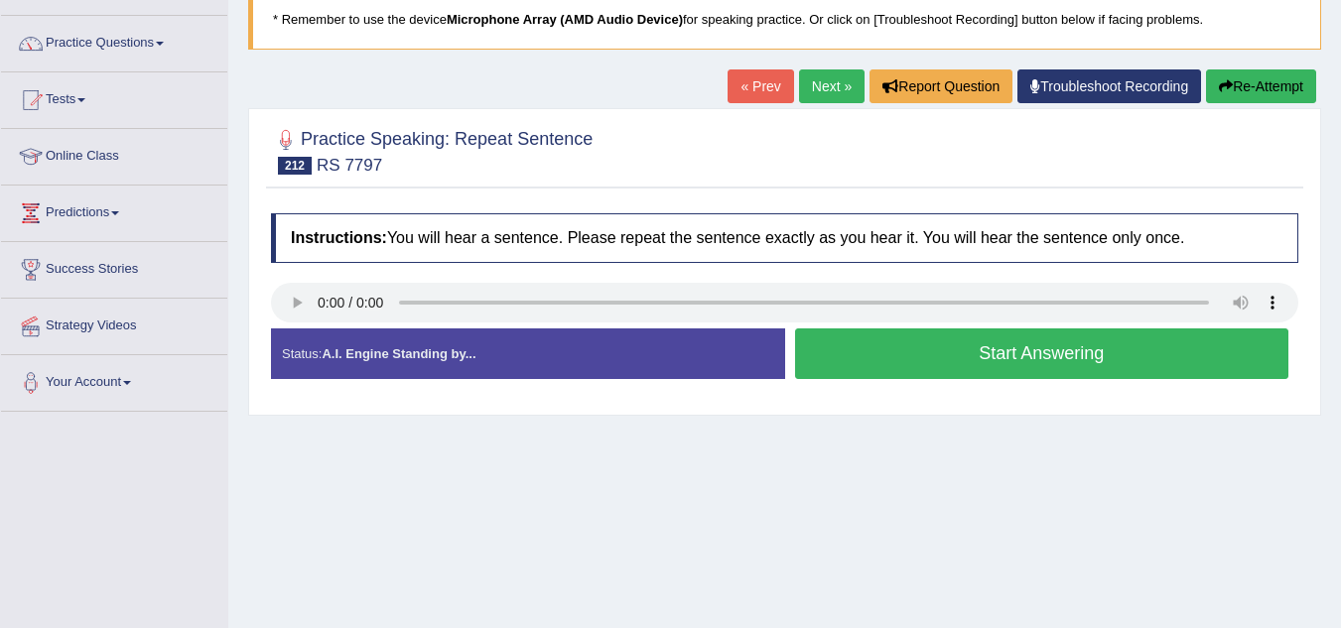
click at [829, 343] on button "Start Answering" at bounding box center [1042, 354] width 494 height 51
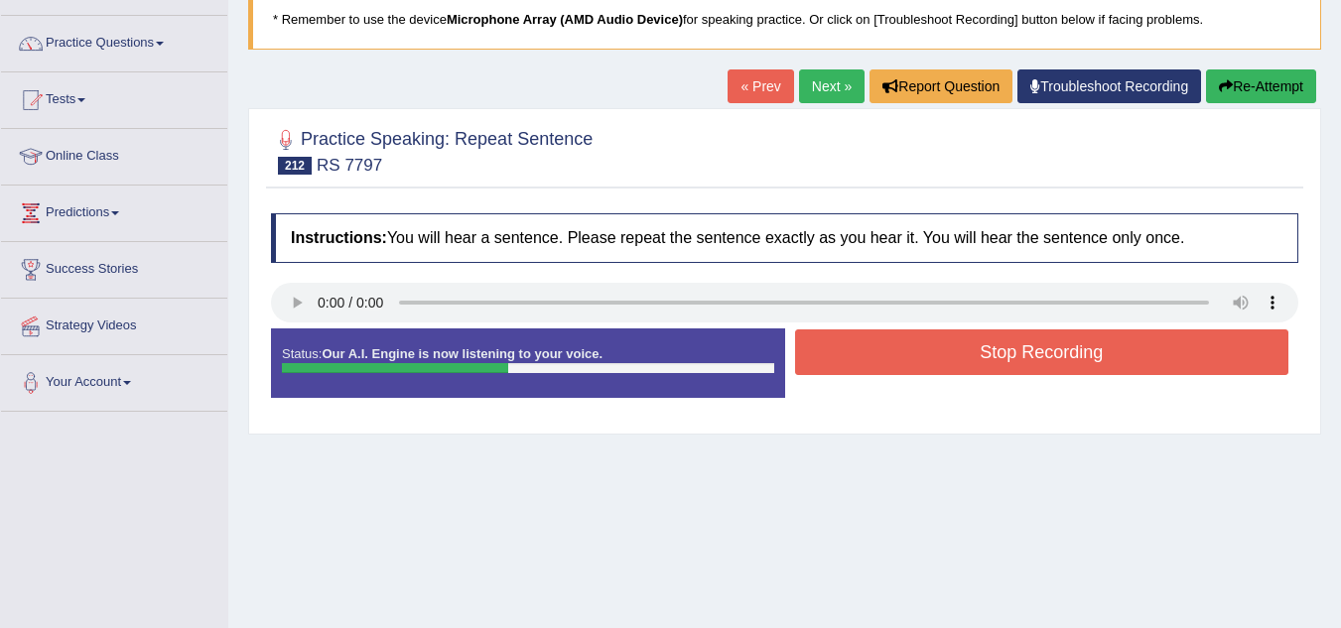
click at [829, 343] on button "Stop Recording" at bounding box center [1042, 353] width 494 height 46
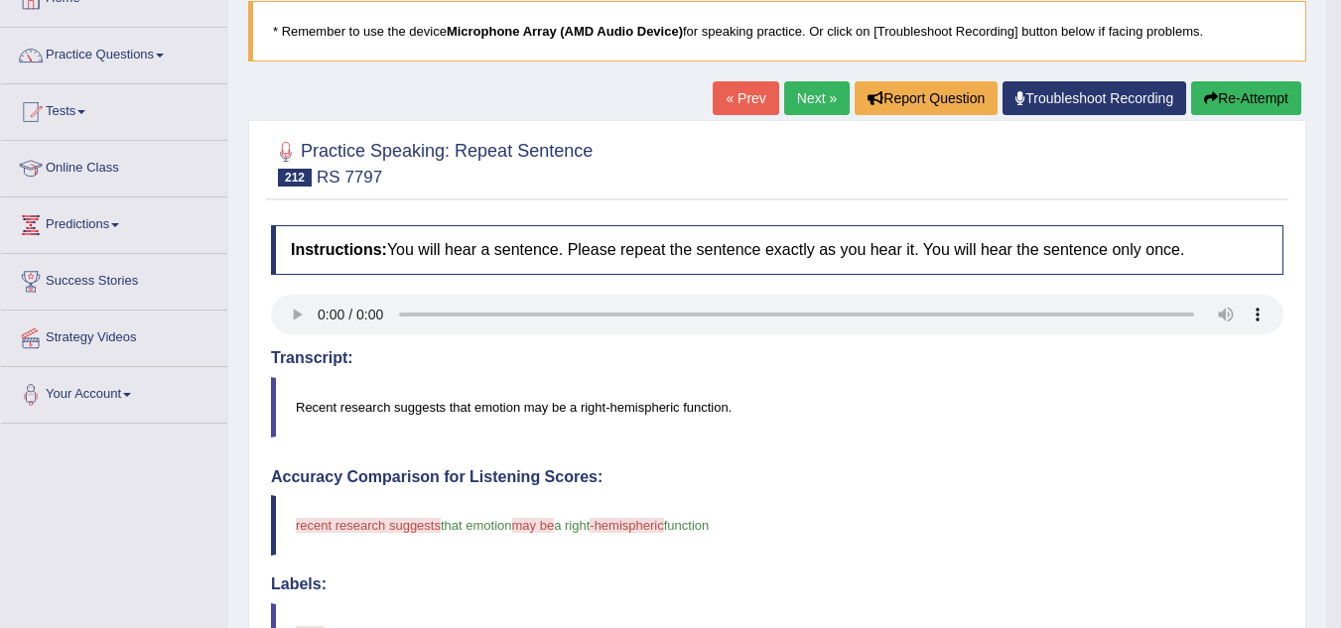
scroll to position [126, 0]
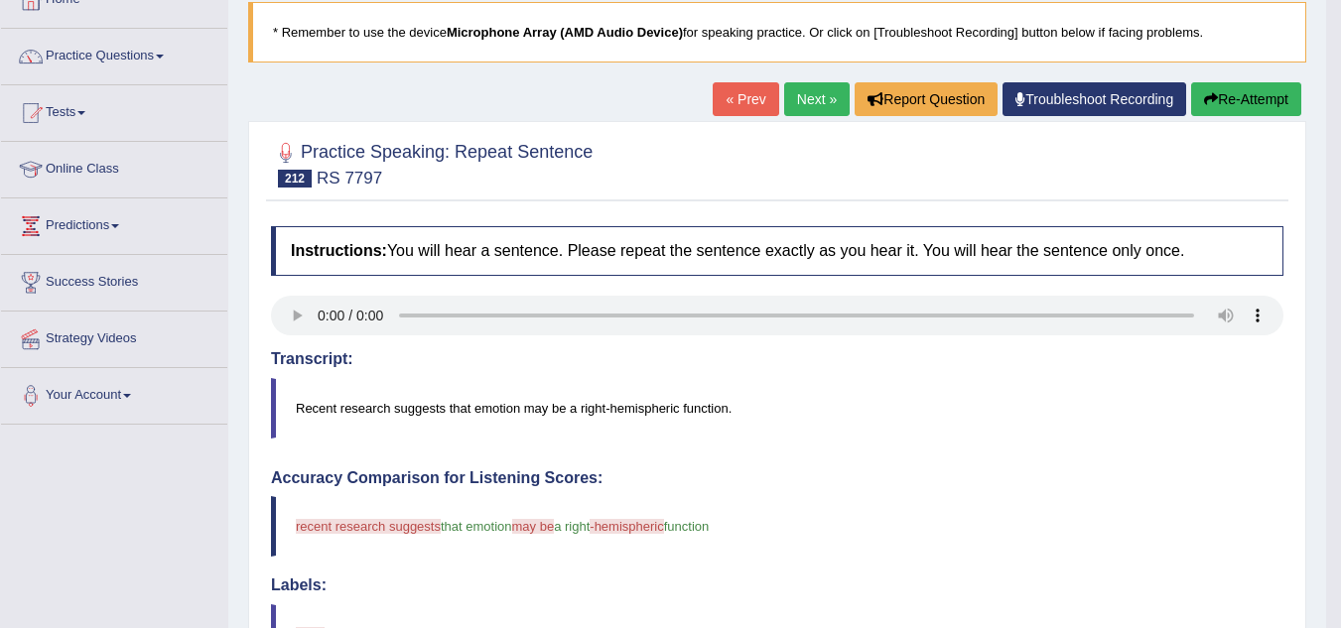
click at [1266, 100] on button "Re-Attempt" at bounding box center [1246, 99] width 110 height 34
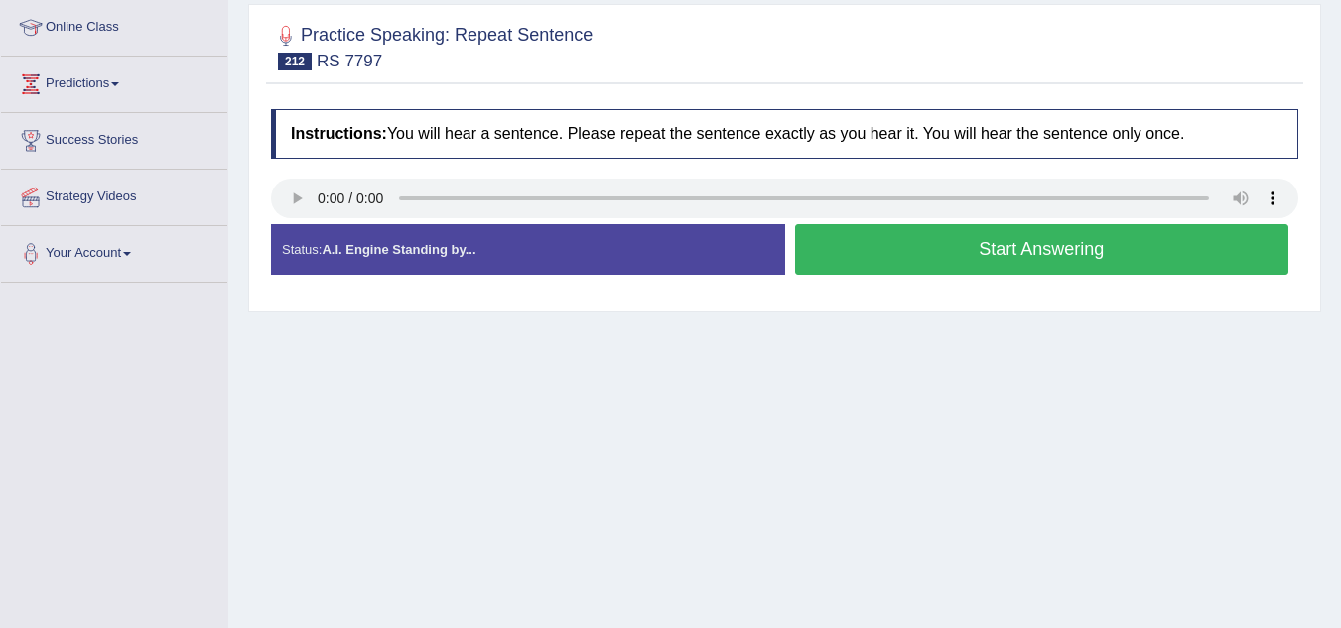
click at [922, 240] on button "Start Answering" at bounding box center [1042, 249] width 494 height 51
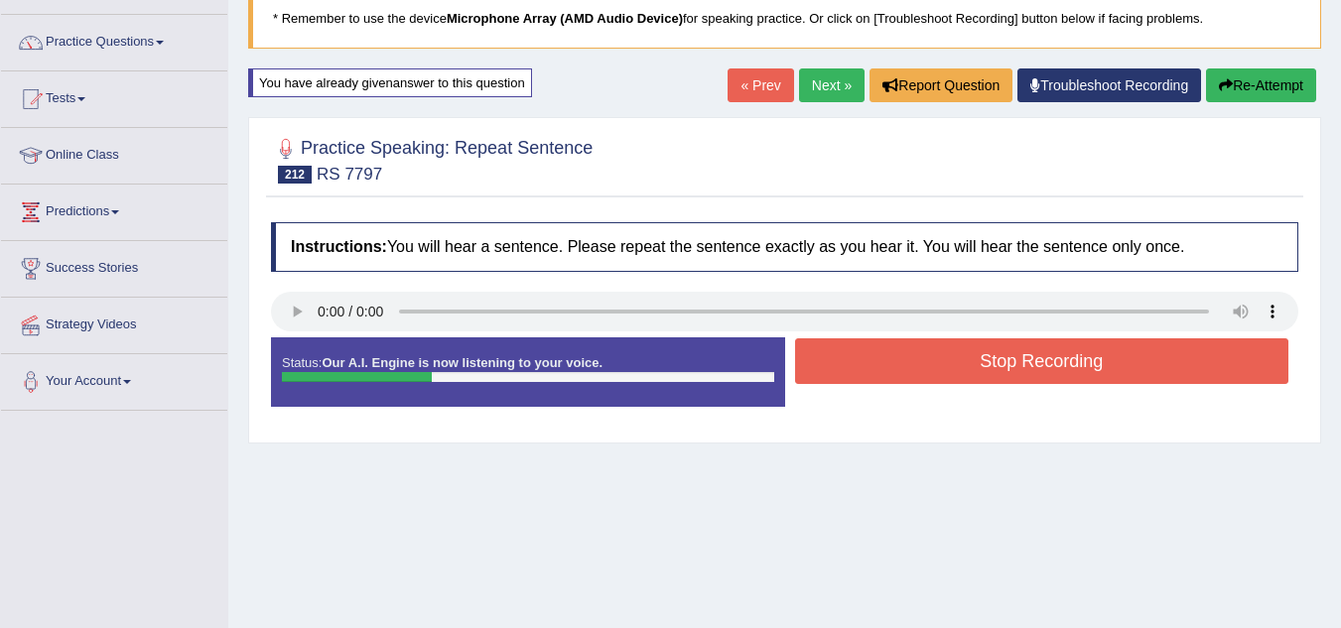
scroll to position [137, 0]
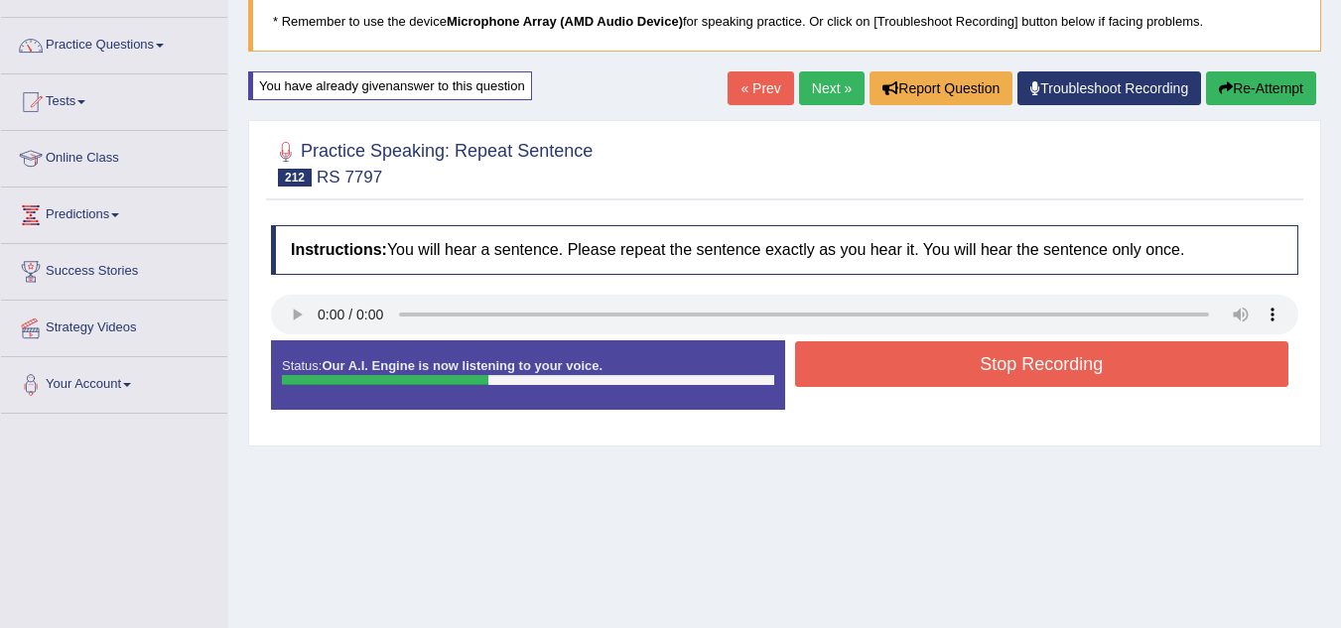
click at [1219, 85] on icon "button" at bounding box center [1226, 88] width 14 height 14
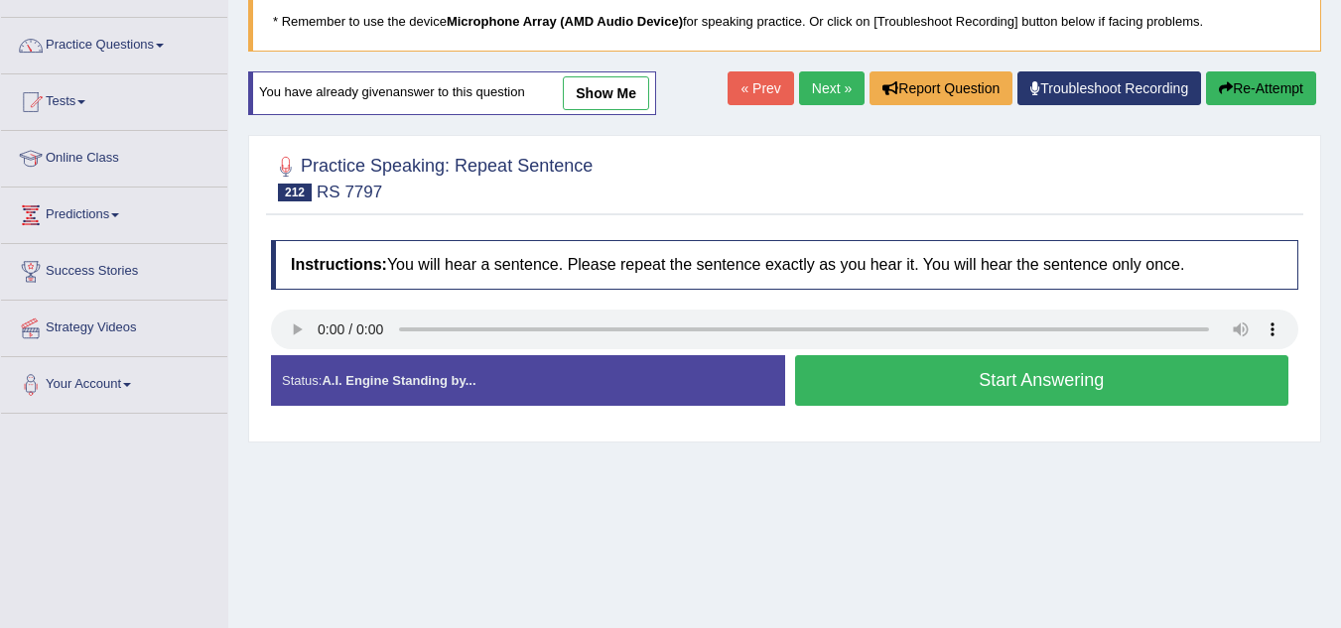
click at [876, 377] on button "Start Answering" at bounding box center [1042, 380] width 494 height 51
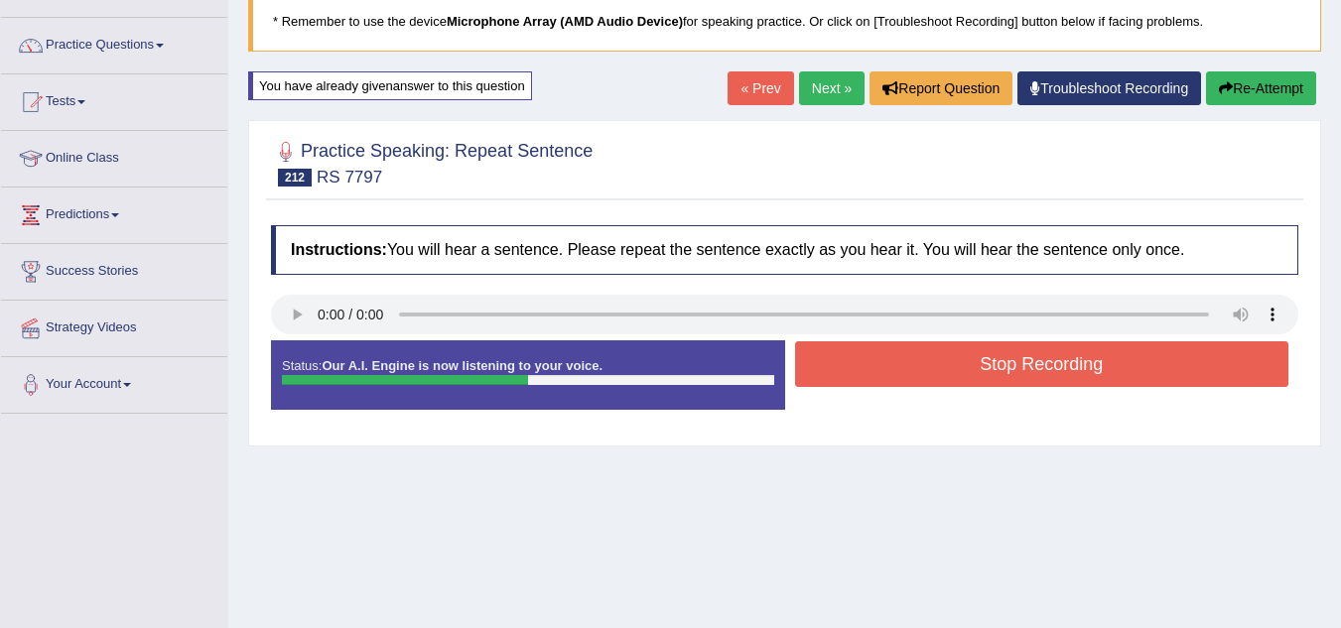
click at [876, 377] on button "Stop Recording" at bounding box center [1042, 364] width 494 height 46
